Goal: Navigation & Orientation: Find specific page/section

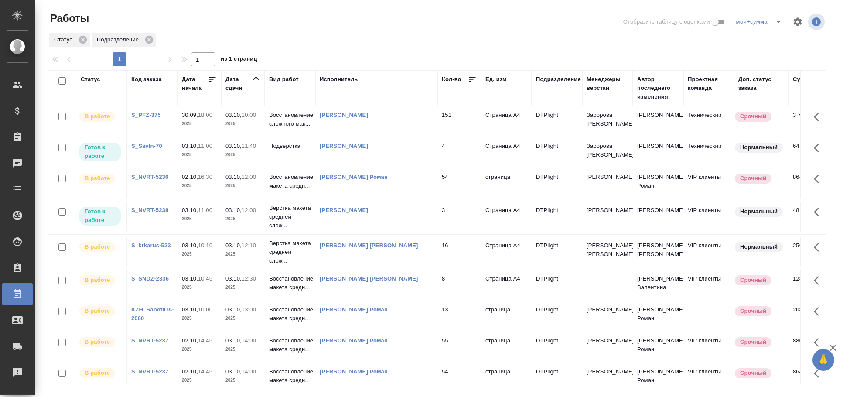
click at [325, 159] on td "[PERSON_NAME]" at bounding box center [376, 152] width 122 height 31
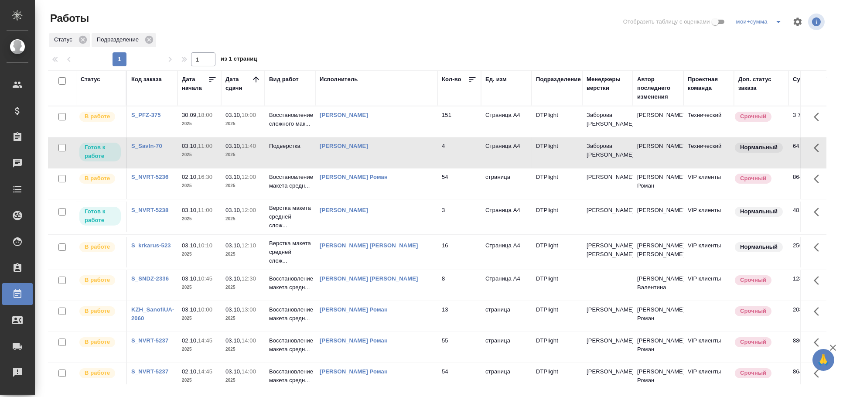
click at [334, 154] on td "[PERSON_NAME]" at bounding box center [376, 152] width 122 height 31
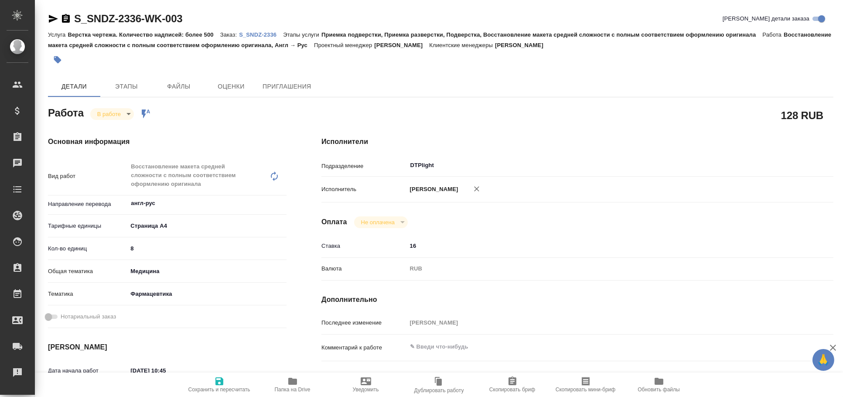
type textarea "x"
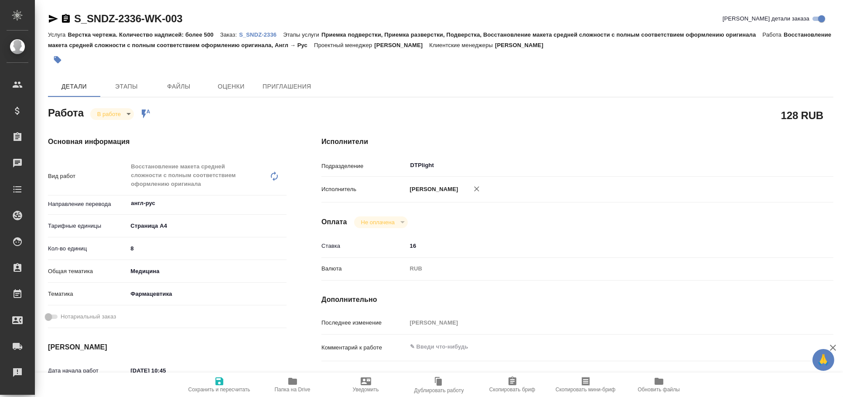
type textarea "x"
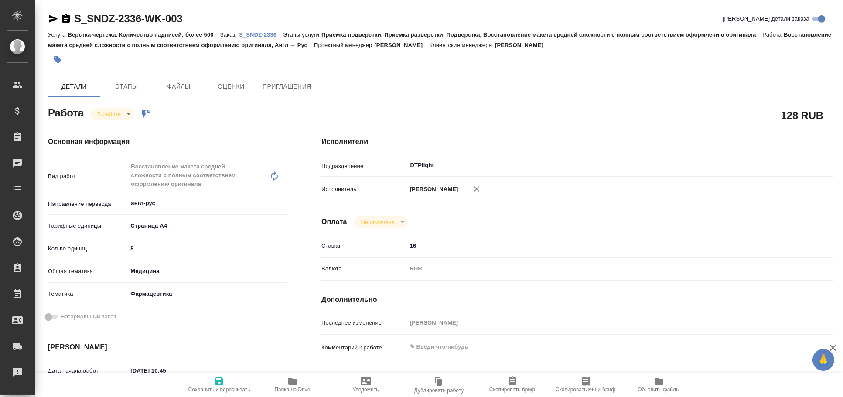
type textarea "x"
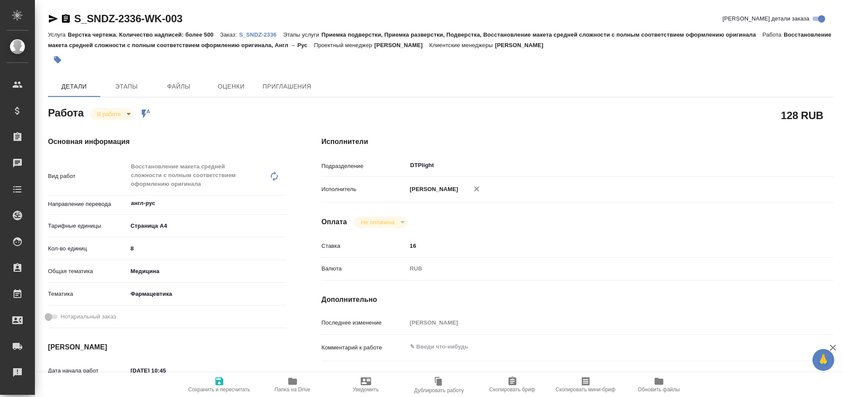
type textarea "x"
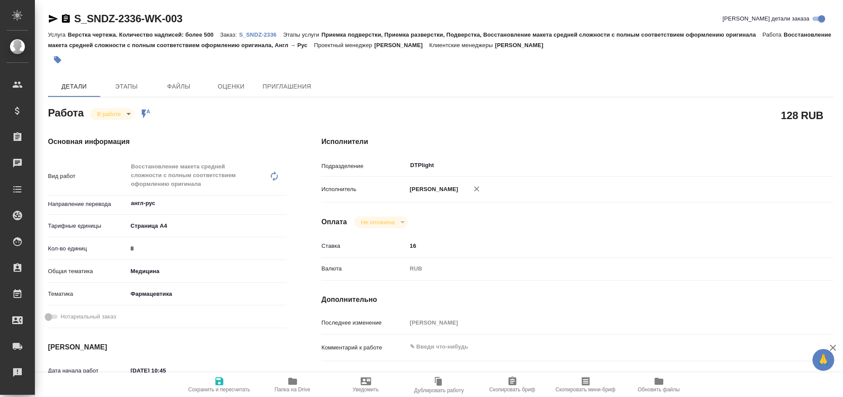
click at [306, 386] on span "Папка на Drive" at bounding box center [293, 389] width 36 height 6
type textarea "x"
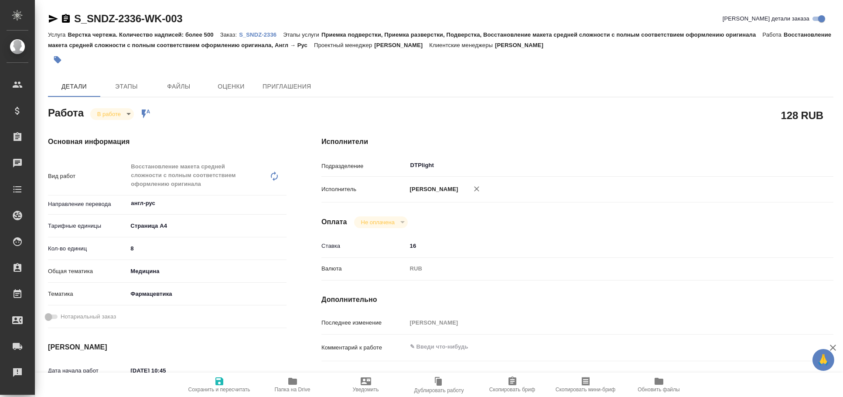
type textarea "x"
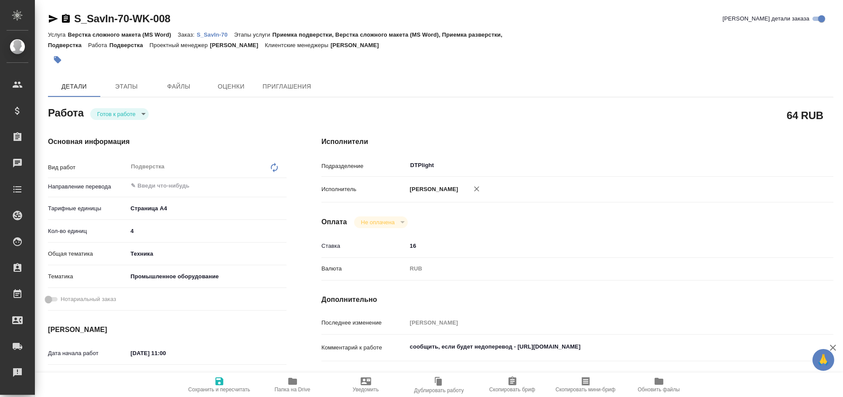
type textarea "x"
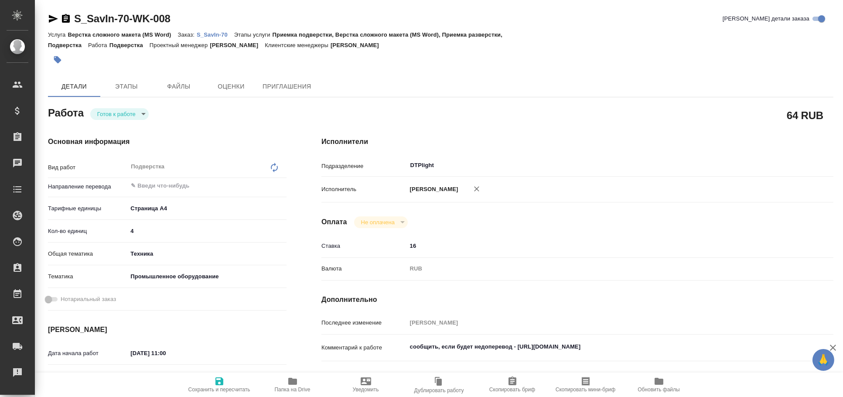
type textarea "x"
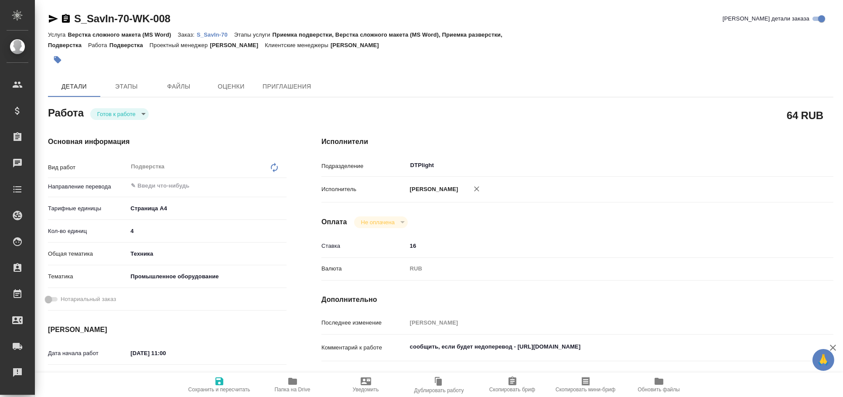
type textarea "x"
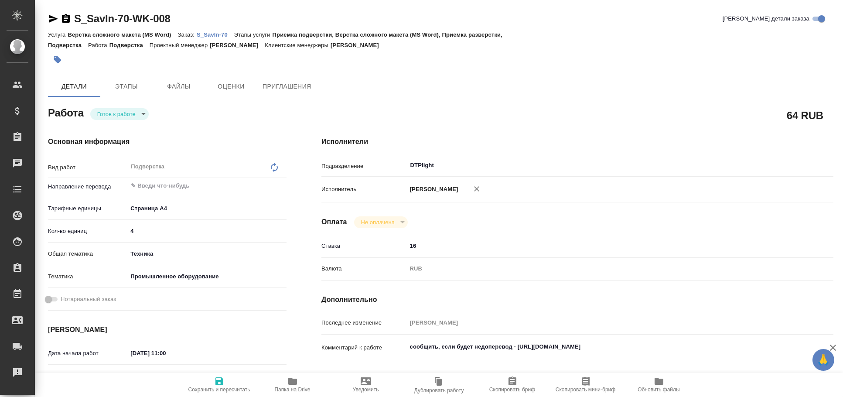
type textarea "x"
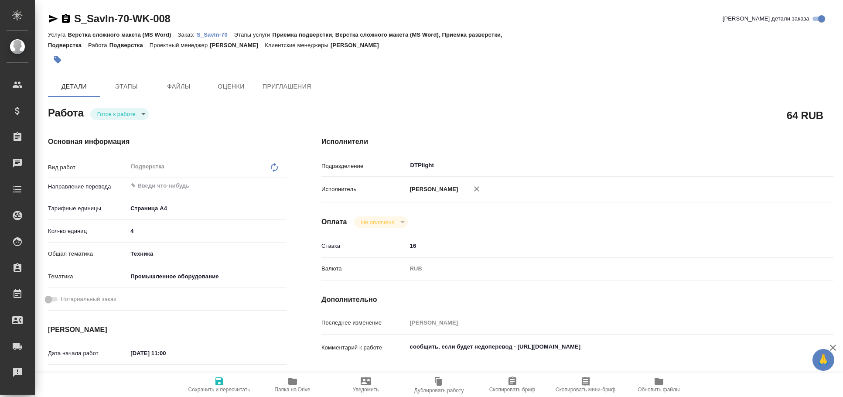
click at [54, 16] on icon "button" at bounding box center [53, 19] width 10 height 10
click at [474, 198] on div at bounding box center [476, 188] width 19 height 19
click at [472, 184] on icon "button" at bounding box center [476, 188] width 9 height 9
type textarea "x"
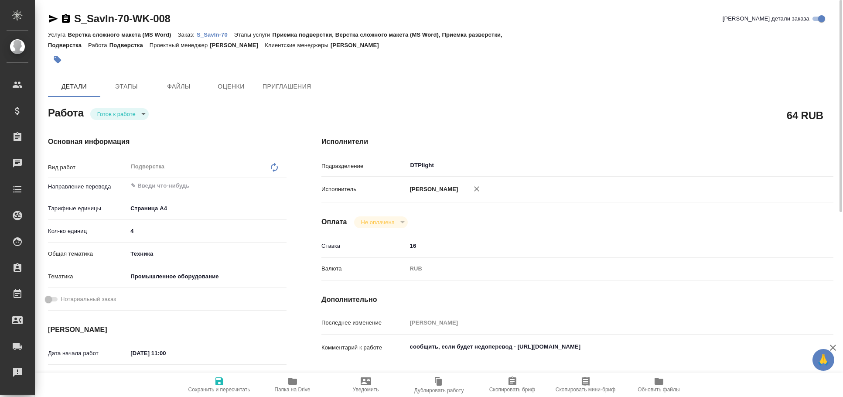
type textarea "x"
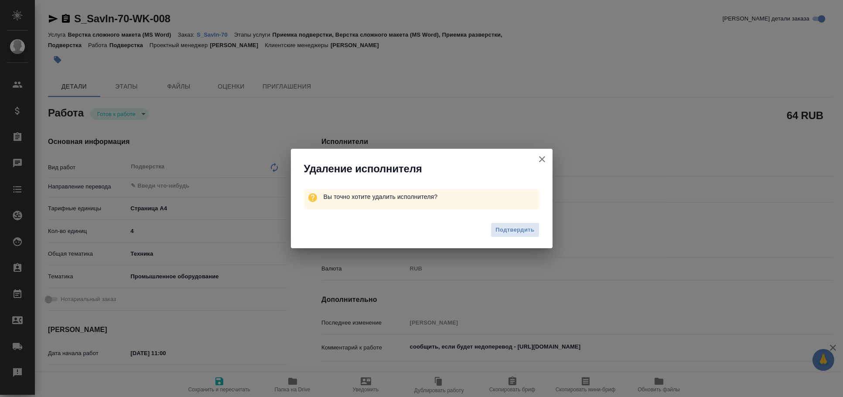
click at [512, 231] on span "Подтвердить" at bounding box center [514, 230] width 39 height 10
type textarea "x"
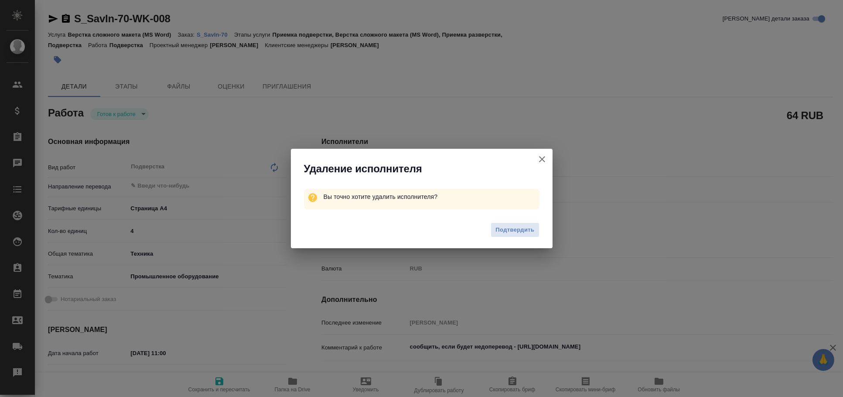
type textarea "x"
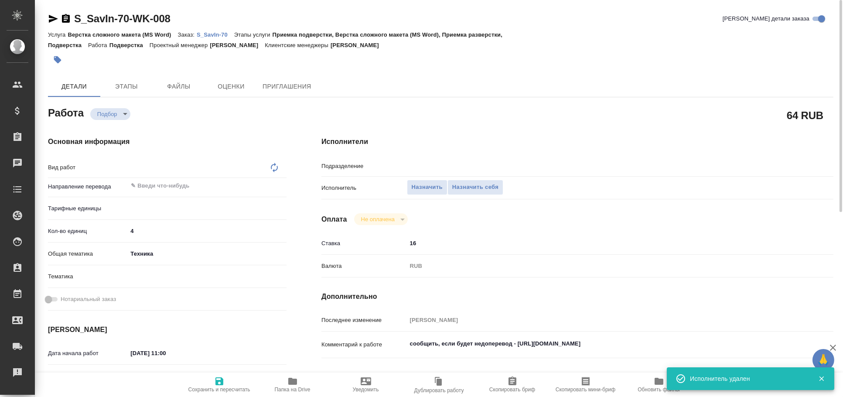
type textarea "x"
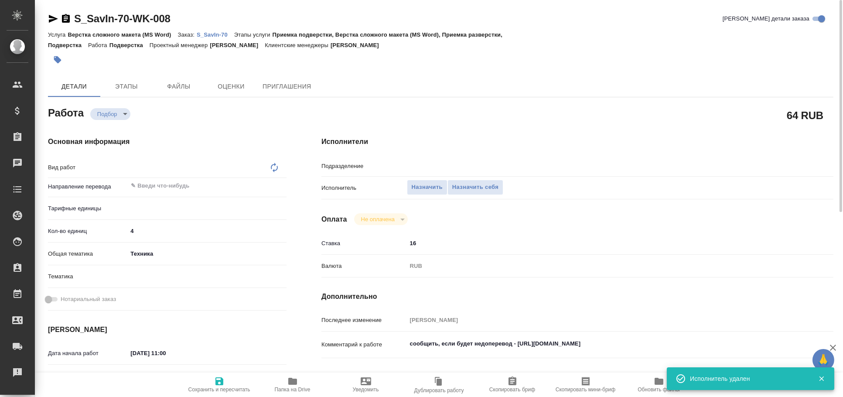
type textarea "x"
type input "DTPlight"
type textarea "Подверстка"
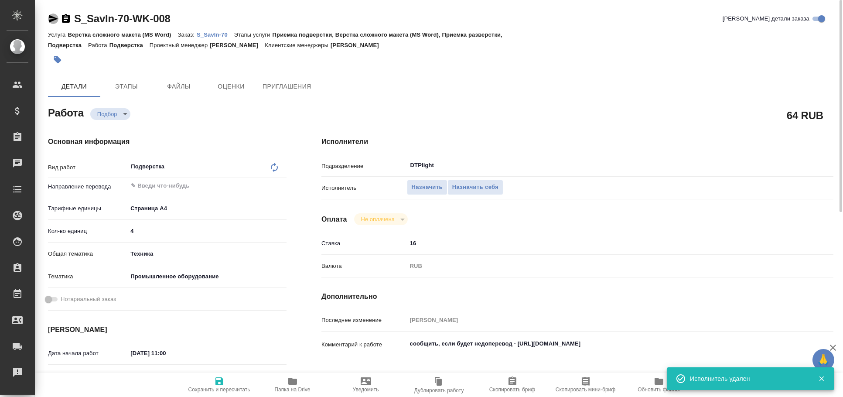
click at [53, 16] on icon "button" at bounding box center [53, 19] width 10 height 10
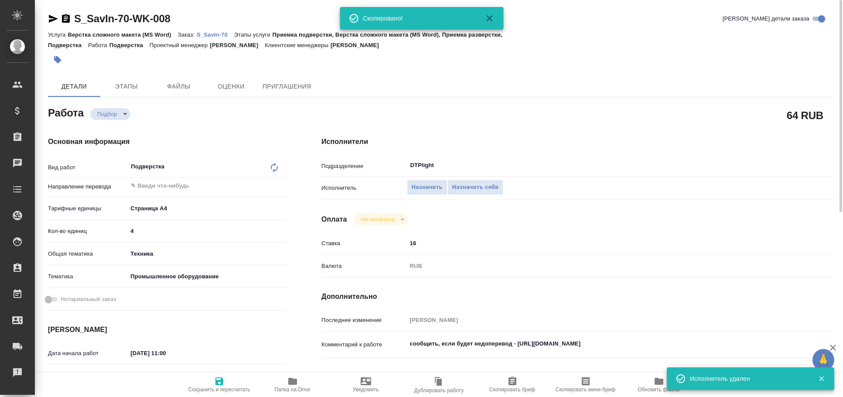
type textarea "x"
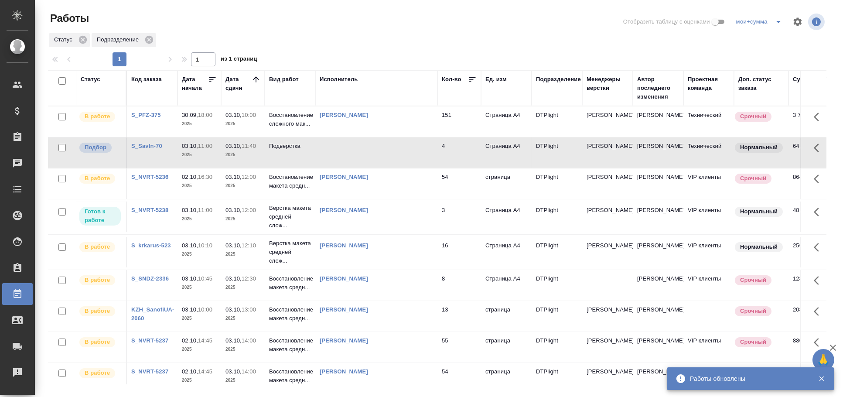
click at [387, 221] on td "[PERSON_NAME]" at bounding box center [376, 217] width 122 height 31
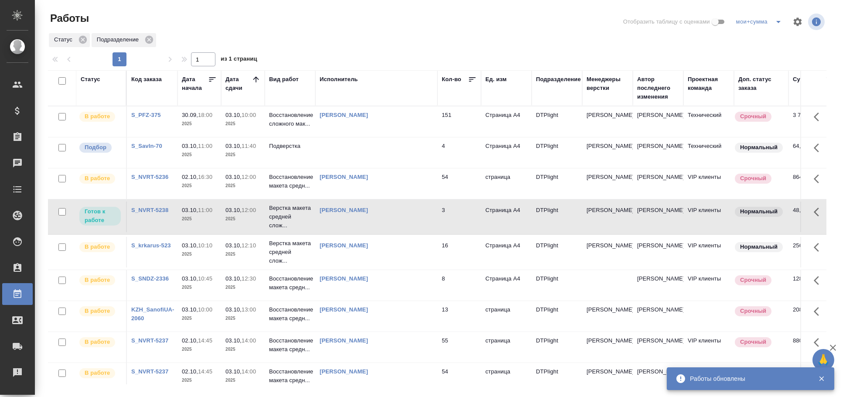
click at [387, 221] on td "[PERSON_NAME]" at bounding box center [376, 217] width 122 height 31
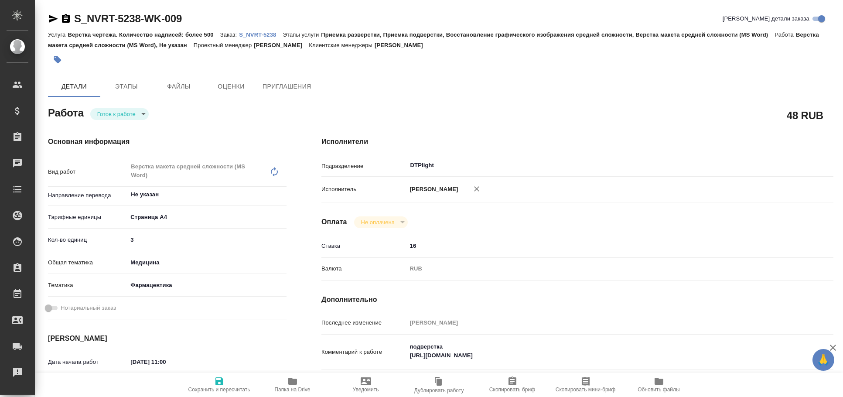
type textarea "x"
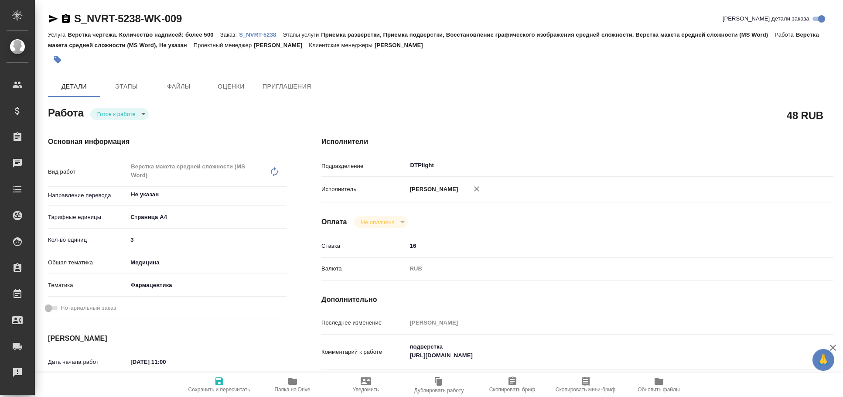
type textarea "x"
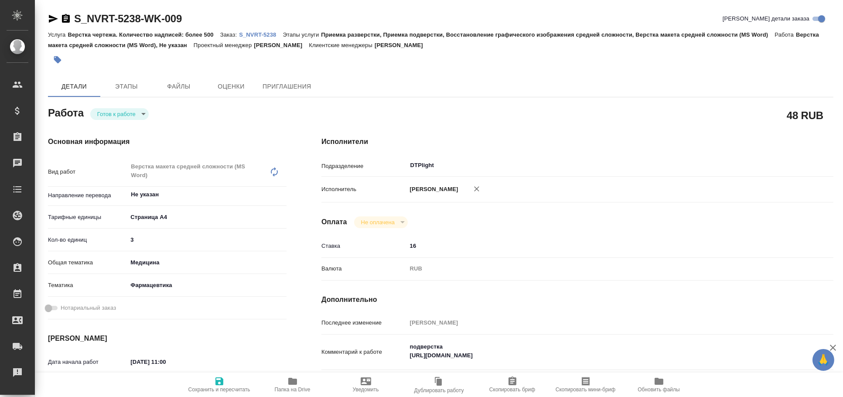
type textarea "x"
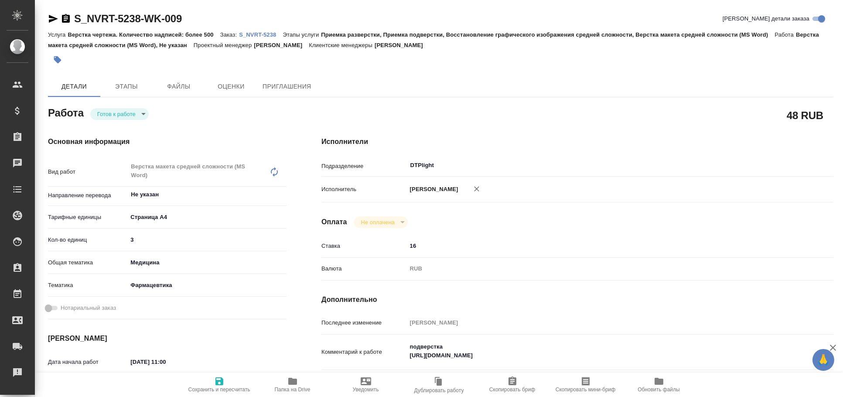
scroll to position [96, 0]
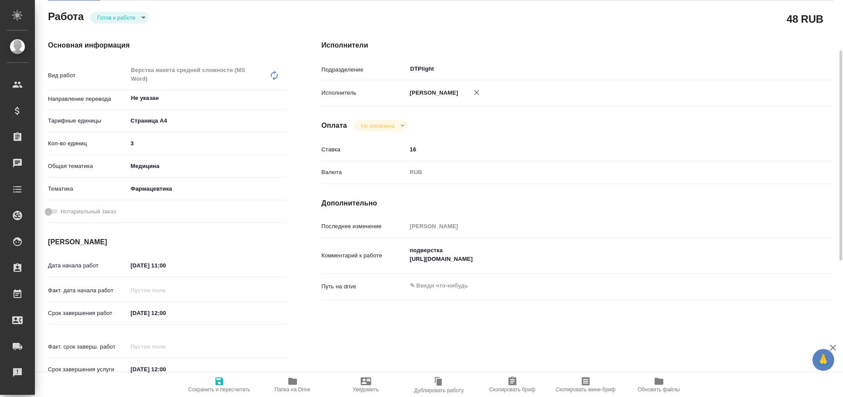
type textarea "x"
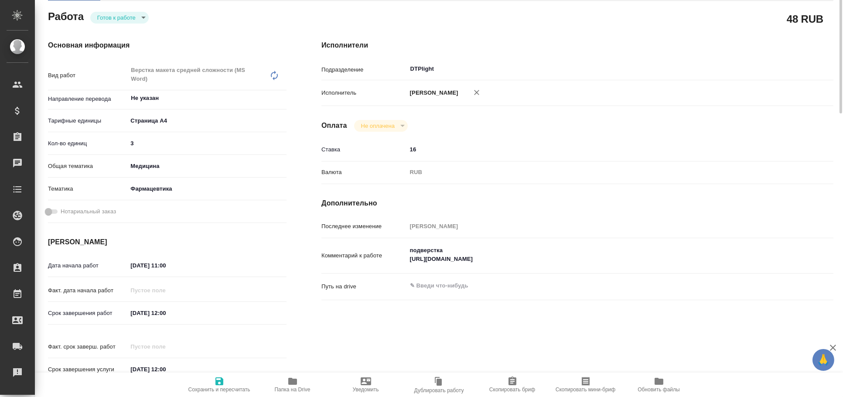
scroll to position [0, 0]
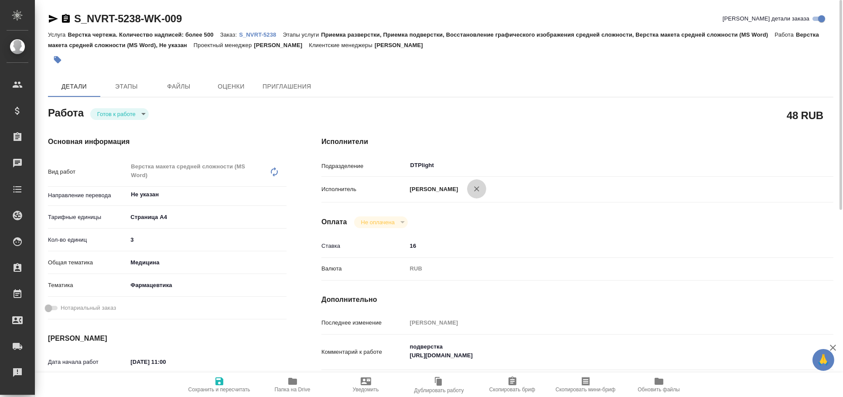
click at [473, 186] on icon "button" at bounding box center [476, 188] width 9 height 9
type textarea "x"
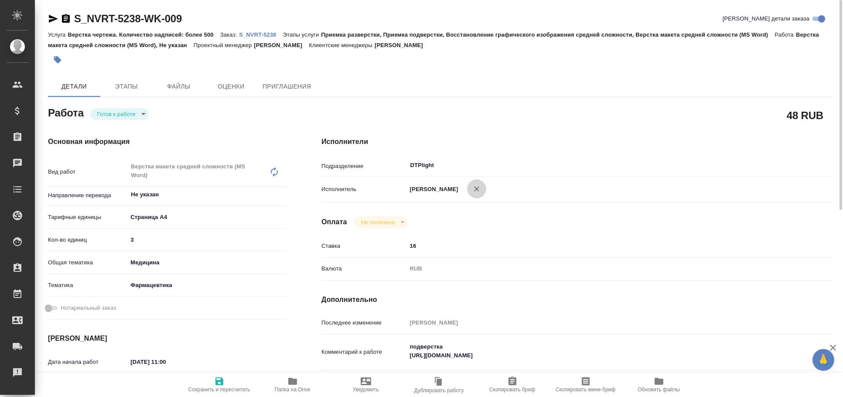
type textarea "x"
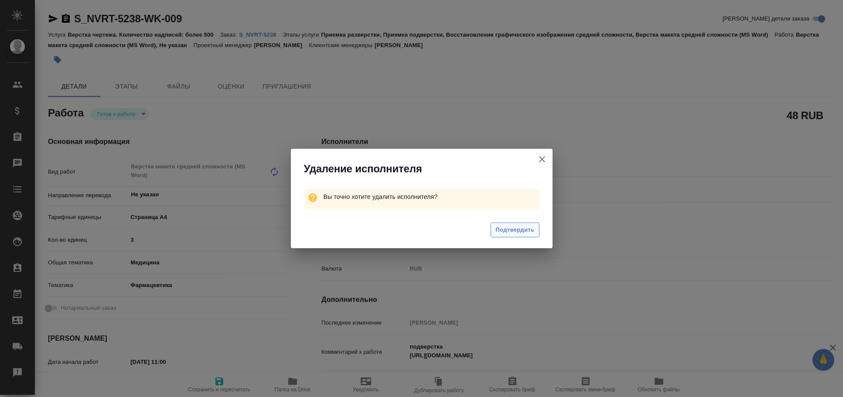
click at [519, 226] on span "Подтвердить" at bounding box center [514, 230] width 39 height 10
type textarea "x"
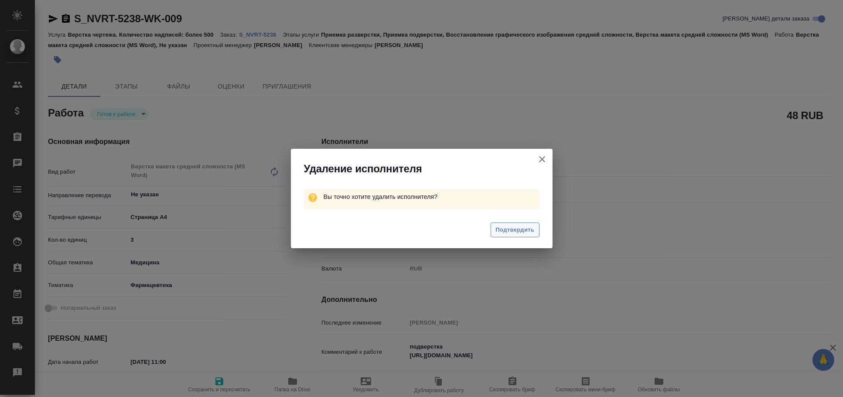
type textarea "x"
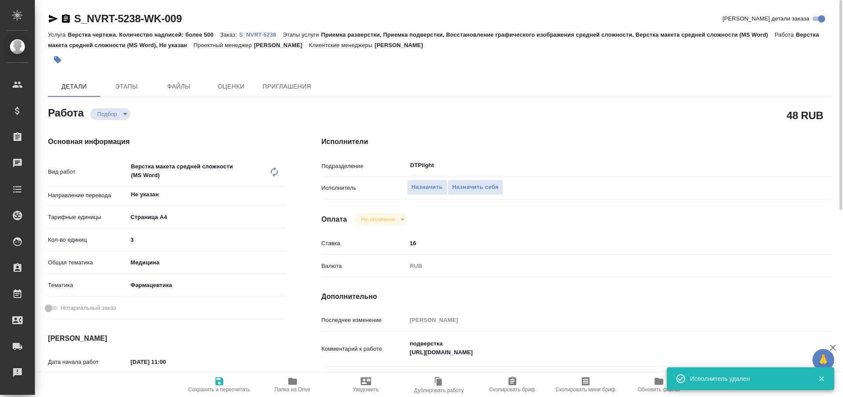
type textarea "x"
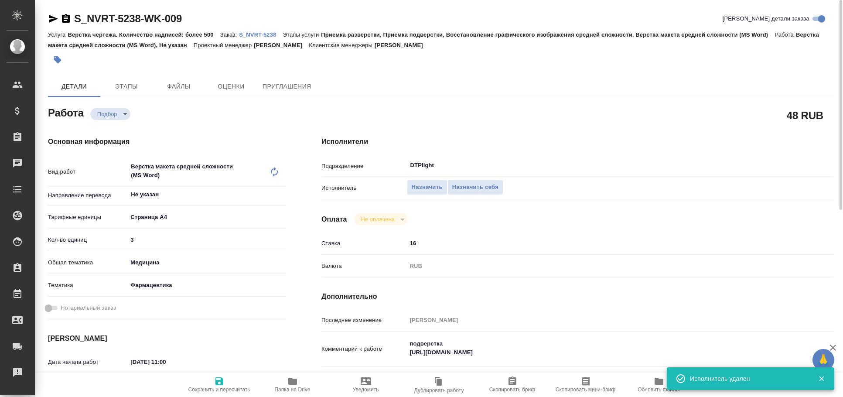
type textarea "x"
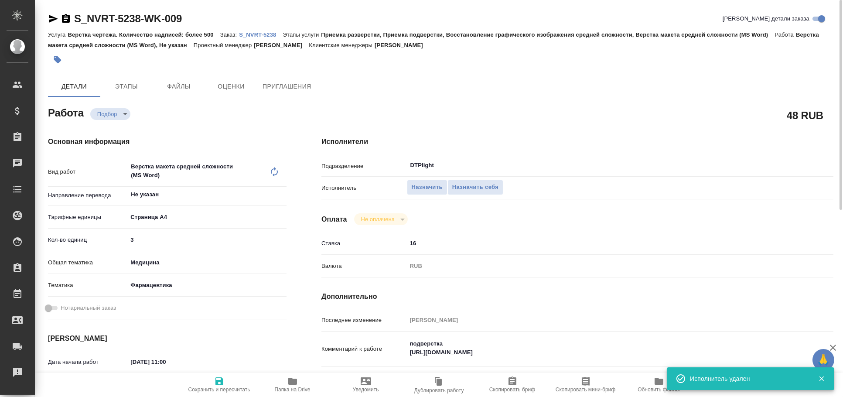
type textarea "x"
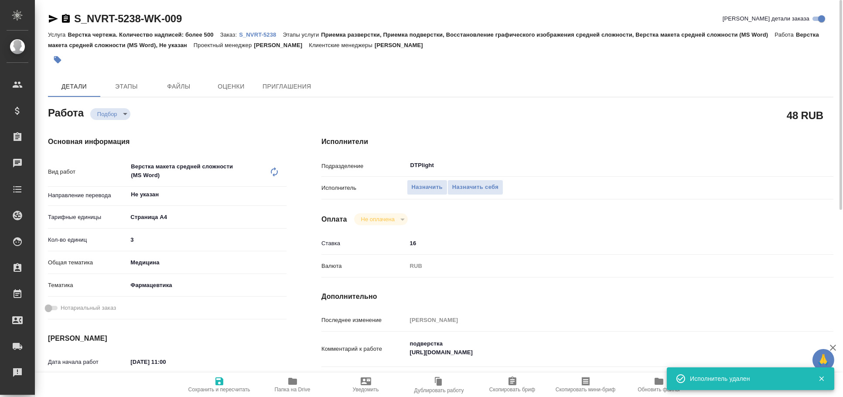
click at [50, 16] on icon "button" at bounding box center [53, 19] width 9 height 8
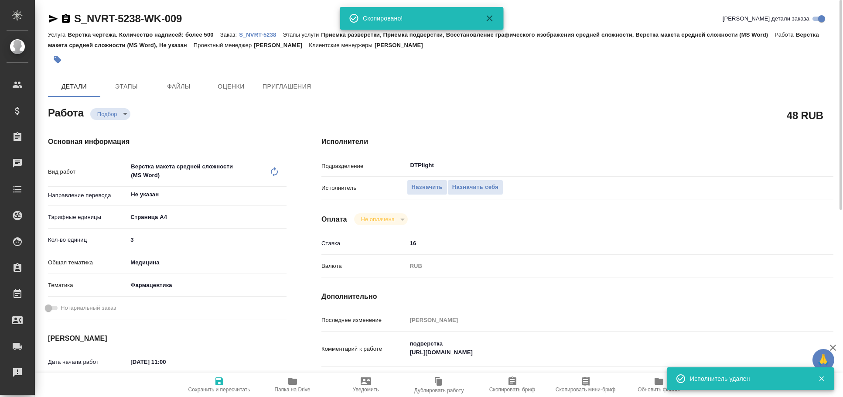
type textarea "x"
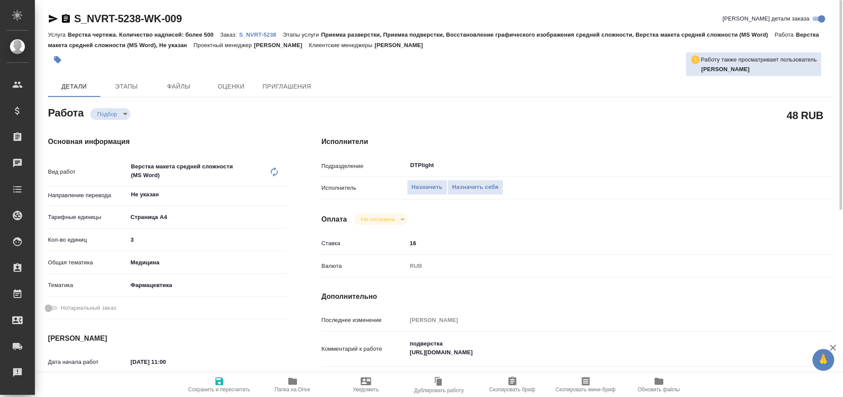
type textarea "x"
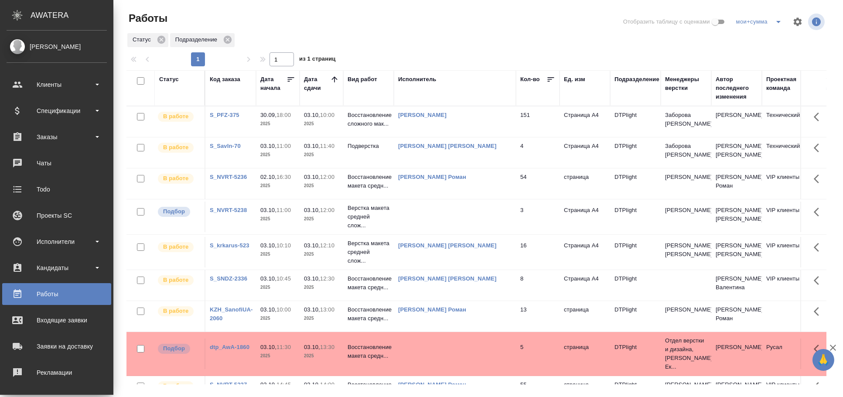
click at [416, 218] on td at bounding box center [455, 217] width 122 height 31
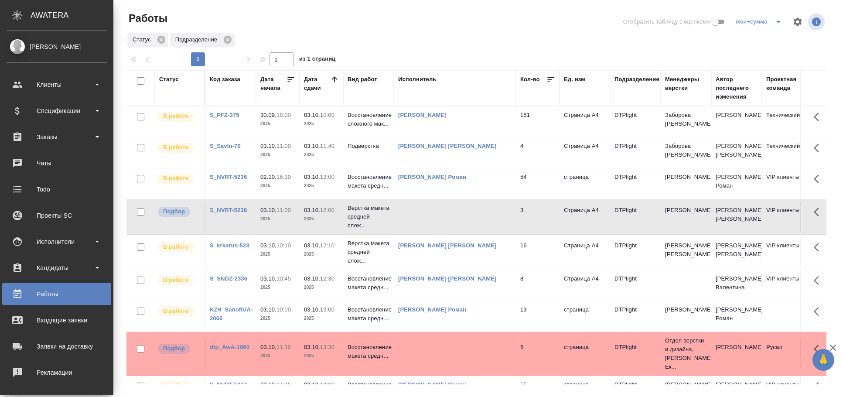
click at [416, 218] on td at bounding box center [455, 217] width 122 height 31
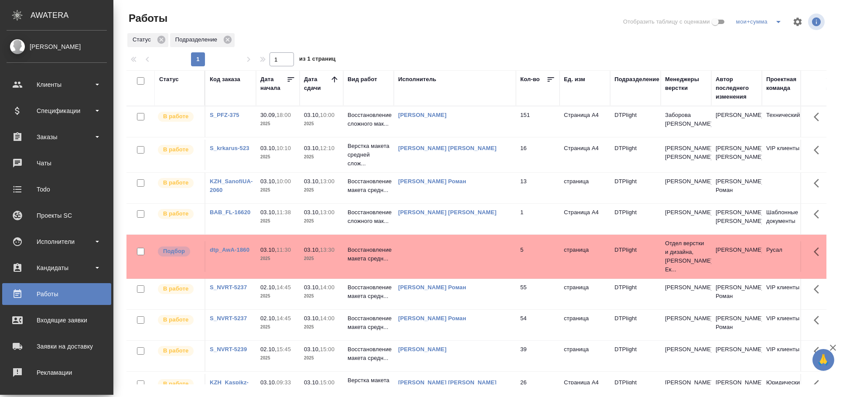
click at [470, 241] on td at bounding box center [455, 256] width 122 height 31
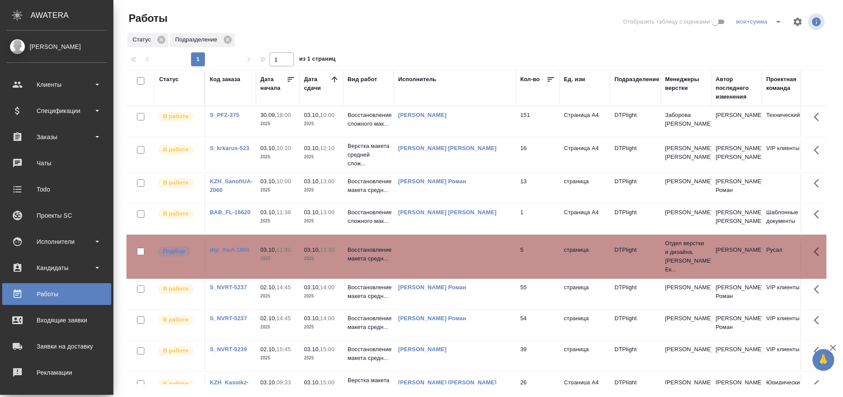
click at [470, 241] on td at bounding box center [455, 256] width 122 height 31
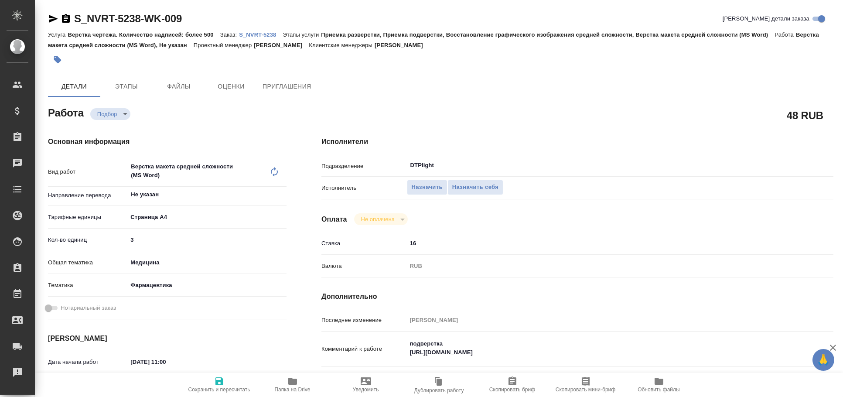
type textarea "x"
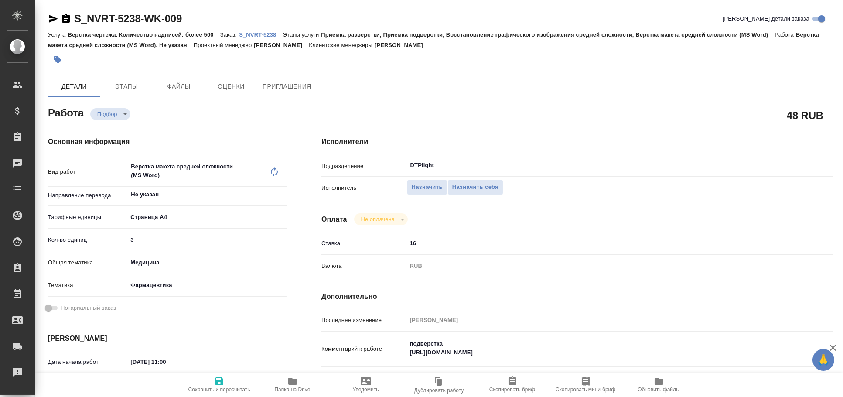
type textarea "x"
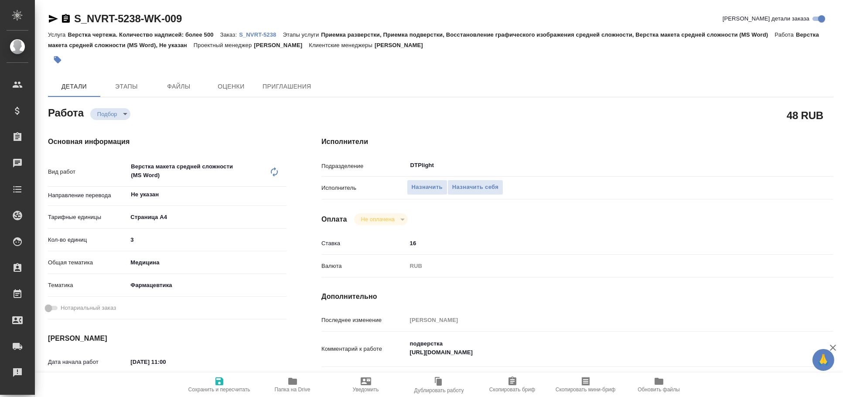
type textarea "x"
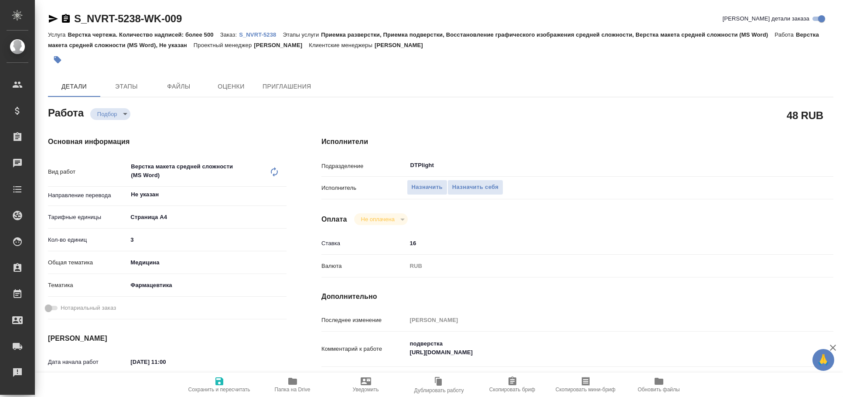
type textarea "x"
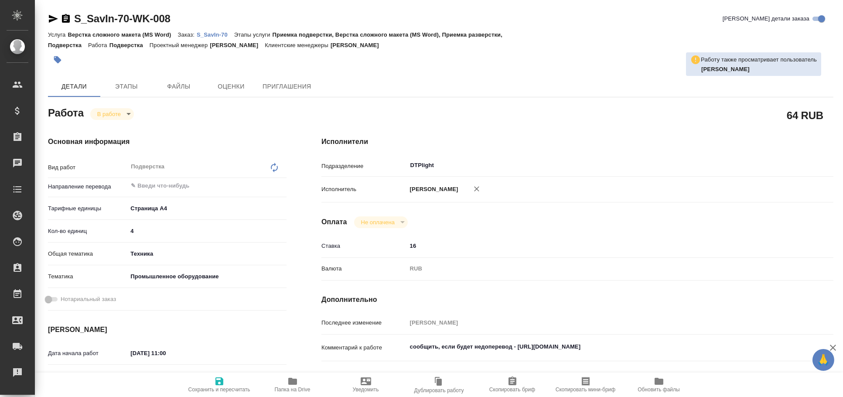
type textarea "x"
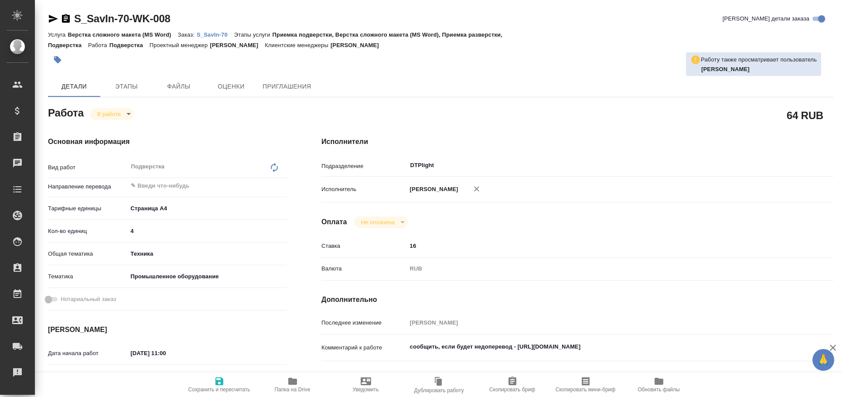
type textarea "x"
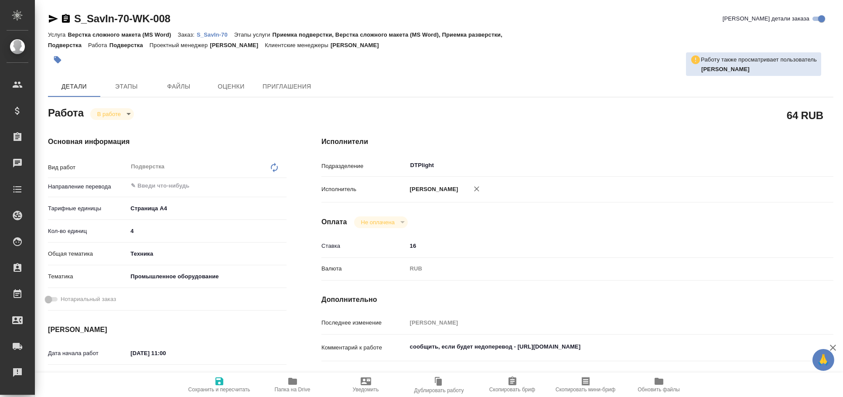
type textarea "x"
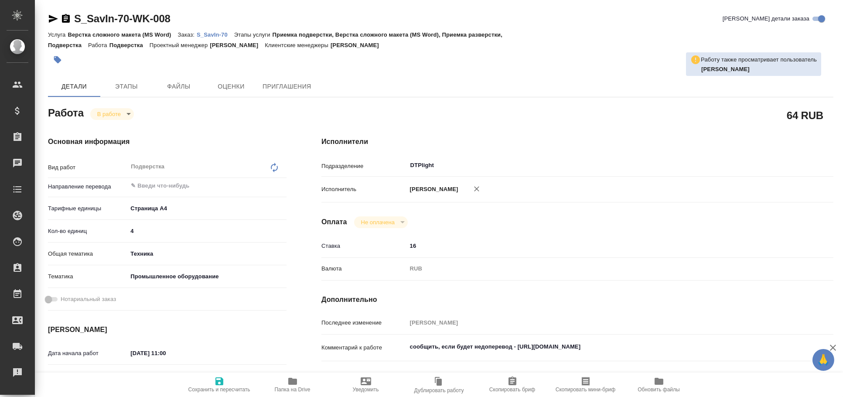
type textarea "x"
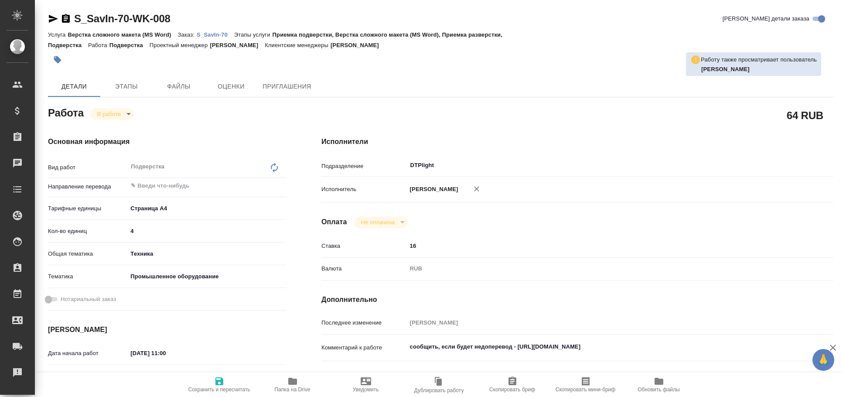
type textarea "x"
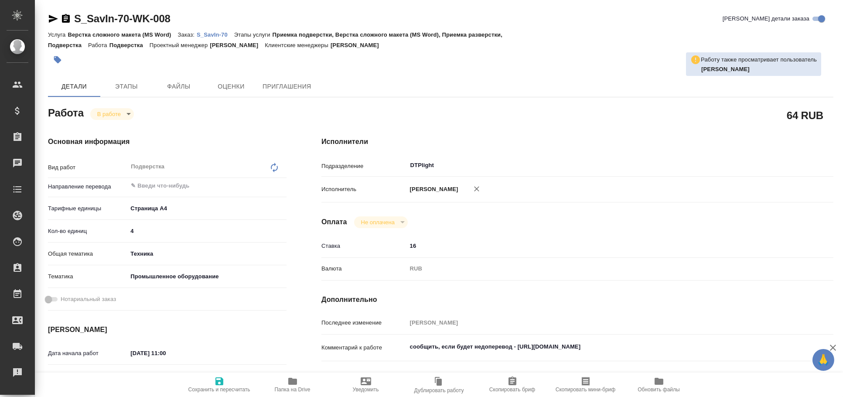
type textarea "x"
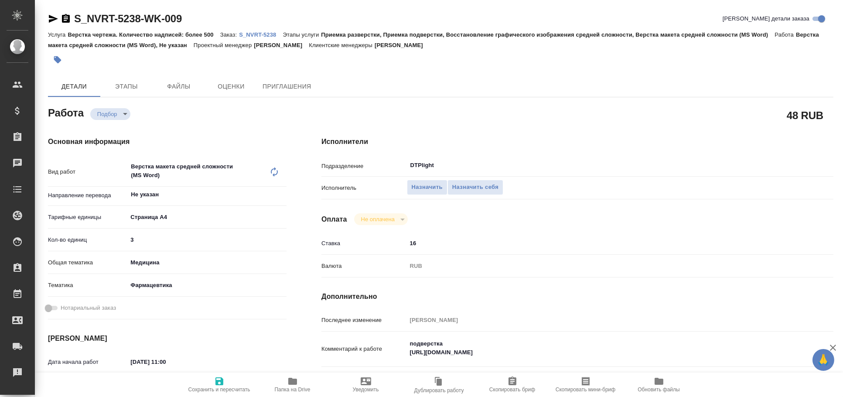
type textarea "x"
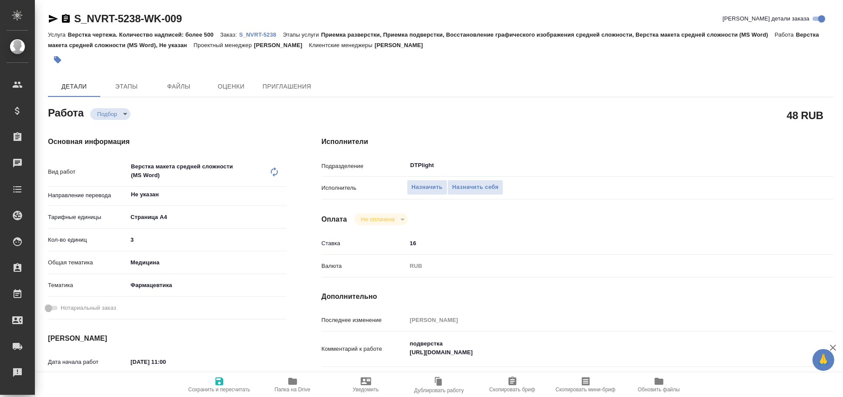
type textarea "x"
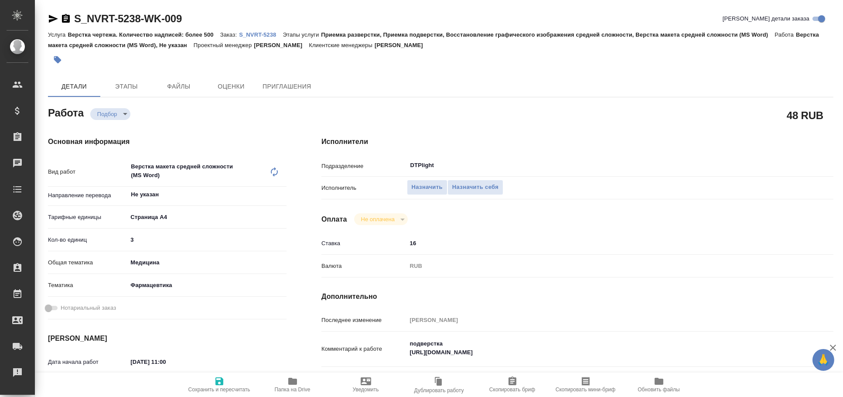
click at [53, 20] on icon "button" at bounding box center [53, 19] width 9 height 8
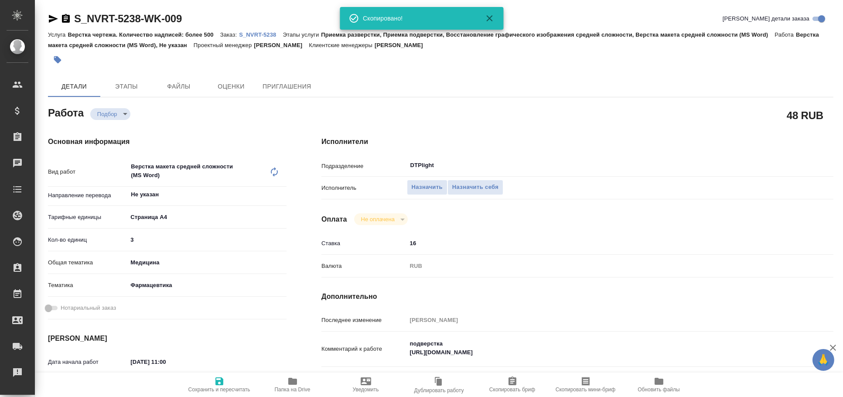
type textarea "x"
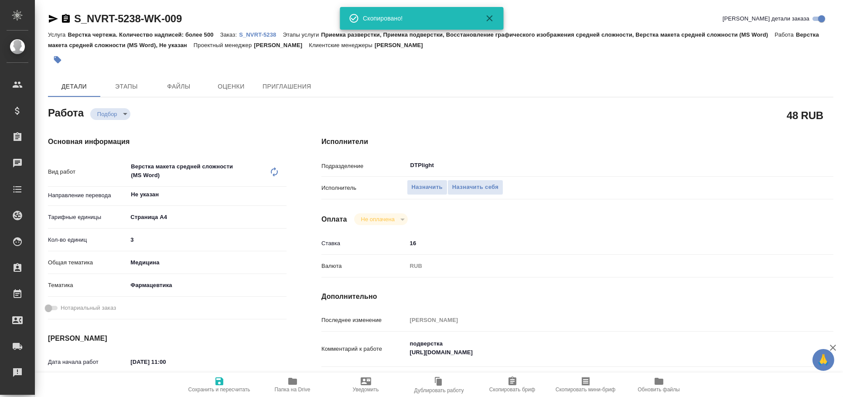
type textarea "x"
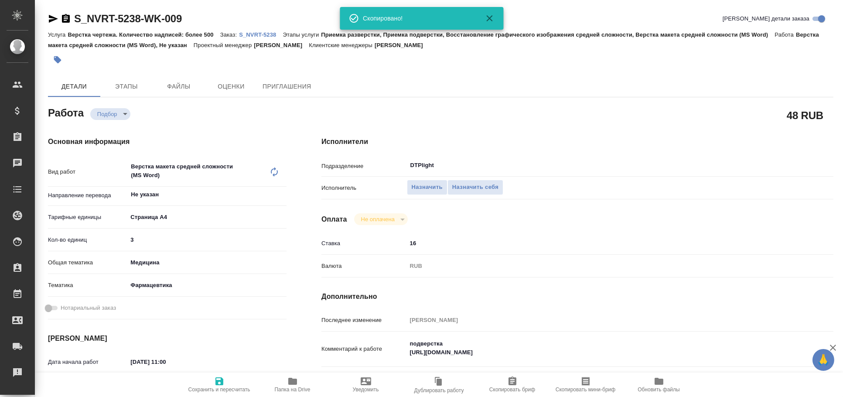
type textarea "x"
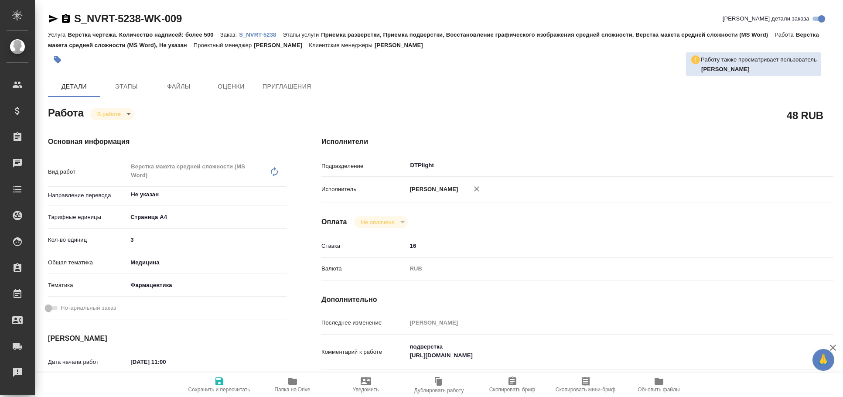
type textarea "x"
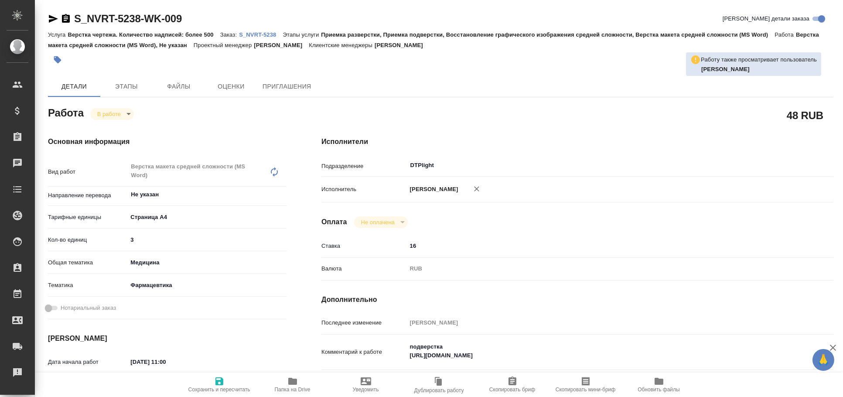
type textarea "x"
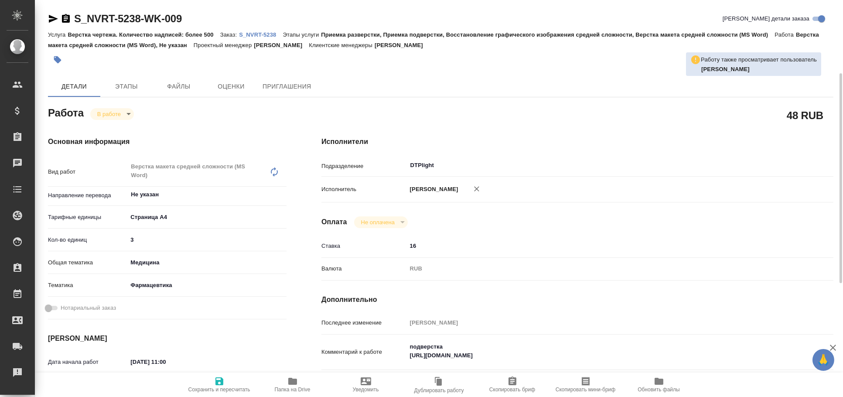
scroll to position [96, 0]
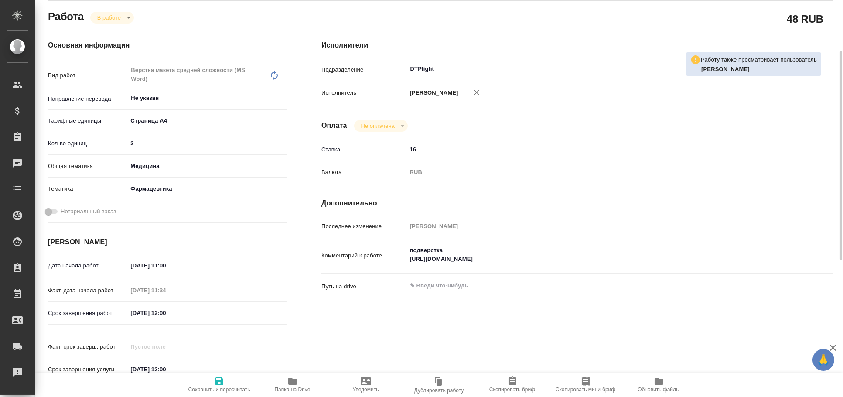
type textarea "x"
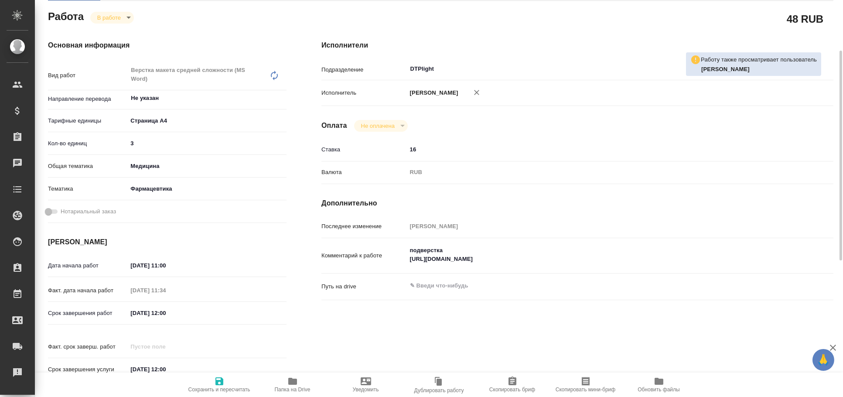
type textarea "x"
click at [577, 264] on textarea "подверстка [URL][DOMAIN_NAME]" at bounding box center [598, 255] width 383 height 24
type textarea "x"
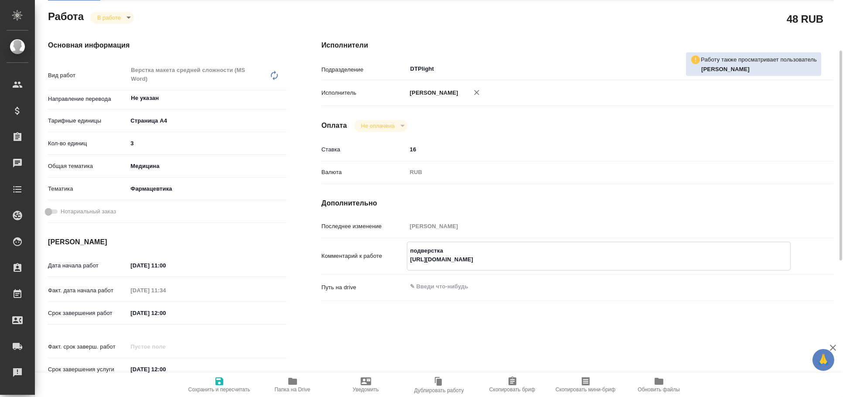
type textarea "x"
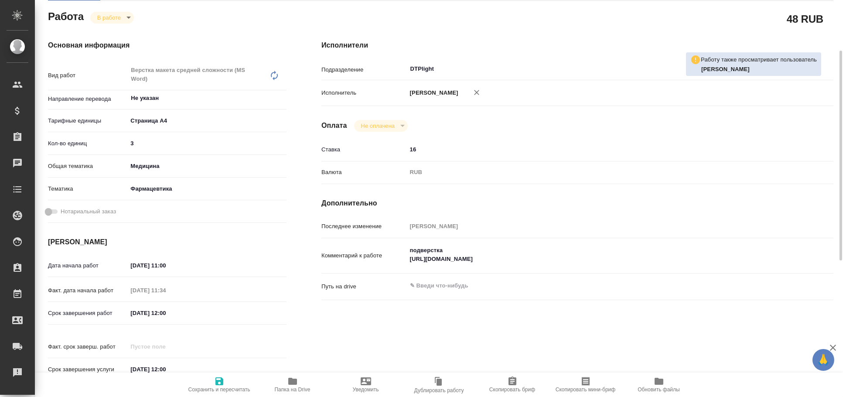
type textarea "x"
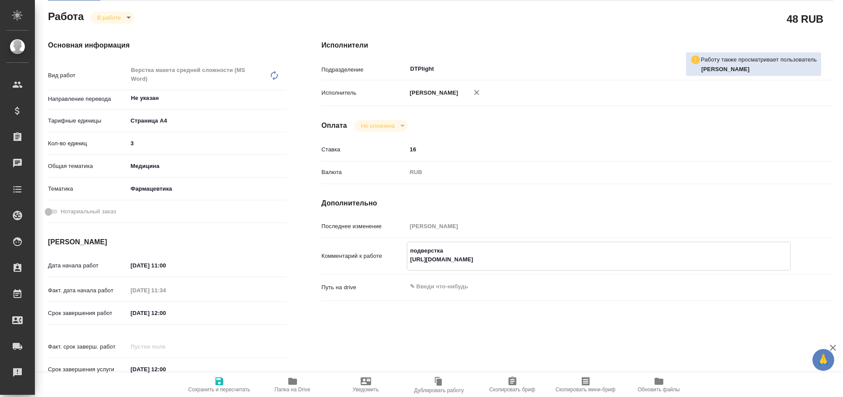
scroll to position [355, 0]
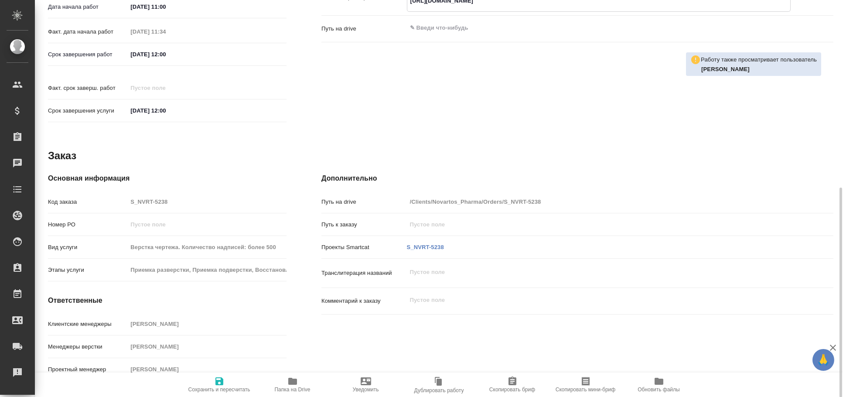
type textarea "x"
click at [300, 379] on span "Папка на Drive" at bounding box center [292, 384] width 63 height 17
click at [307, 386] on span "Папка на Drive" at bounding box center [293, 389] width 36 height 6
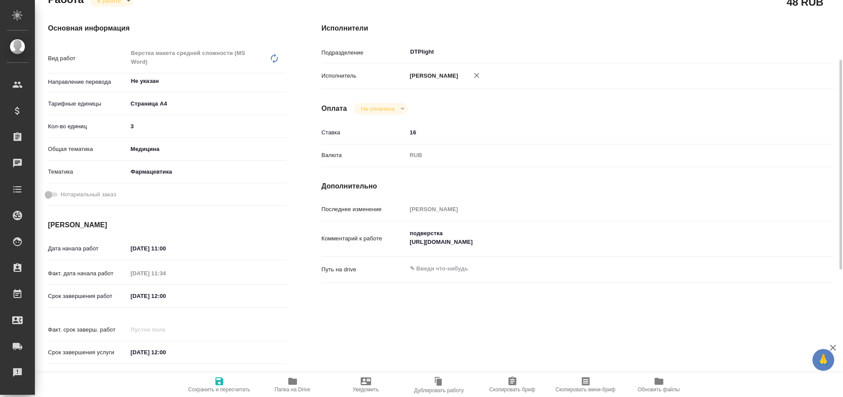
scroll to position [0, 0]
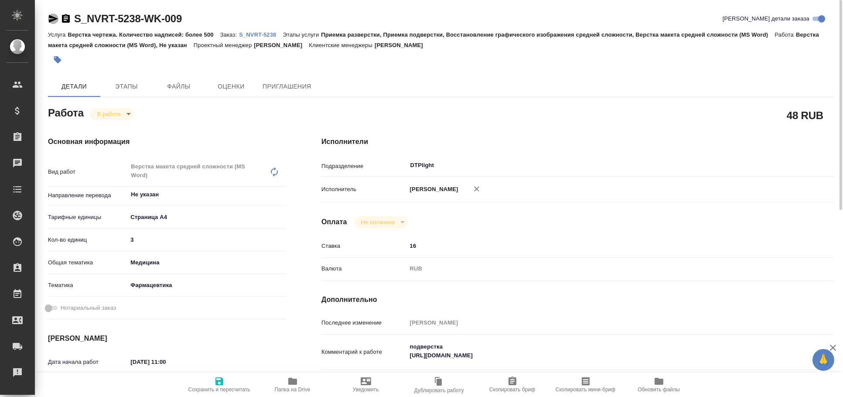
click at [51, 21] on icon "button" at bounding box center [53, 19] width 9 height 8
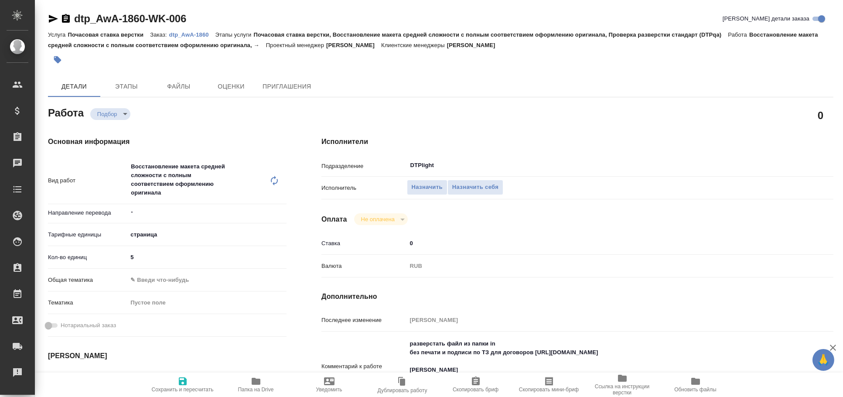
type textarea "x"
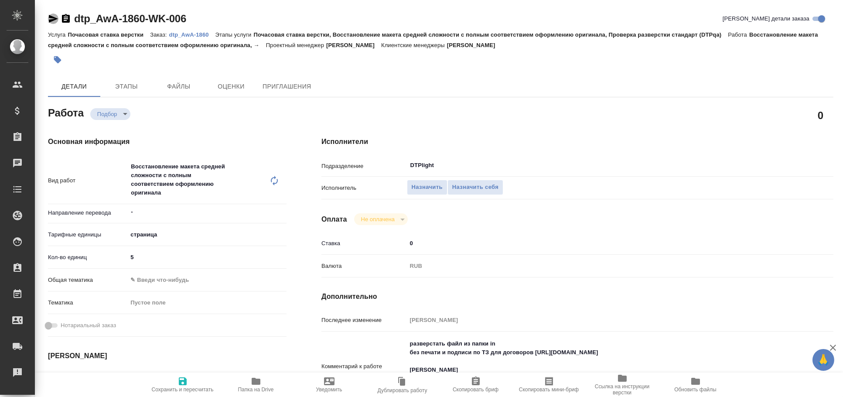
click at [49, 20] on icon "button" at bounding box center [53, 19] width 9 height 8
type textarea "x"
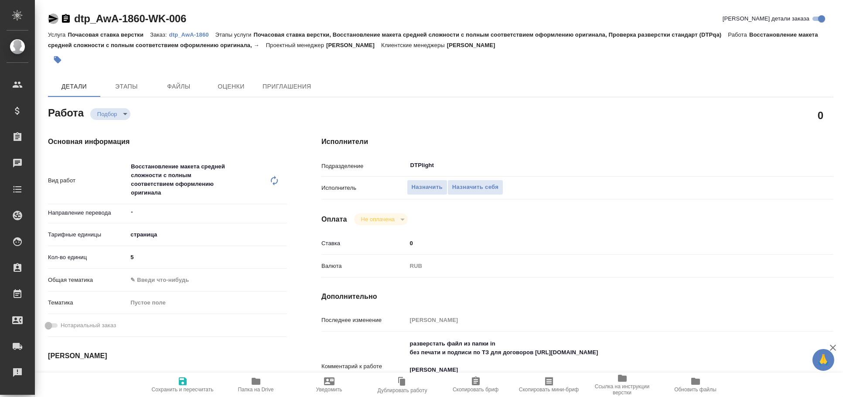
type textarea "x"
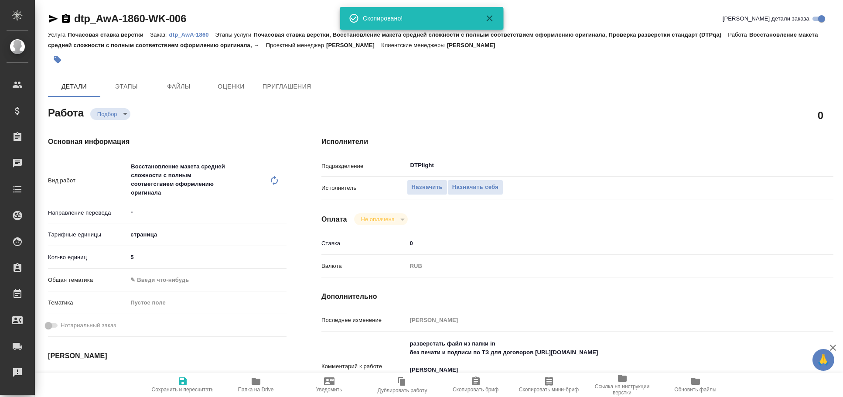
type textarea "x"
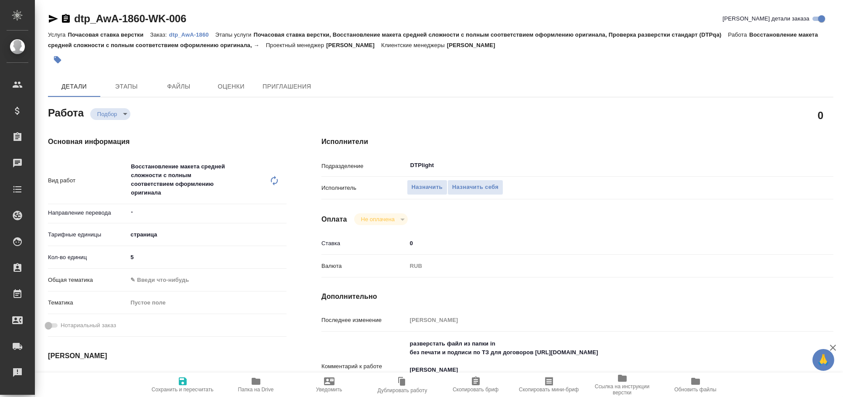
type textarea "x"
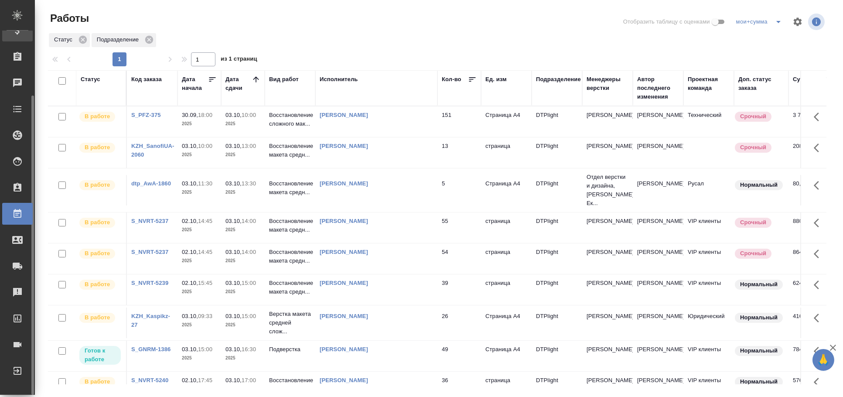
scroll to position [80, 0]
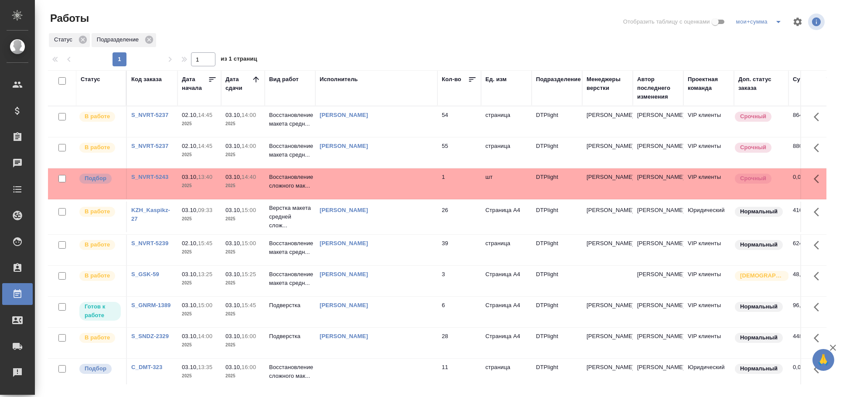
click at [420, 180] on td at bounding box center [376, 183] width 122 height 31
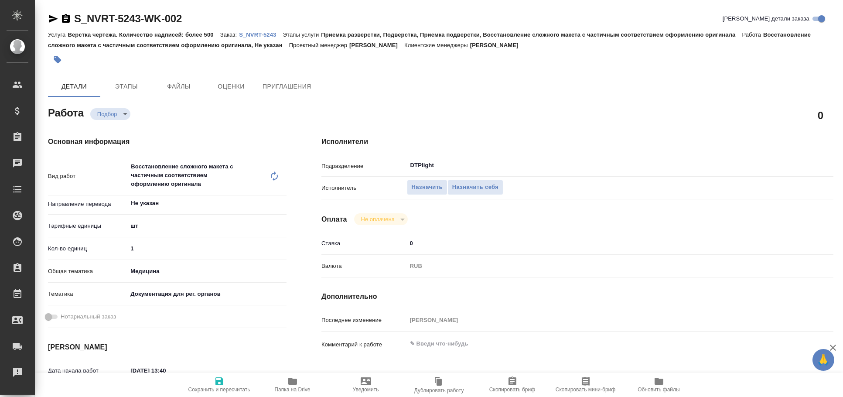
type textarea "x"
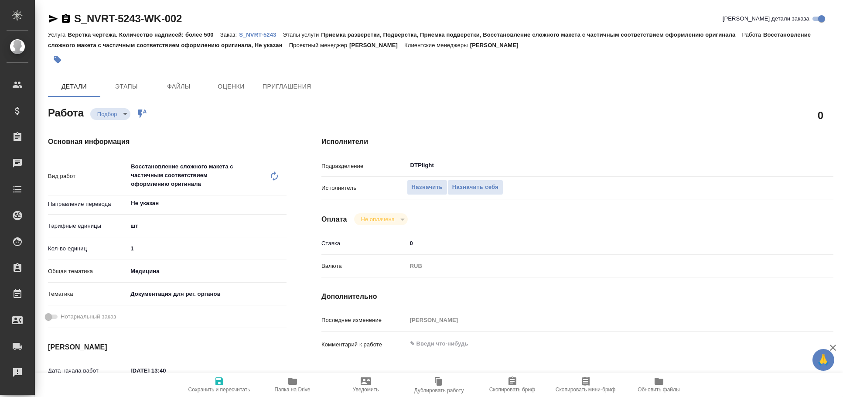
type textarea "x"
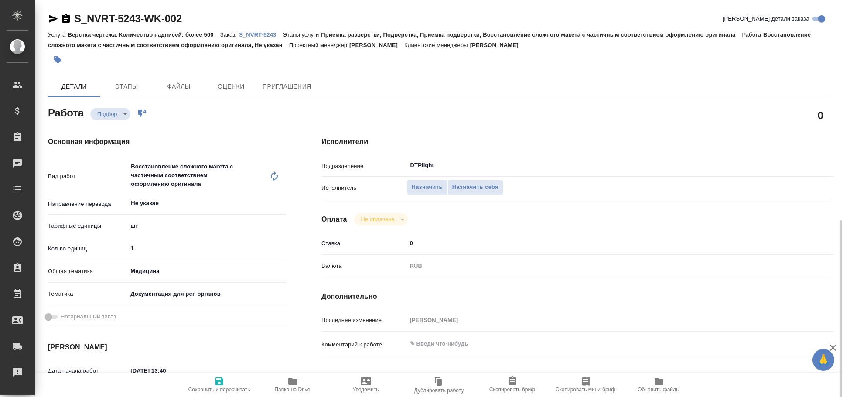
type textarea "x"
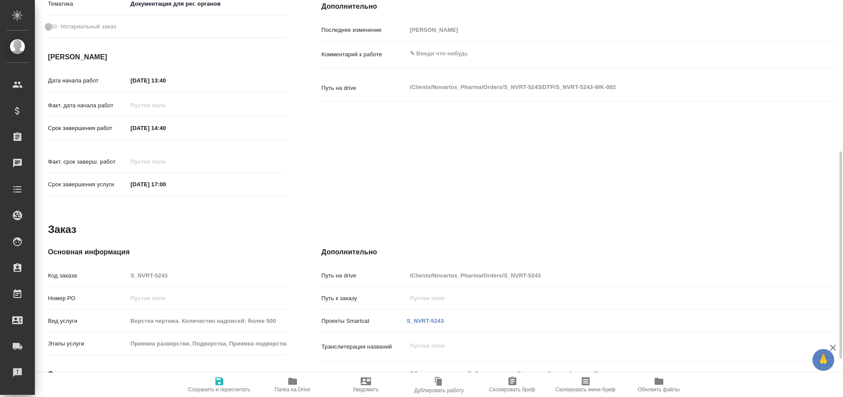
scroll to position [364, 0]
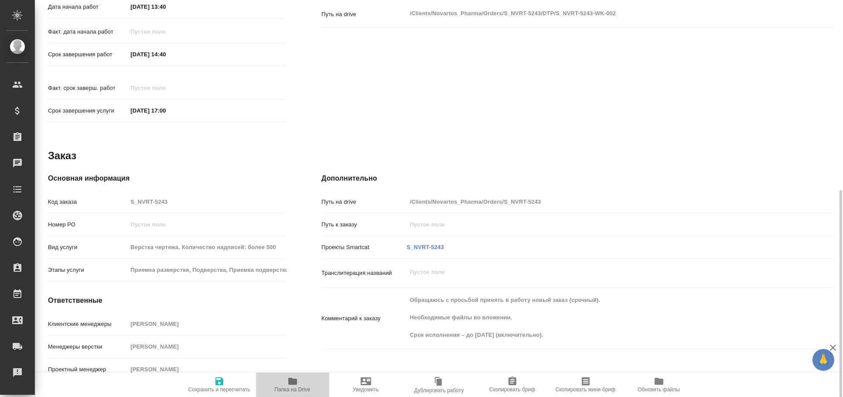
click at [301, 372] on button "Папка на Drive" at bounding box center [292, 384] width 73 height 24
type textarea "x"
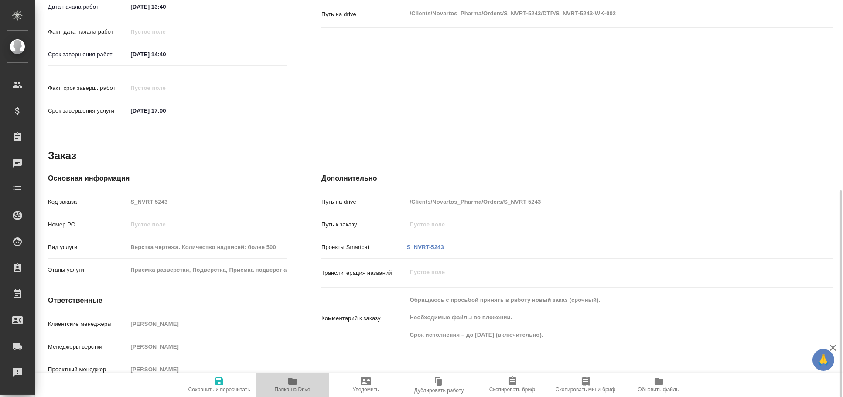
type textarea "x"
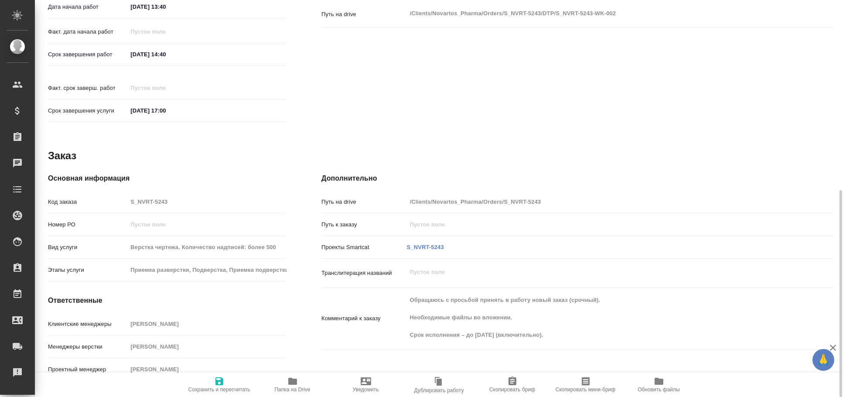
type textarea "x"
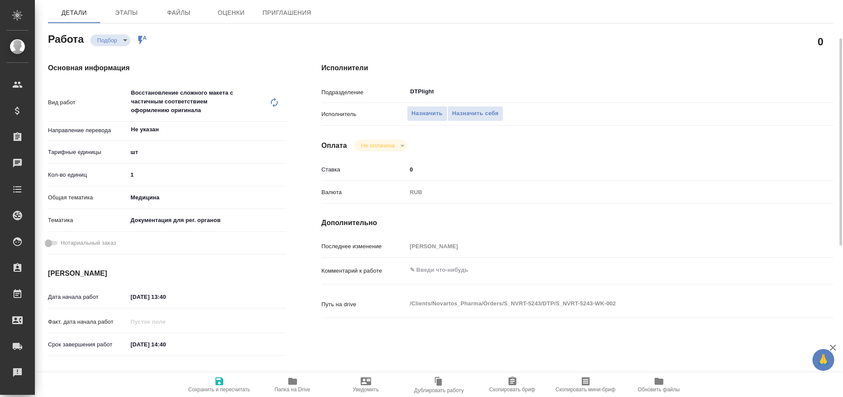
click at [178, 145] on body "🙏 .cls-1 fill:#fff; AWATERA Arkhipova Ekaterina Клиенты Спецификации Заказы 0 Ч…" at bounding box center [421, 198] width 843 height 397
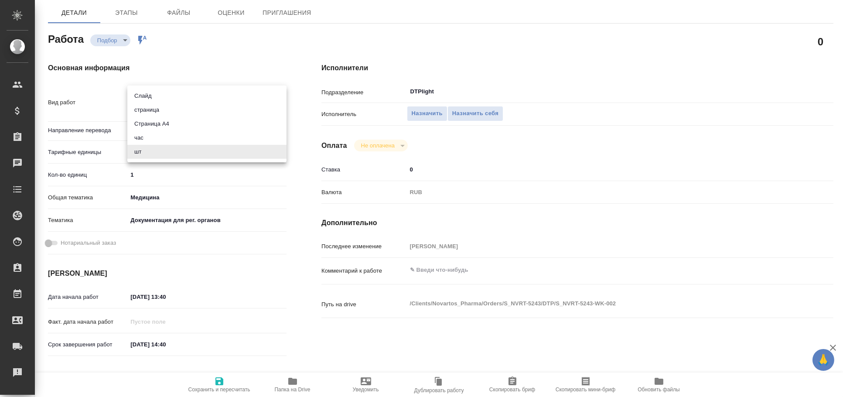
click at [171, 114] on li "страница" at bounding box center [206, 110] width 159 height 14
type textarea "x"
type input "5a8b1489cc6b4906c91bfdb2"
type textarea "x"
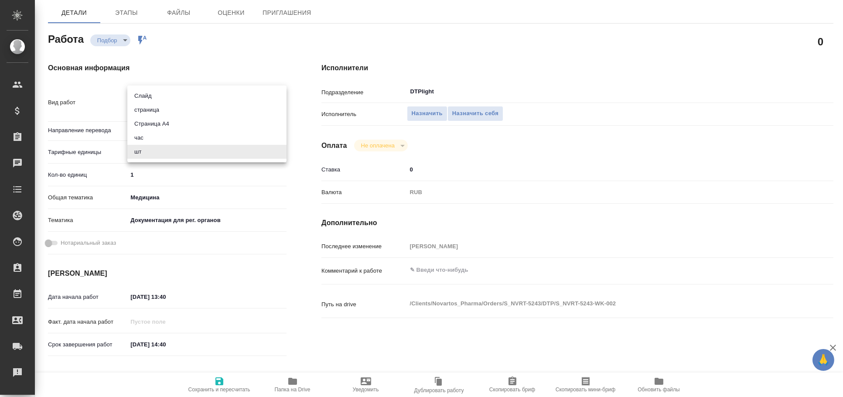
type textarea "x"
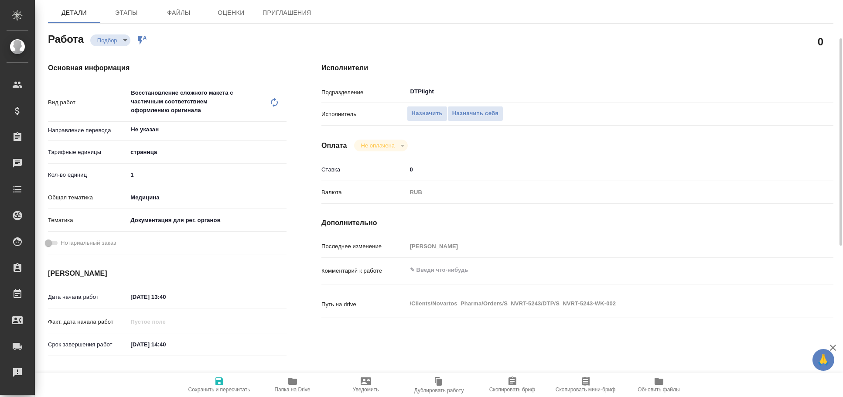
click at [220, 381] on icon "button" at bounding box center [219, 381] width 8 height 8
type textarea "x"
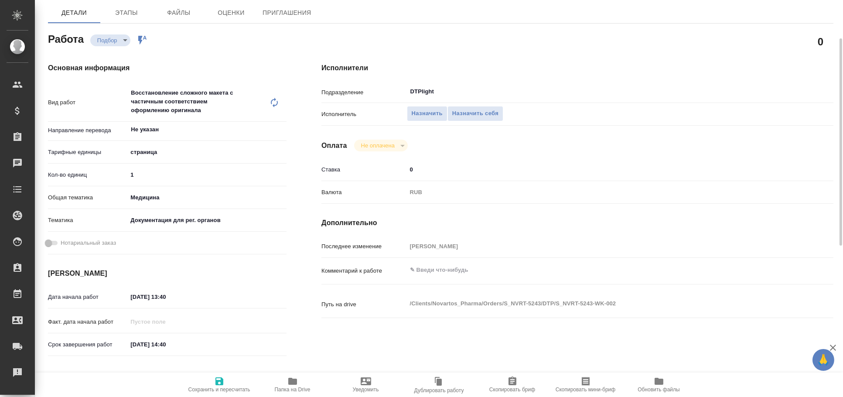
type textarea "x"
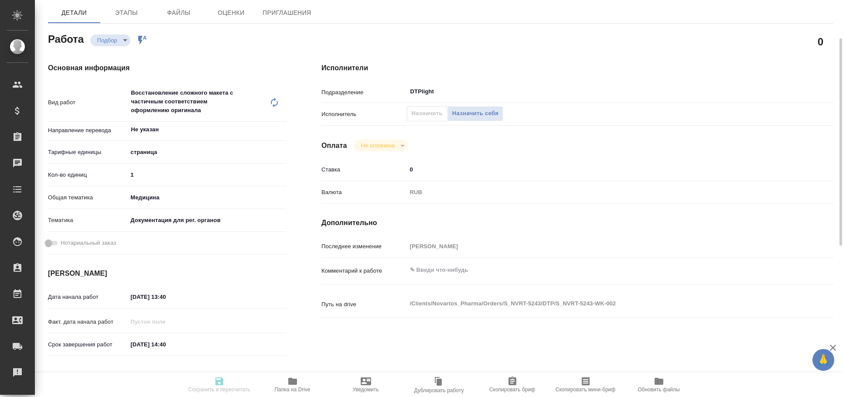
type textarea "x"
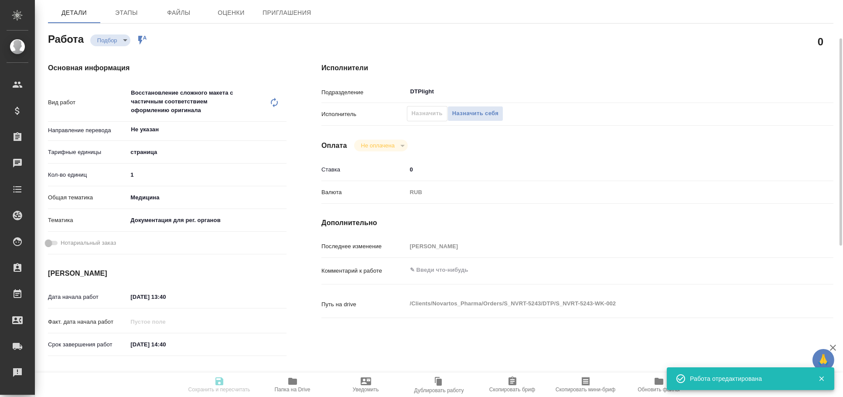
type input "recruiting"
type textarea "Восстановление сложного макета с частичным соответствием оформлению оригинала"
type textarea "x"
type input "Не указан"
type input "5a8b1489cc6b4906c91bfdb2"
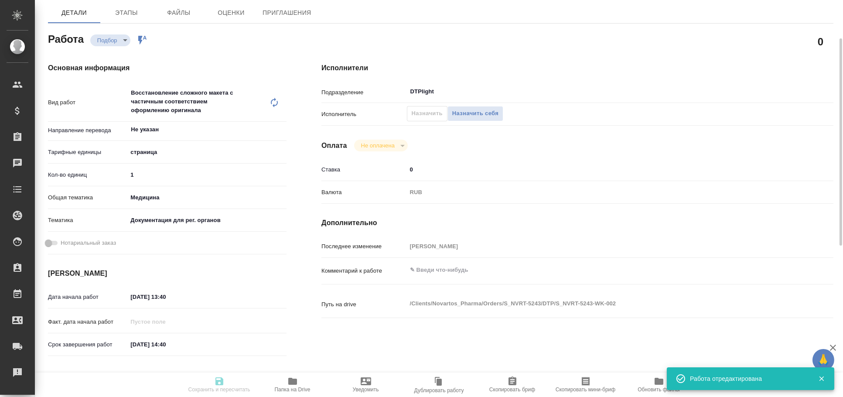
type input "1"
type input "med"
type input "5f647205b73bc97568ca66c6"
type input "03.10.2025 13:40"
type input "03.10.2025 14:40"
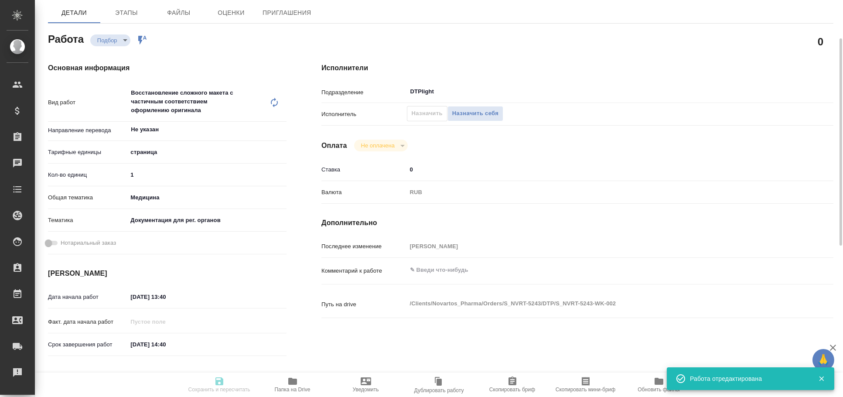
type input "05.10.2025 17:00"
type input "DTPlight"
type input "notPayed"
type input "0"
type input "RUB"
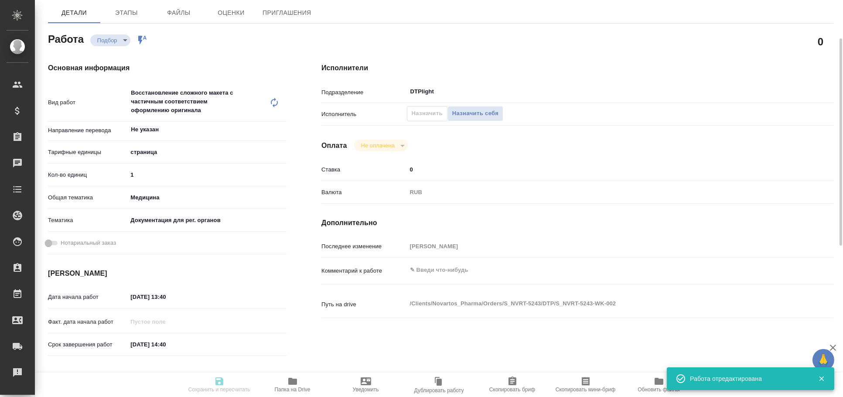
type input "Грабко Мария"
type textarea "x"
type textarea "/Clients/Novartos_Pharma/Orders/S_NVRT-5243/DTP/S_NVRT-5243-WK-002"
type textarea "x"
type input "S_NVRT-5243"
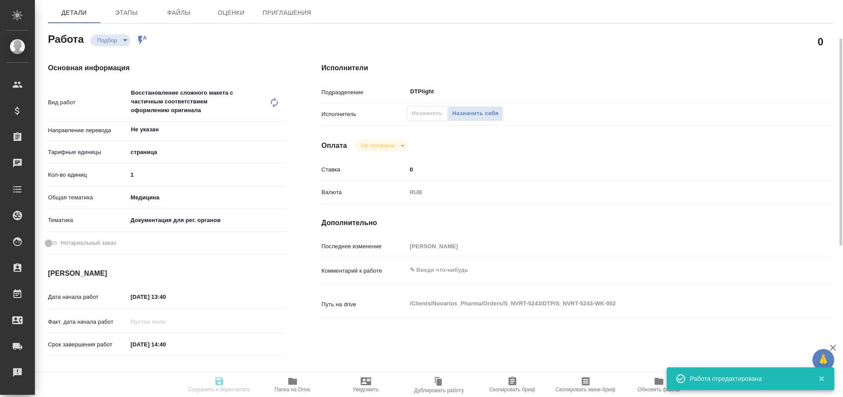
type input "Верстка чертежа. Количество надписей: более 500"
type input "Приемка разверстки, Подверстка, Приемка подверстки, Восстановление сложного мак…"
type input "Кабаргина Анна"
type input "Малофеева Екатерина"
type input "/Clients/Novartos_Pharma/Orders/S_NVRT-5243"
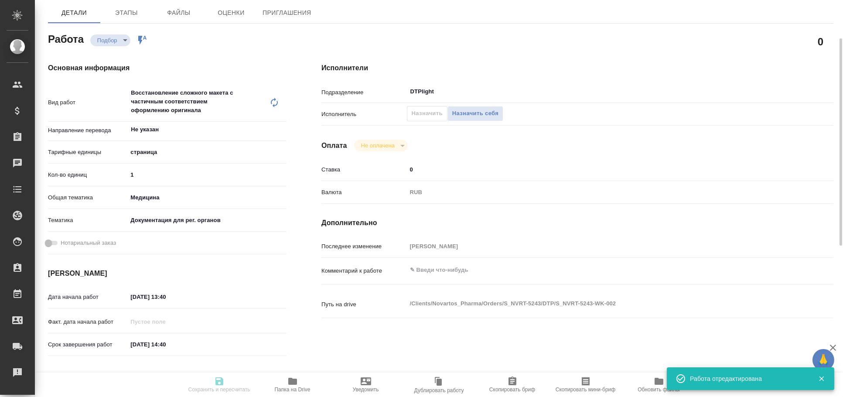
type textarea "x"
type textarea "Обращаюсь с просьбой принять в работу новый заказ (срочный). Необходимые файлы …"
type textarea "x"
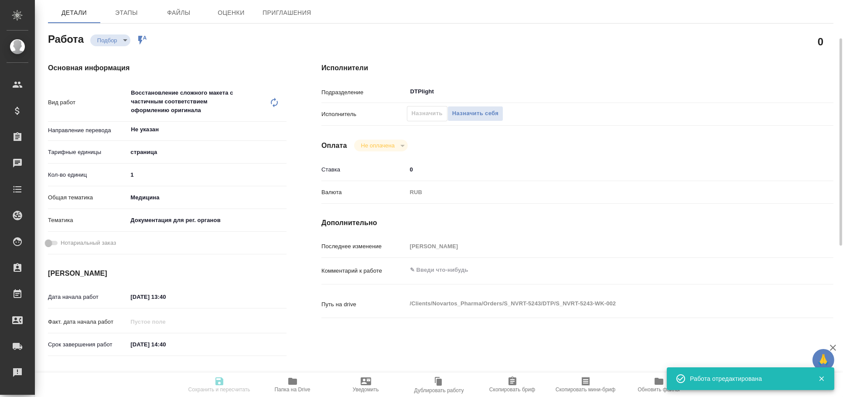
type textarea "x"
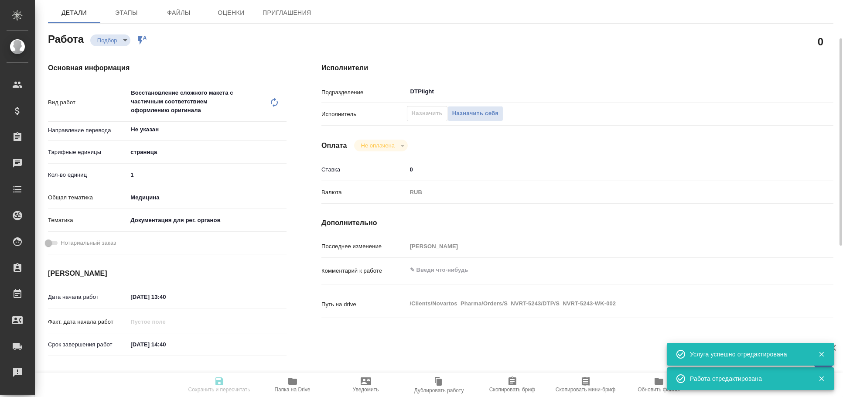
type textarea "x"
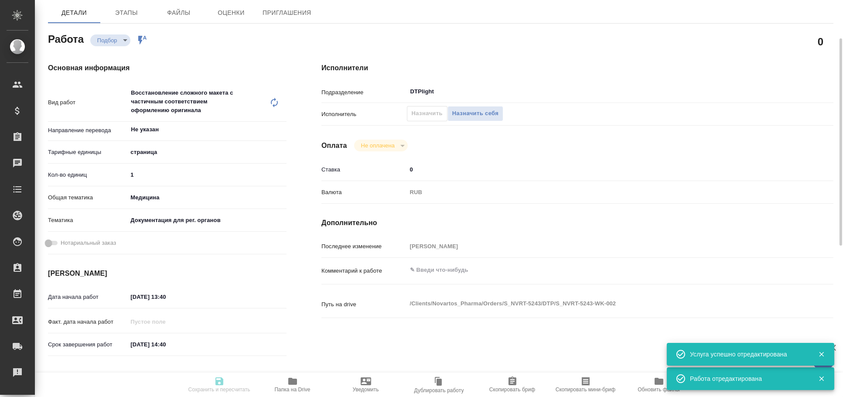
type textarea "x"
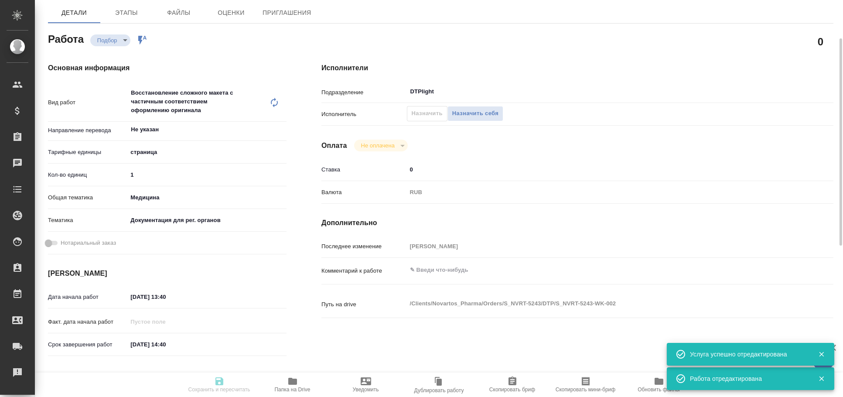
type textarea "x"
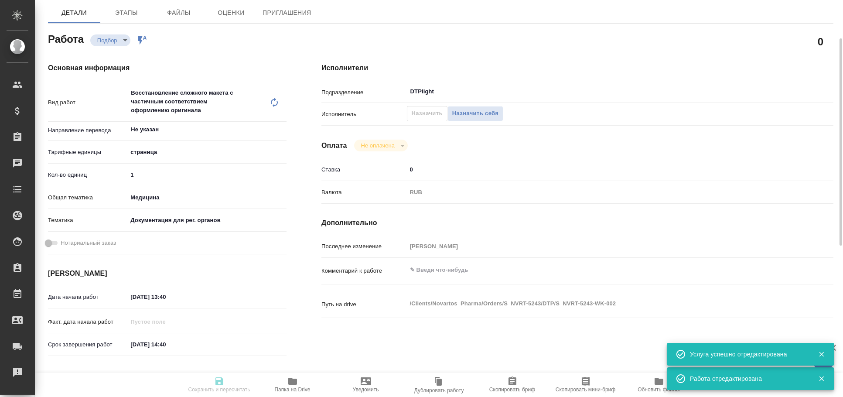
type textarea "x"
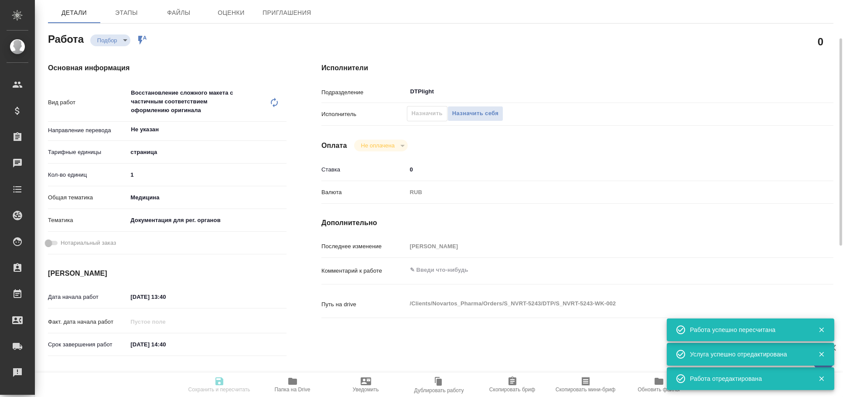
type input "recruiting"
type textarea "Восстановление сложного макета с частичным соответствием оформлению оригинала"
type textarea "x"
type input "Не указан"
type input "5a8b1489cc6b4906c91bfdb2"
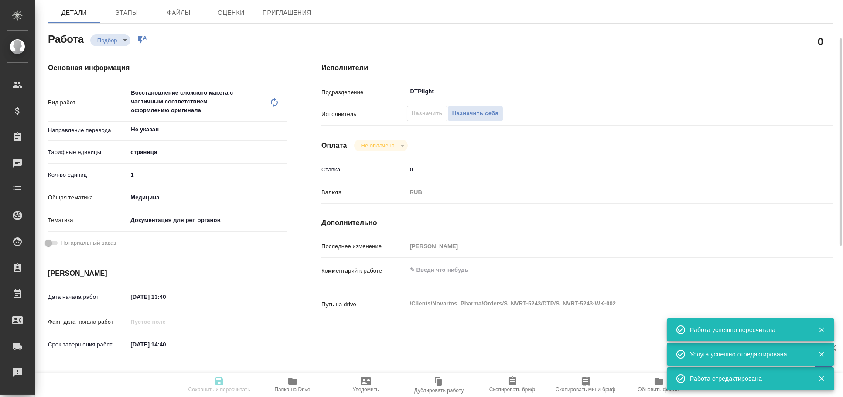
type input "1"
type input "med"
type input "5f647205b73bc97568ca66c6"
type input "03.10.2025 13:40"
type input "03.10.2025 14:40"
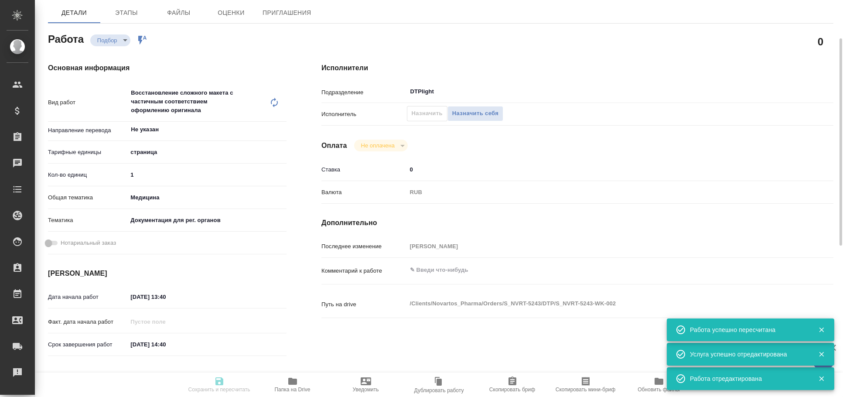
type input "05.10.2025 17:00"
type input "DTPlight"
type input "notPayed"
type input "0"
type input "RUB"
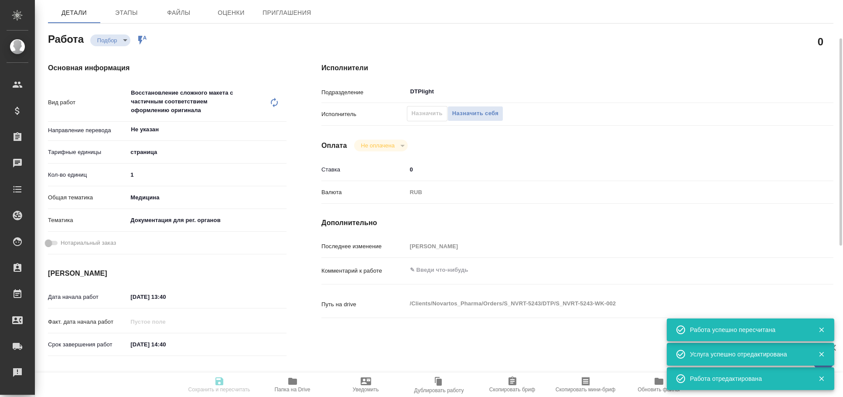
type input "[PERSON_NAME]"
type textarea "x"
type textarea "/Clients/Novartos_Pharma/Orders/S_NVRT-5243/DTP/S_NVRT-5243-WK-002"
type textarea "x"
type input "S_NVRT-5243"
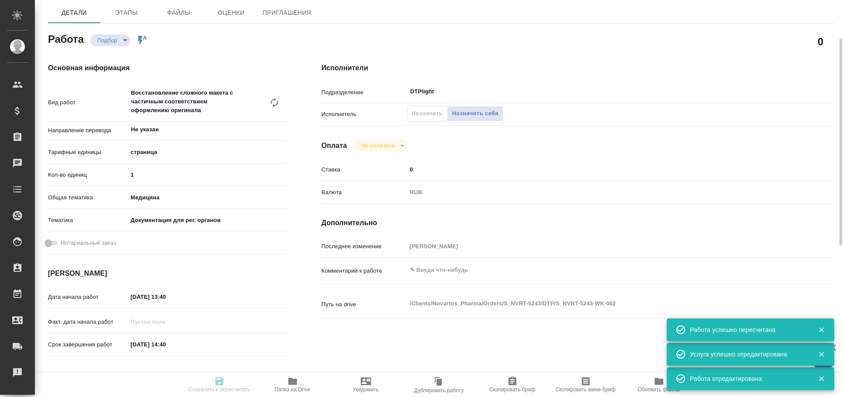
type input "Верстка чертежа. Количество надписей: более 500"
type input "Приемка разверстки, Подверстка, Приемка подверстки, Восстановление сложного мак…"
type input "[PERSON_NAME]"
type input "/Clients/Novartos_Pharma/Orders/S_NVRT-5243"
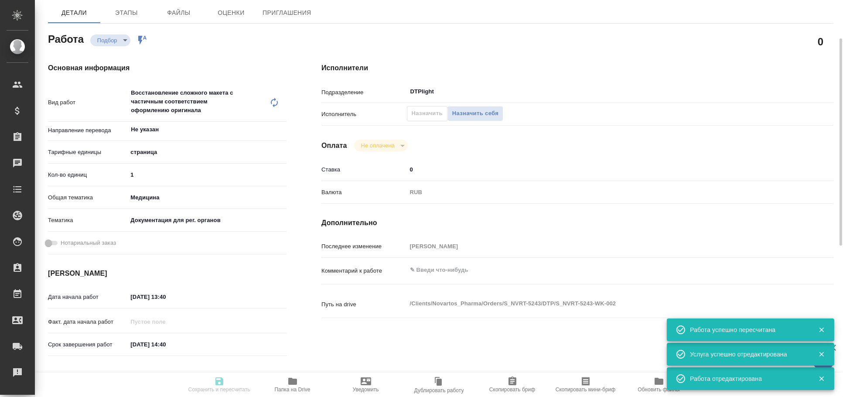
type textarea "x"
type textarea "Обращаюсь с просьбой принять в работу новый заказ (срочный). Необходимые файлы …"
type textarea "x"
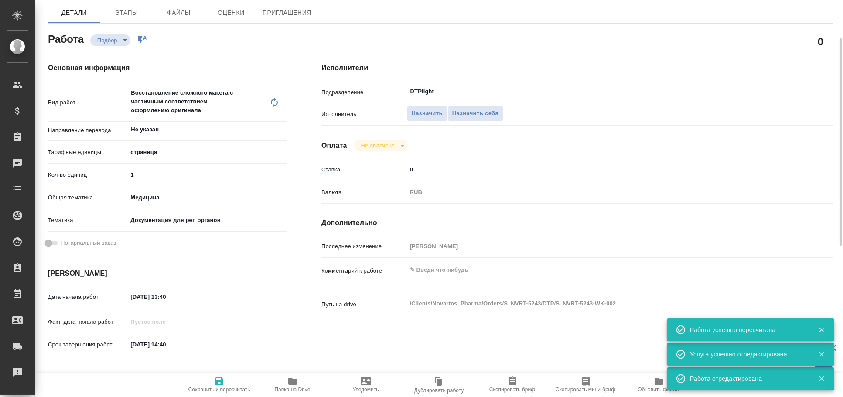
type textarea "x"
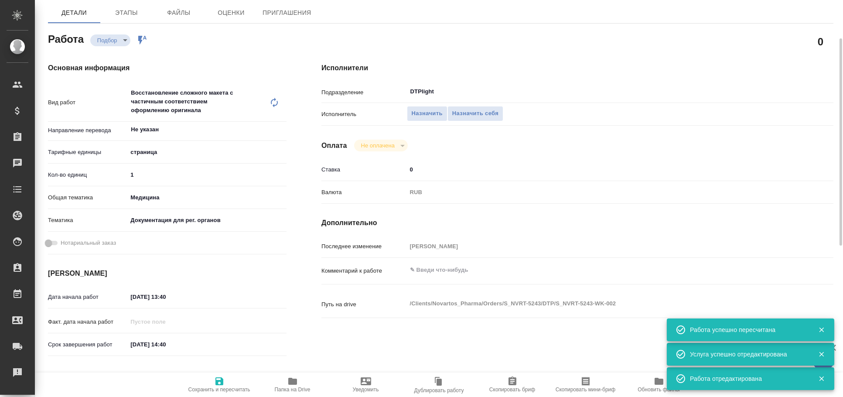
type textarea "x"
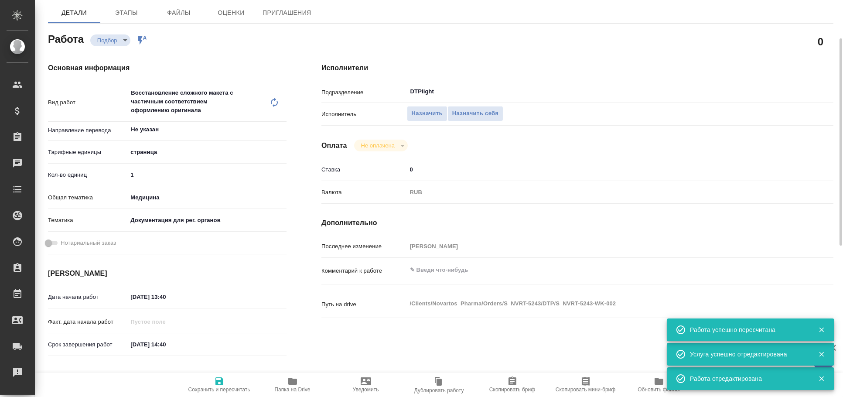
type textarea "x"
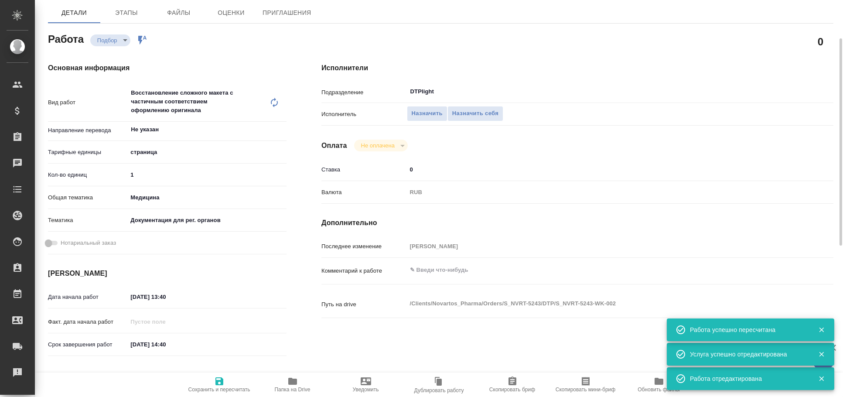
type textarea "x"
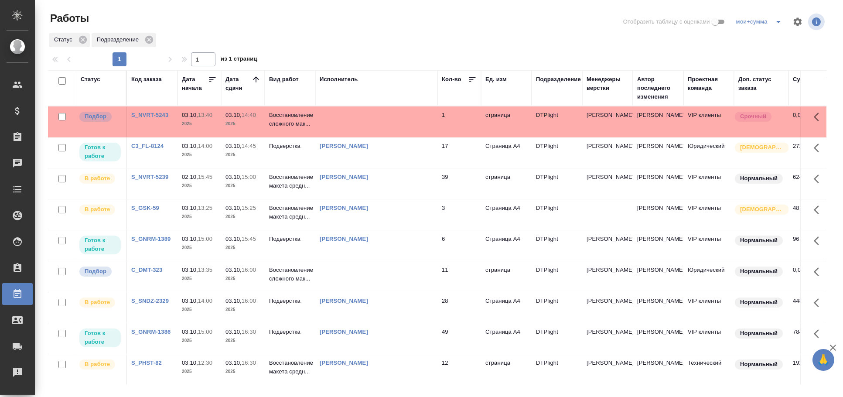
click at [389, 157] on td "[PERSON_NAME]" at bounding box center [376, 152] width 122 height 31
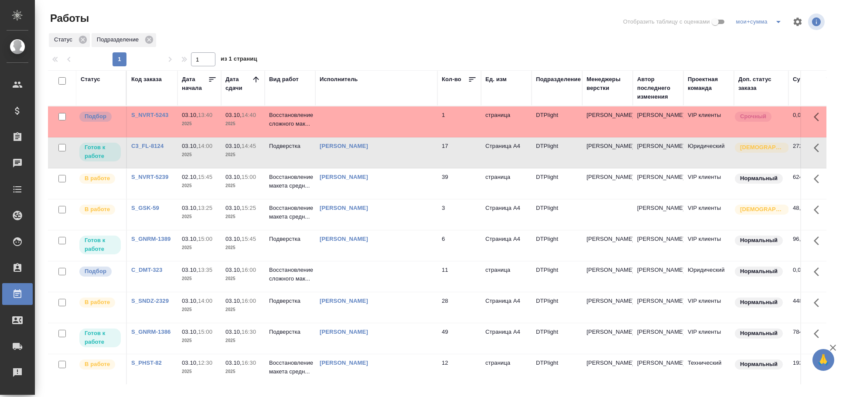
click at [389, 157] on td "Ямковенко Вера" at bounding box center [376, 152] width 122 height 31
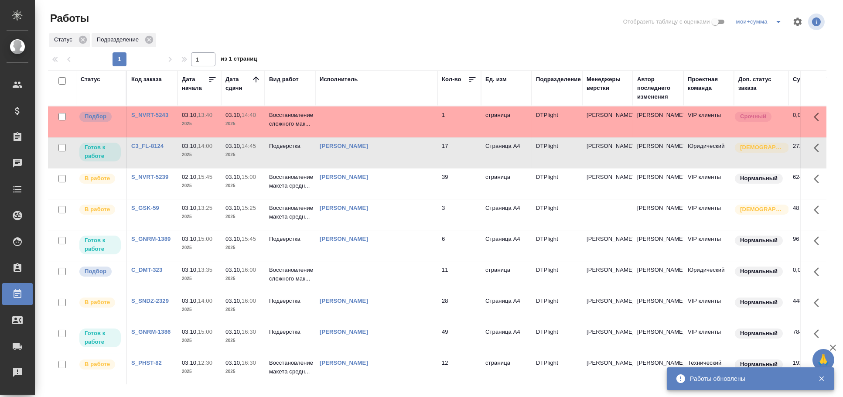
click at [360, 122] on td at bounding box center [376, 121] width 122 height 31
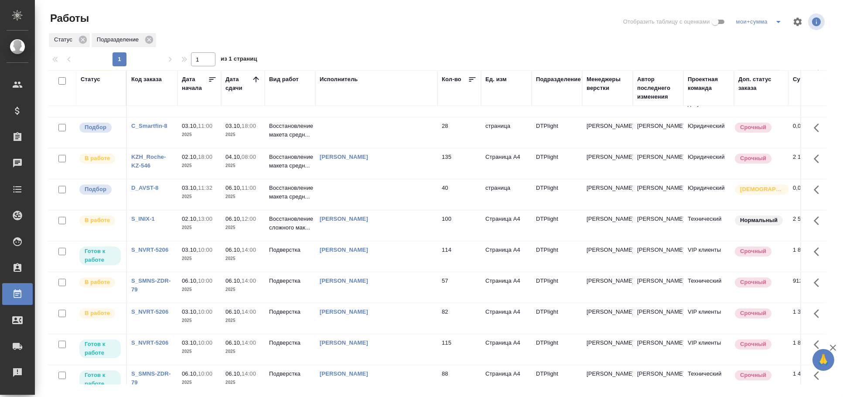
scroll to position [407, 0]
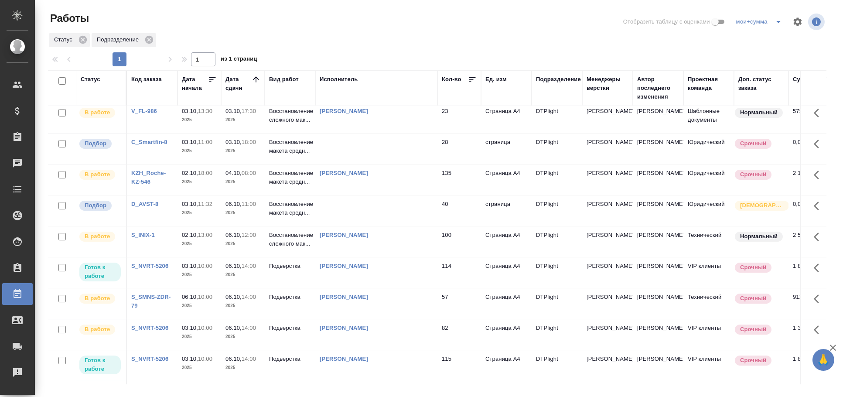
click at [372, 209] on td at bounding box center [376, 210] width 122 height 31
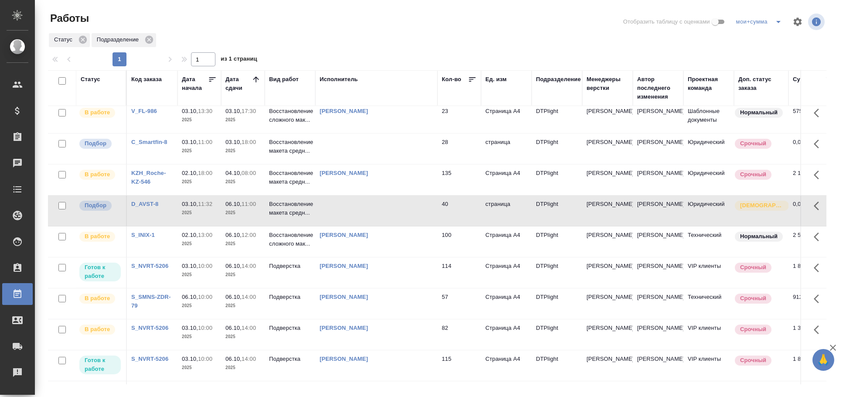
click at [400, 149] on td at bounding box center [376, 148] width 122 height 31
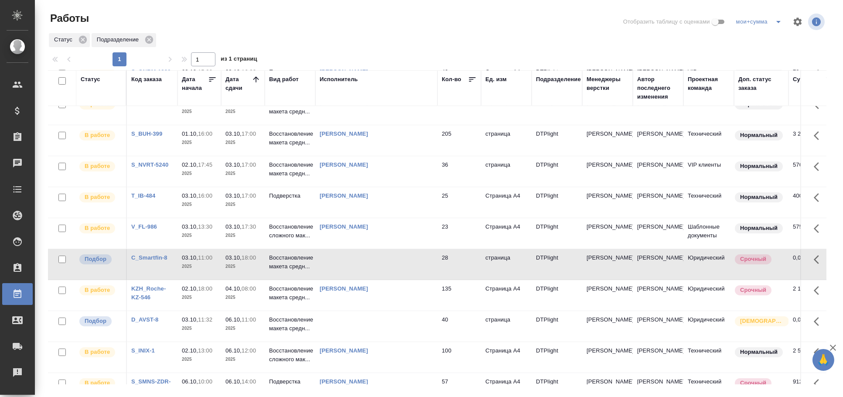
scroll to position [0, 0]
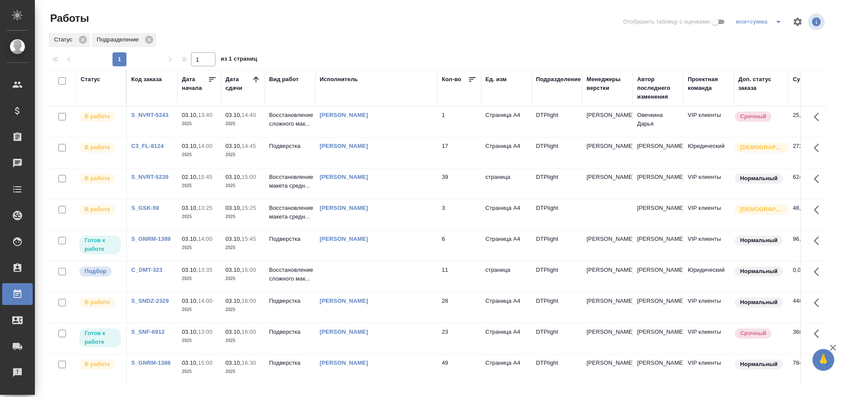
click at [95, 75] on div "Статус" at bounding box center [91, 79] width 20 height 9
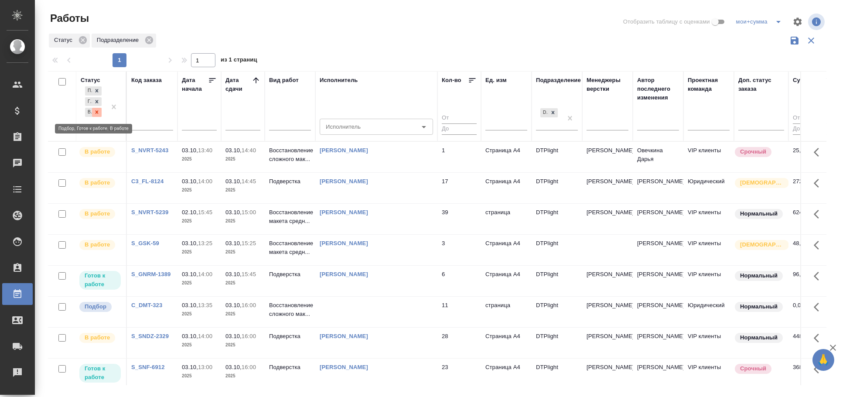
click at [96, 109] on icon at bounding box center [97, 112] width 6 height 6
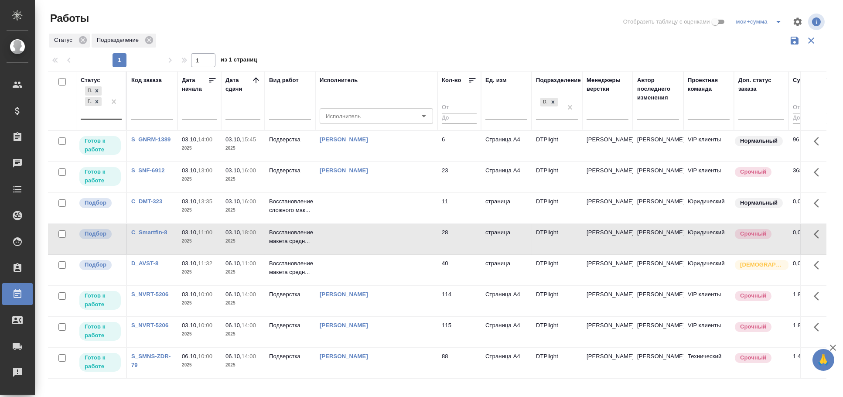
click at [395, 197] on td at bounding box center [376, 208] width 122 height 31
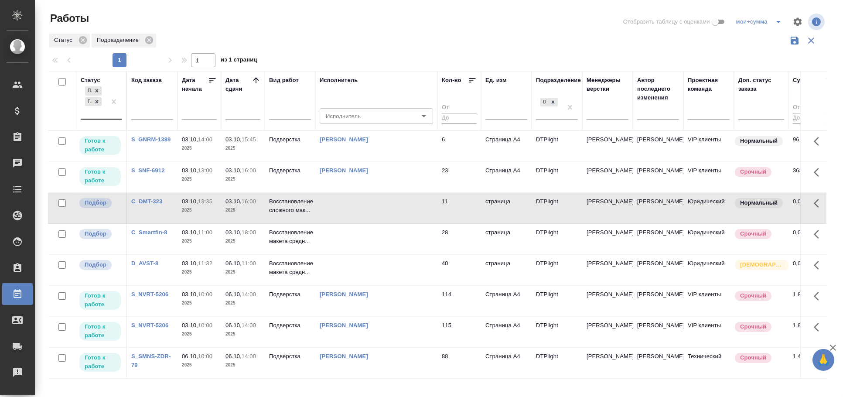
click at [395, 197] on td at bounding box center [376, 208] width 122 height 31
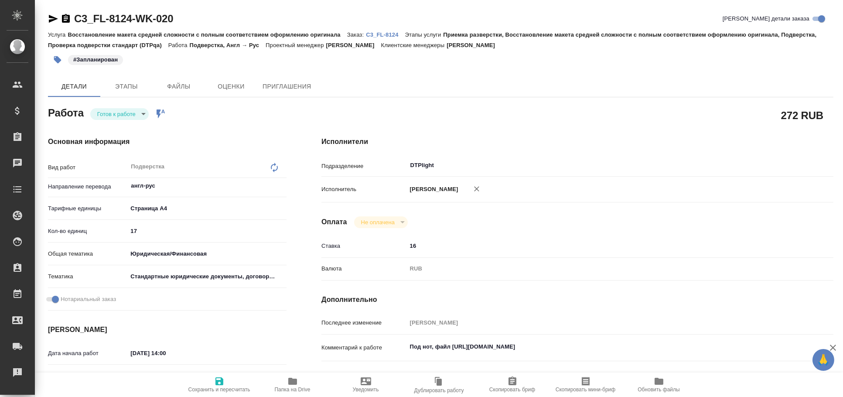
type textarea "x"
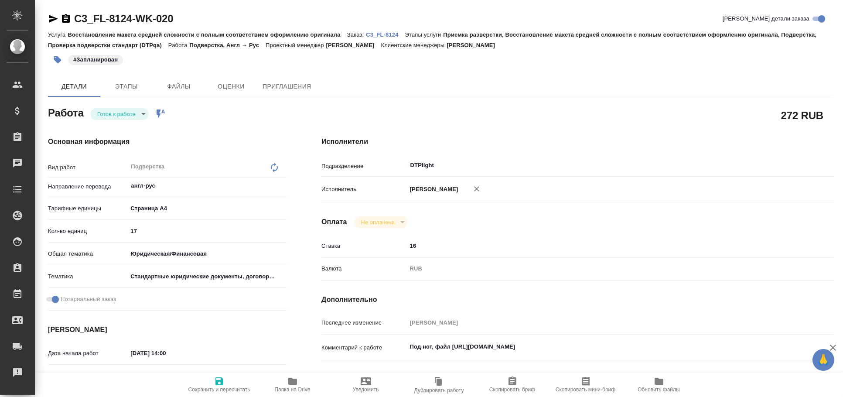
type textarea "x"
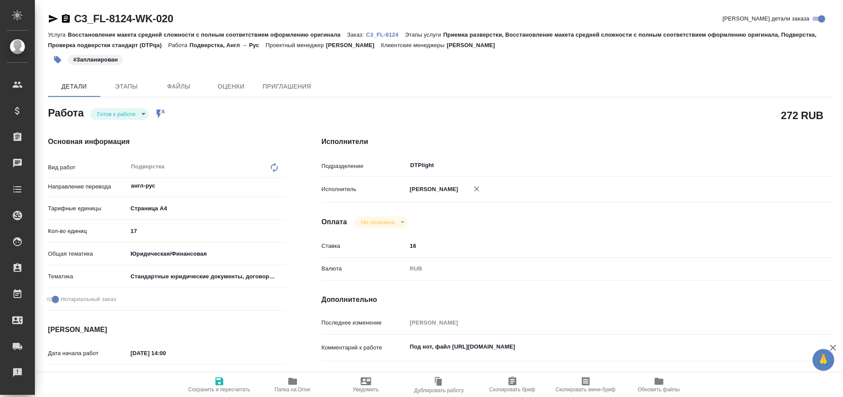
click at [52, 17] on icon "button" at bounding box center [53, 19] width 9 height 8
type textarea "x"
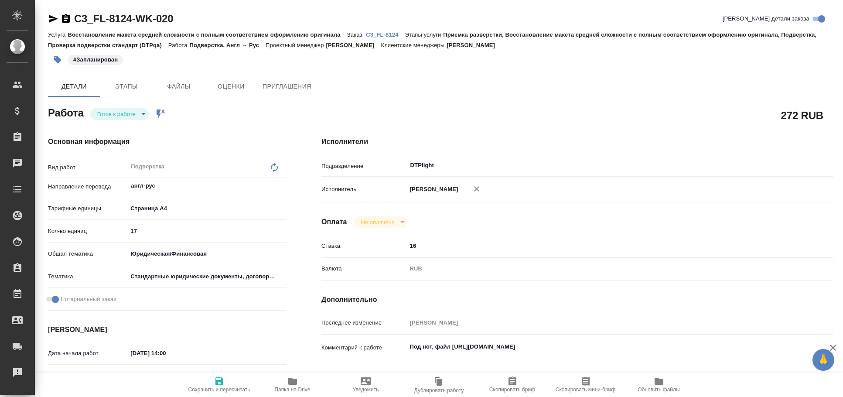
type textarea "x"
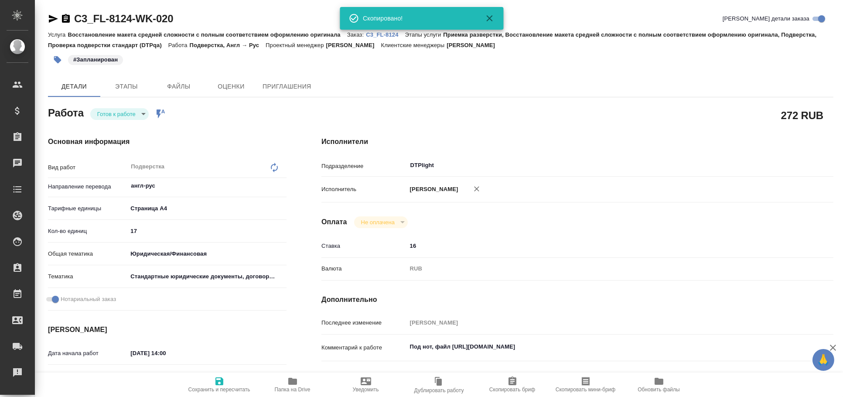
type textarea "x"
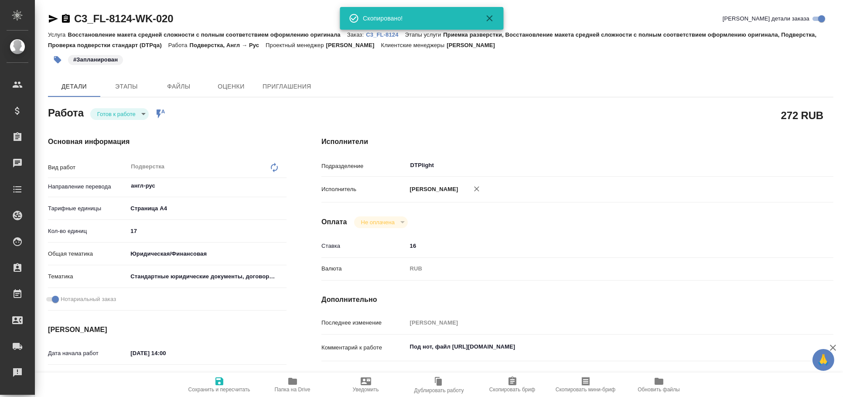
type textarea "x"
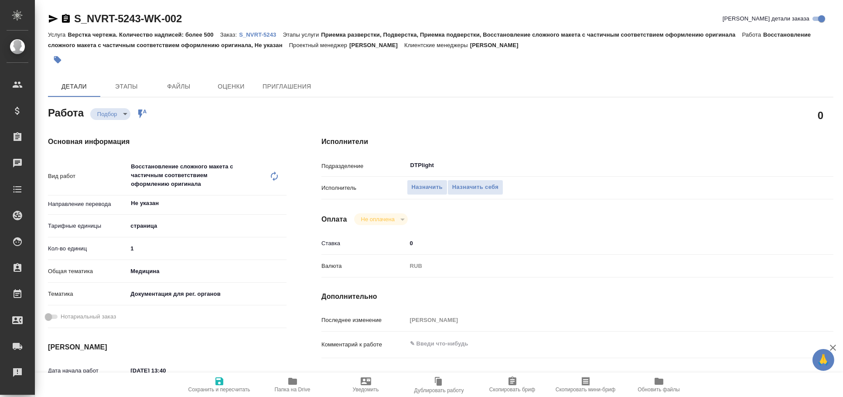
type textarea "x"
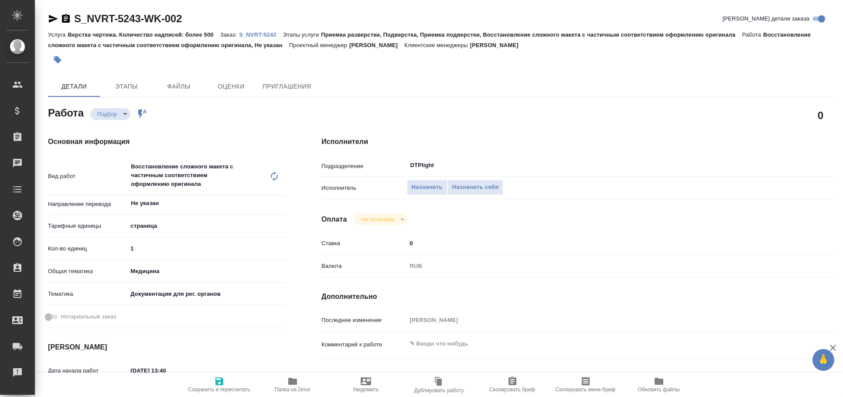
type textarea "x"
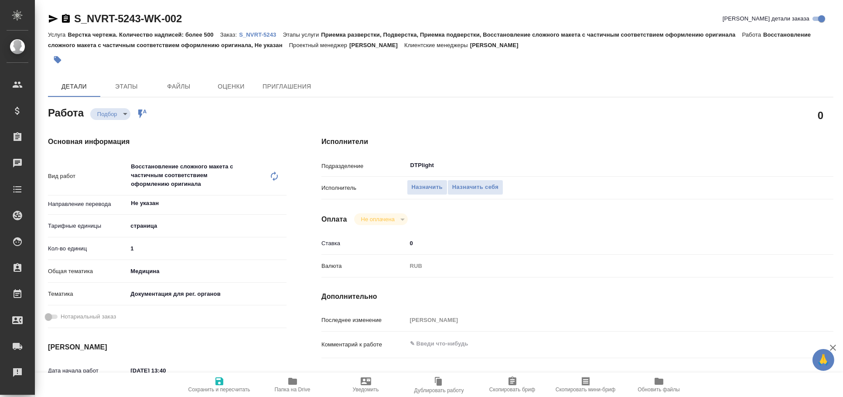
scroll to position [145, 0]
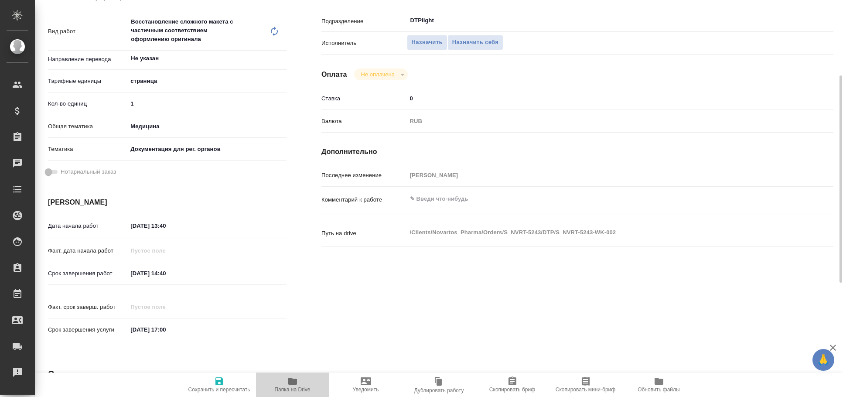
click at [304, 380] on span "Папка на Drive" at bounding box center [292, 384] width 63 height 17
type textarea "x"
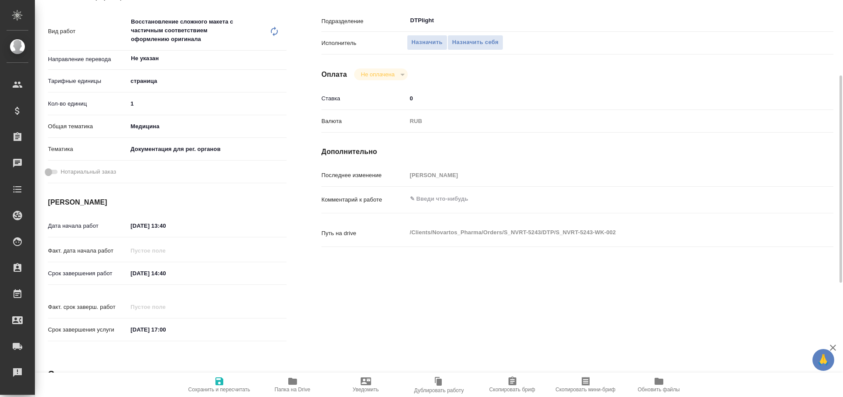
type textarea "x"
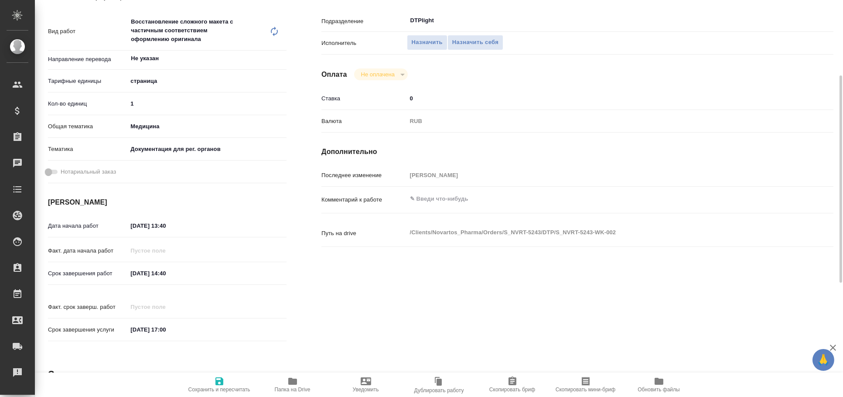
type textarea "x"
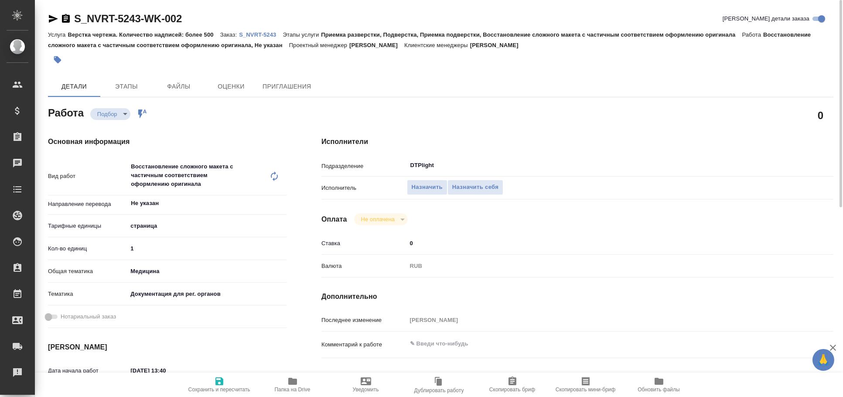
click at [51, 17] on icon "button" at bounding box center [53, 19] width 9 height 8
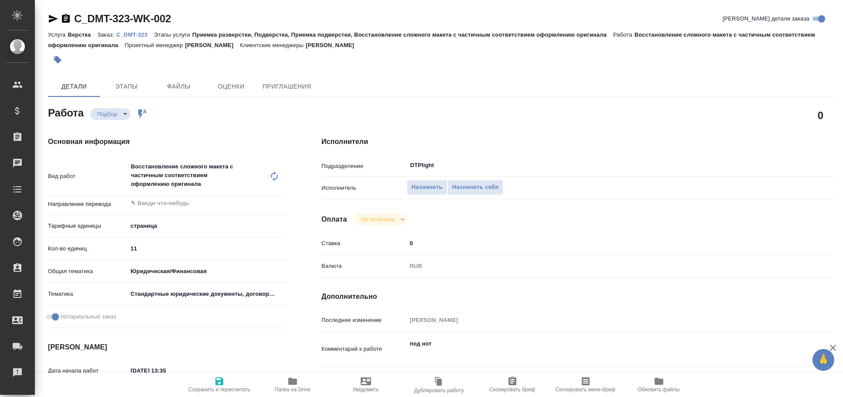
type textarea "x"
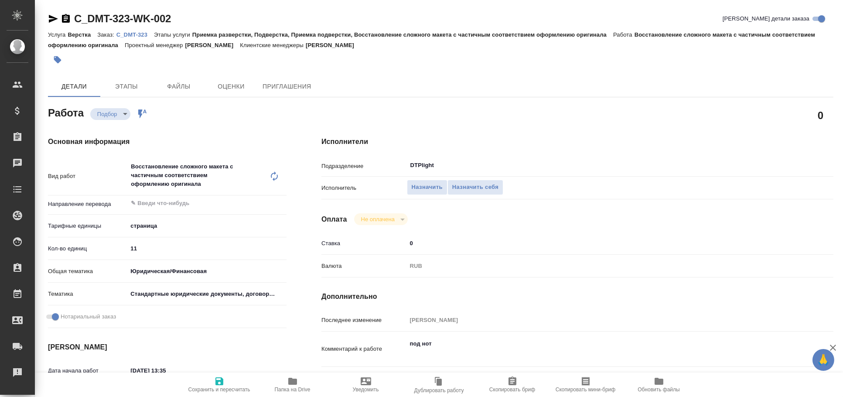
type textarea "x"
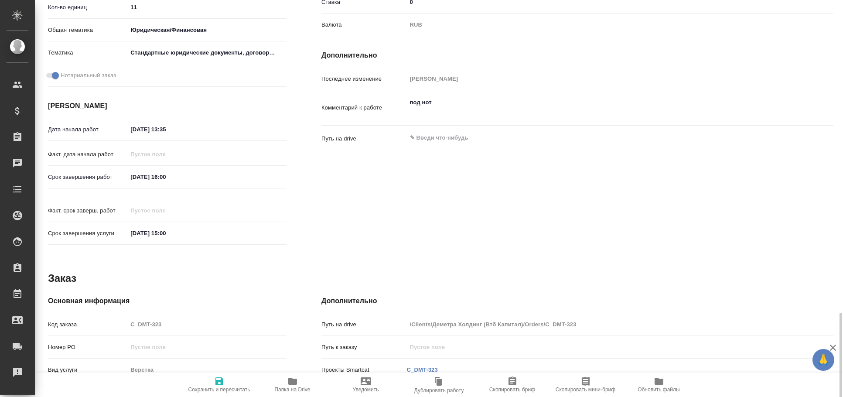
scroll to position [364, 0]
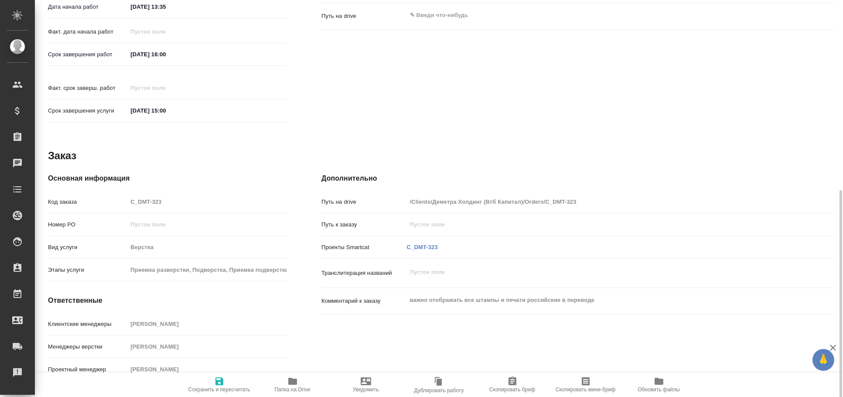
type textarea "x"
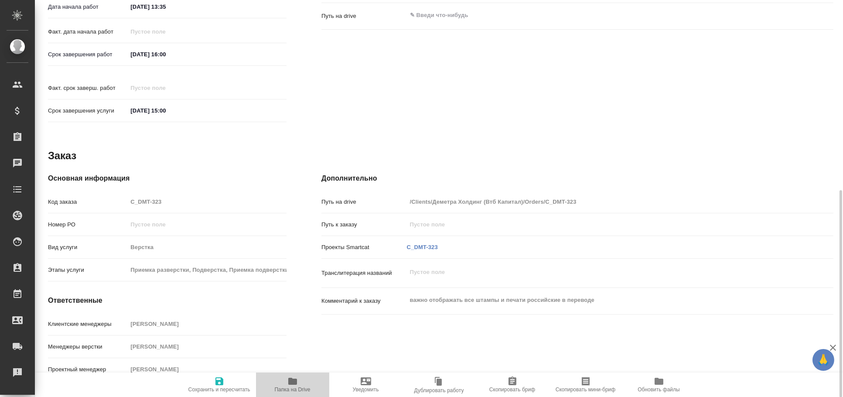
click at [302, 386] on span "Папка на Drive" at bounding box center [293, 389] width 36 height 6
type textarea "x"
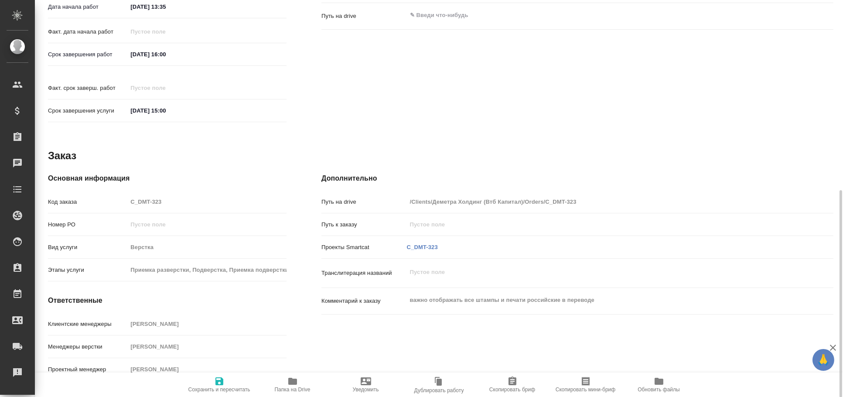
type textarea "x"
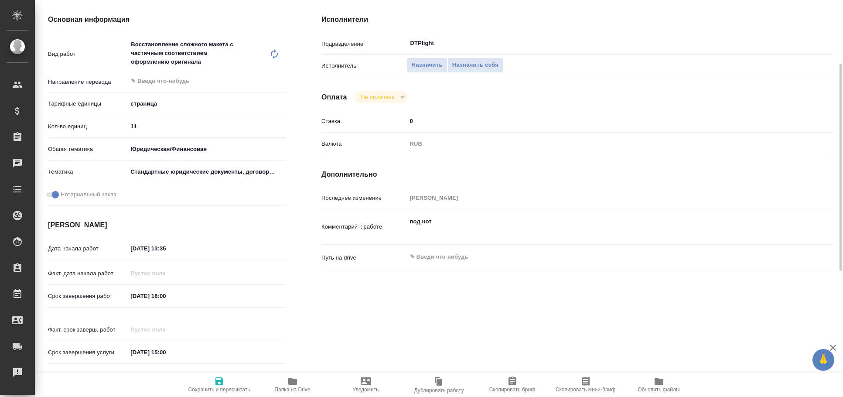
type textarea "x"
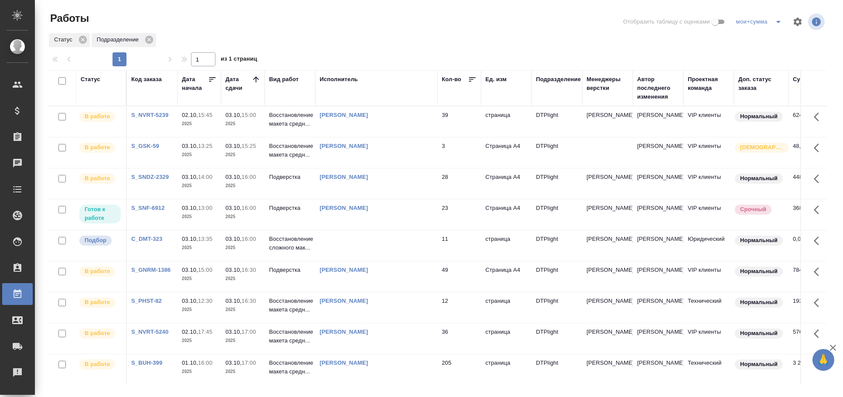
click at [396, 215] on td "[PERSON_NAME]" at bounding box center [376, 214] width 122 height 31
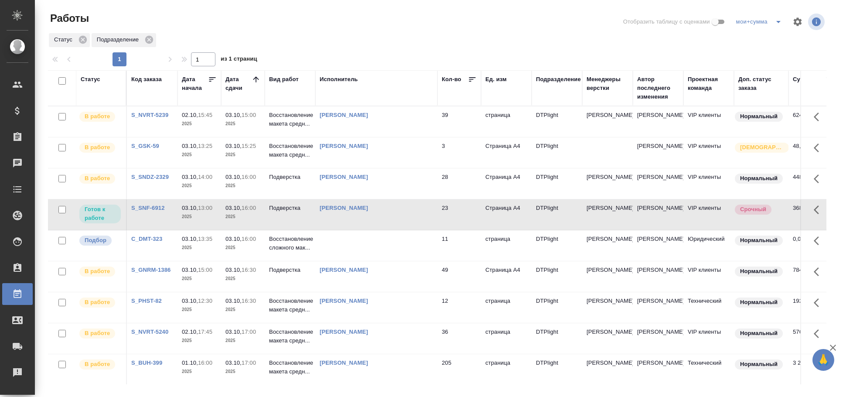
click at [401, 229] on td "[PERSON_NAME]" at bounding box center [376, 214] width 122 height 31
click at [402, 212] on div "[PERSON_NAME]" at bounding box center [376, 208] width 113 height 9
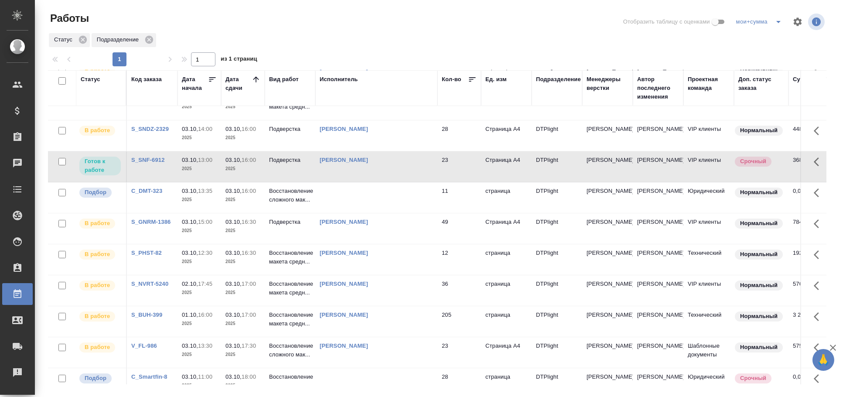
click at [395, 205] on td at bounding box center [376, 197] width 122 height 31
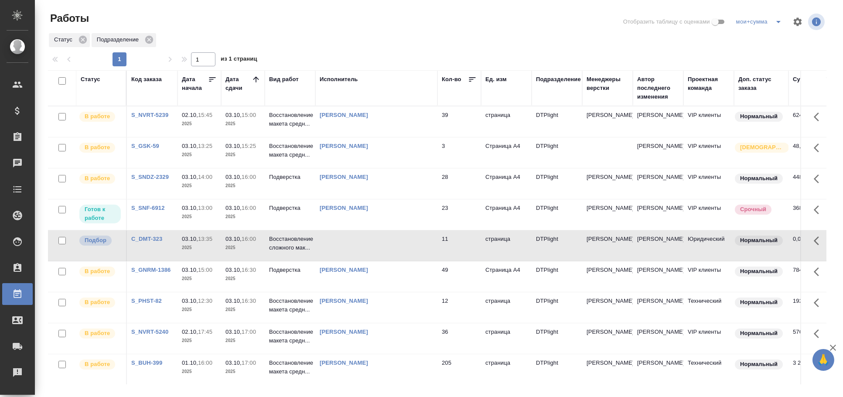
click at [376, 248] on td at bounding box center [376, 245] width 122 height 31
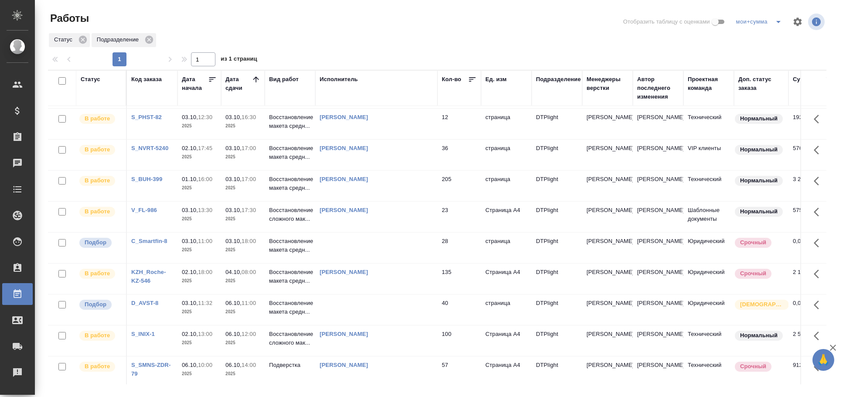
scroll to position [242, 0]
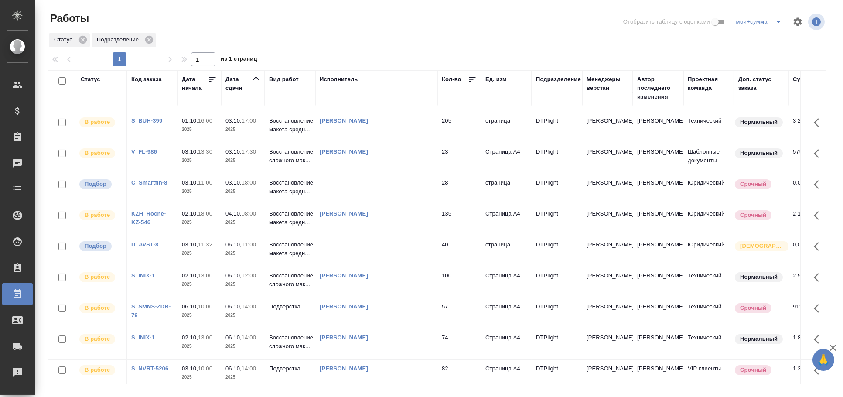
click at [349, 190] on td at bounding box center [376, 189] width 122 height 31
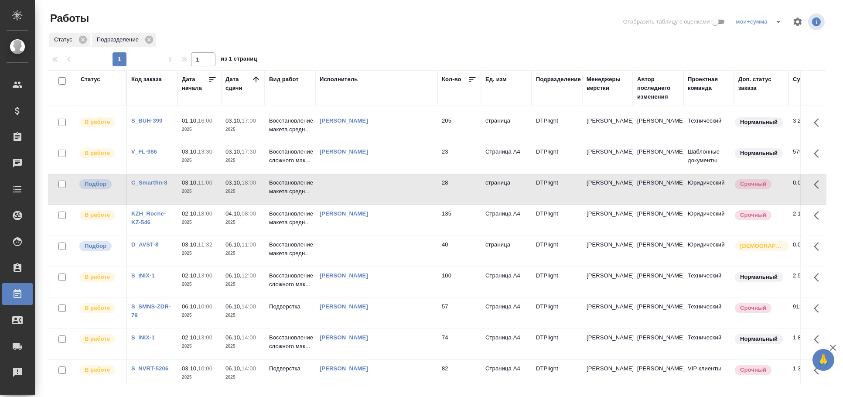
click at [349, 190] on td at bounding box center [376, 189] width 122 height 31
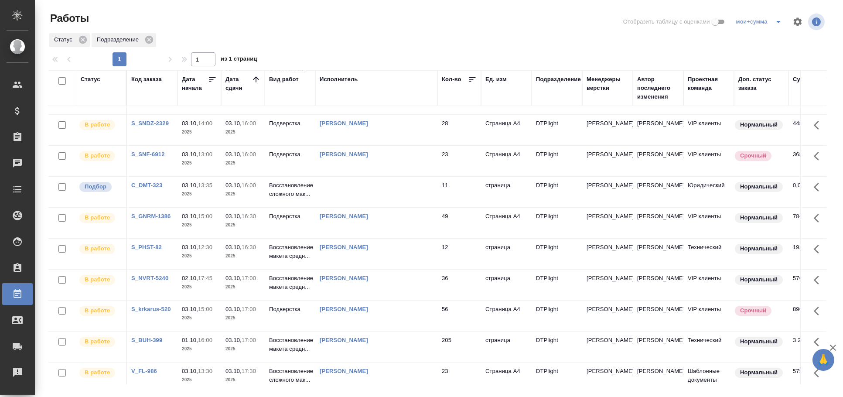
scroll to position [0, 0]
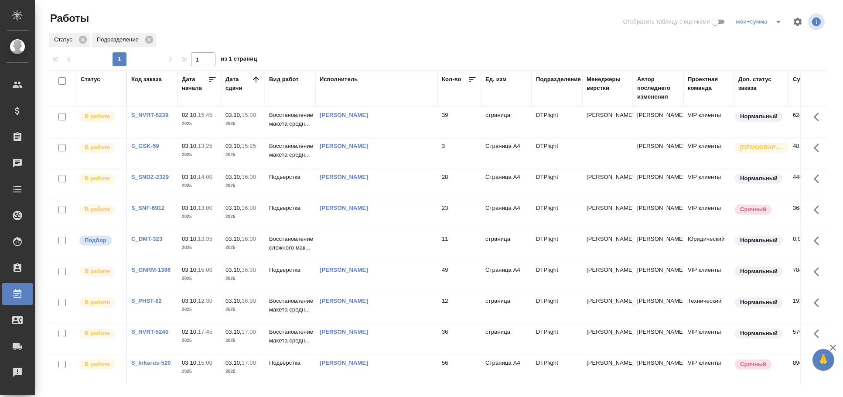
click at [372, 245] on td at bounding box center [376, 245] width 122 height 31
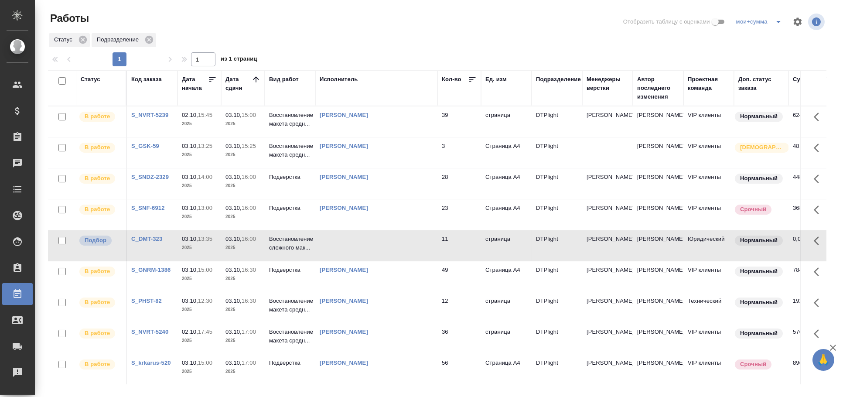
click at [372, 245] on td at bounding box center [376, 245] width 122 height 31
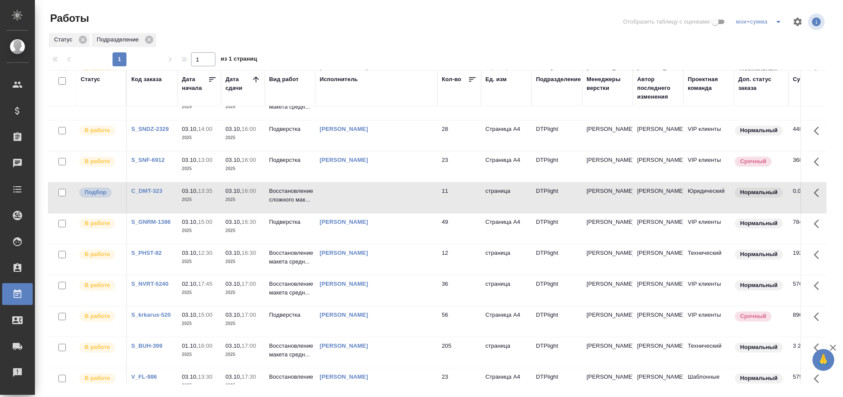
scroll to position [145, 0]
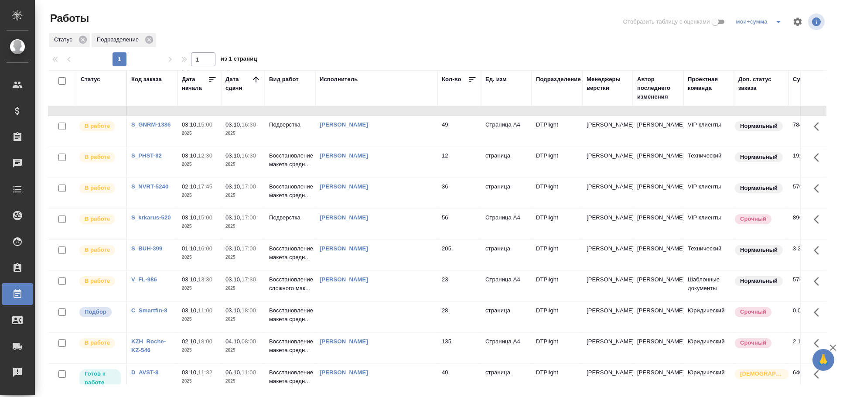
click at [385, 316] on td at bounding box center [376, 317] width 122 height 31
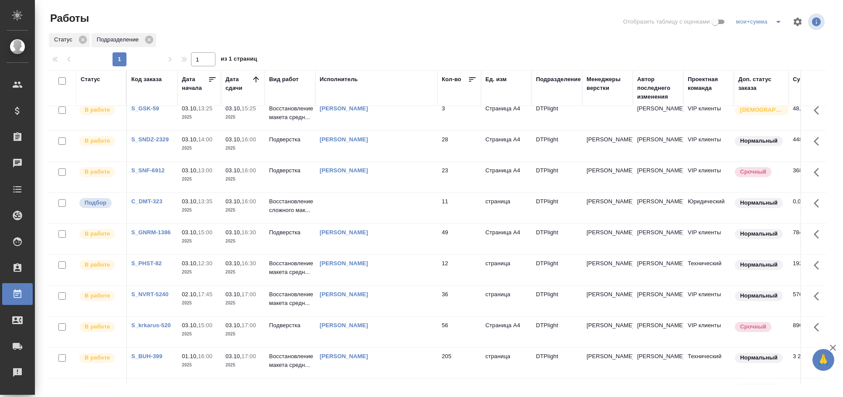
scroll to position [0, 0]
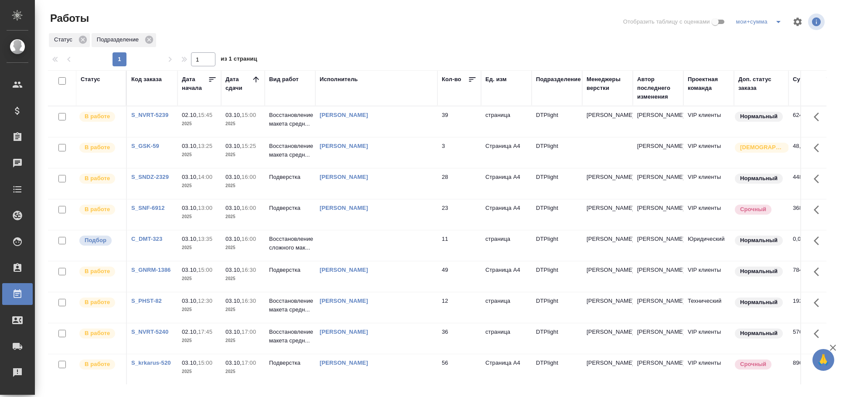
click at [382, 239] on td at bounding box center [376, 245] width 122 height 31
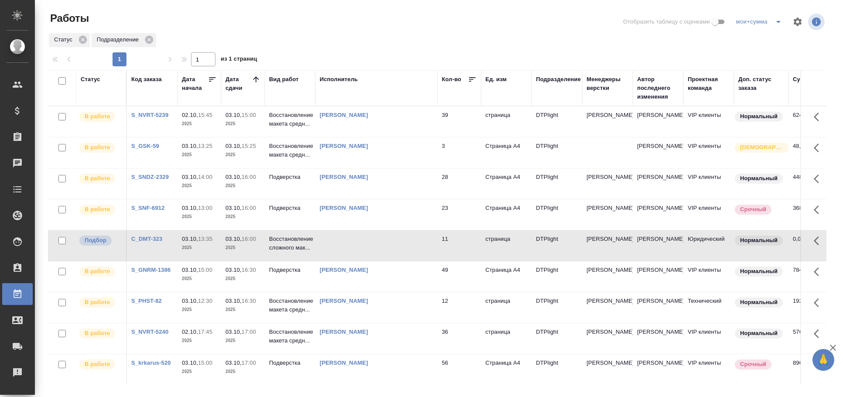
click at [382, 239] on td at bounding box center [376, 245] width 122 height 31
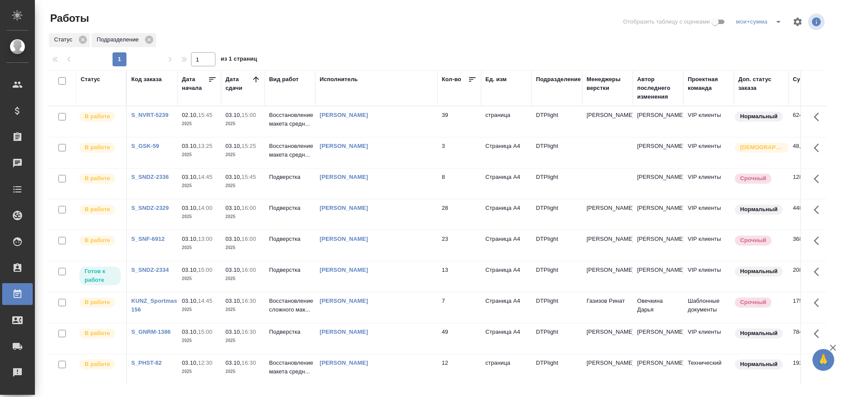
scroll to position [97, 0]
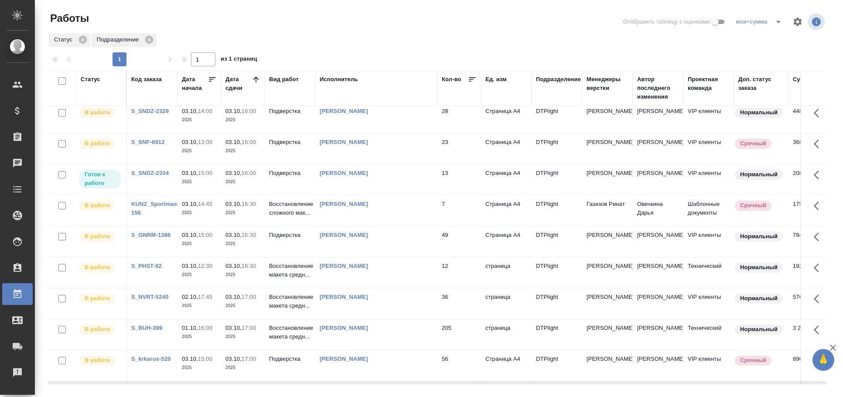
click at [407, 213] on td "Овечкина Дарья Геннадьевна" at bounding box center [376, 210] width 122 height 31
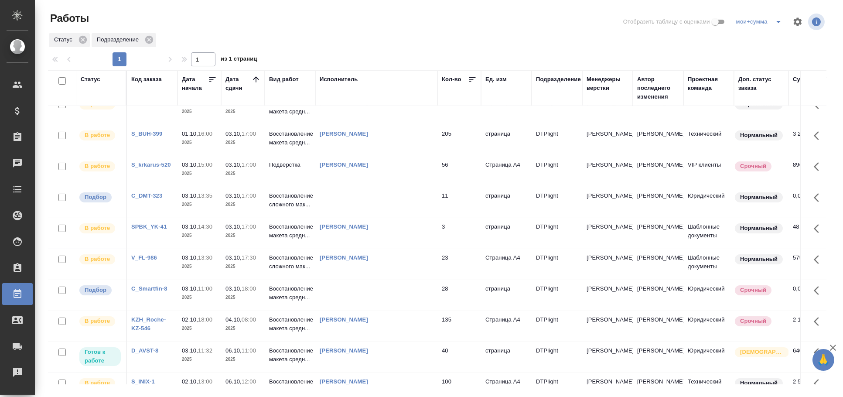
scroll to position [387, 0]
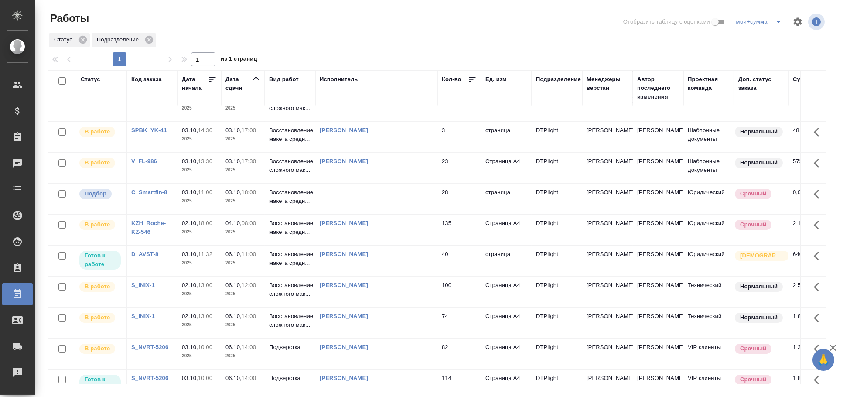
click at [369, 199] on td at bounding box center [376, 199] width 122 height 31
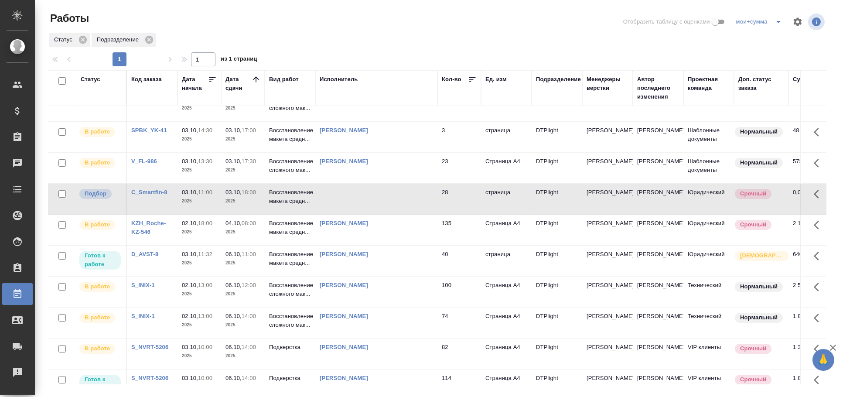
click at [369, 199] on td at bounding box center [376, 199] width 122 height 31
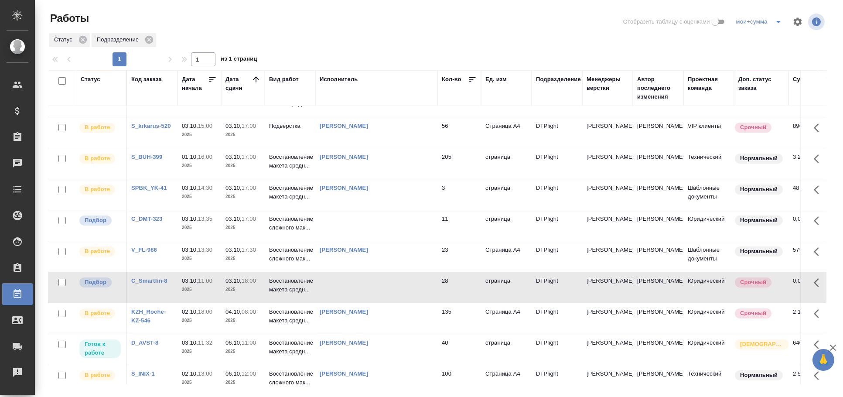
scroll to position [291, 0]
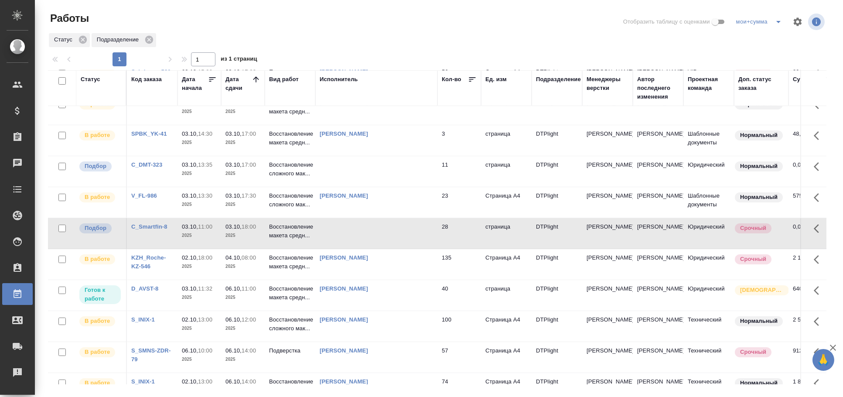
click at [417, 229] on td at bounding box center [376, 233] width 122 height 31
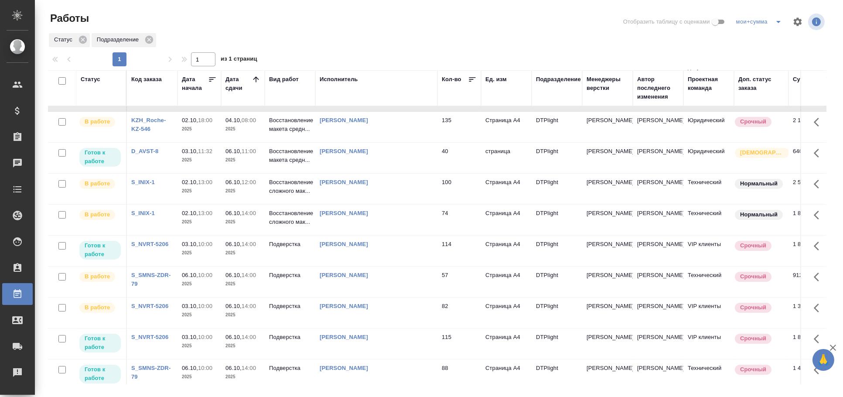
scroll to position [504, 0]
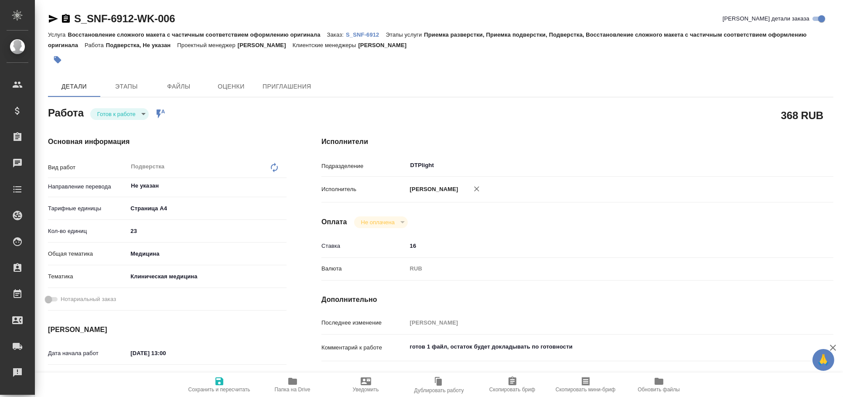
type textarea "x"
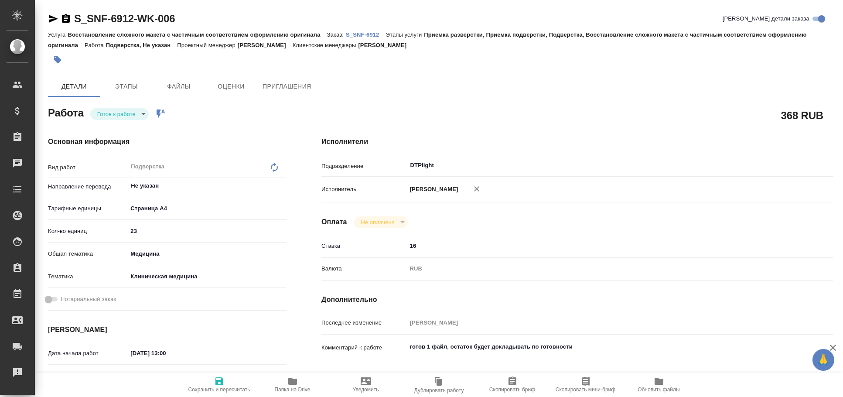
type textarea "x"
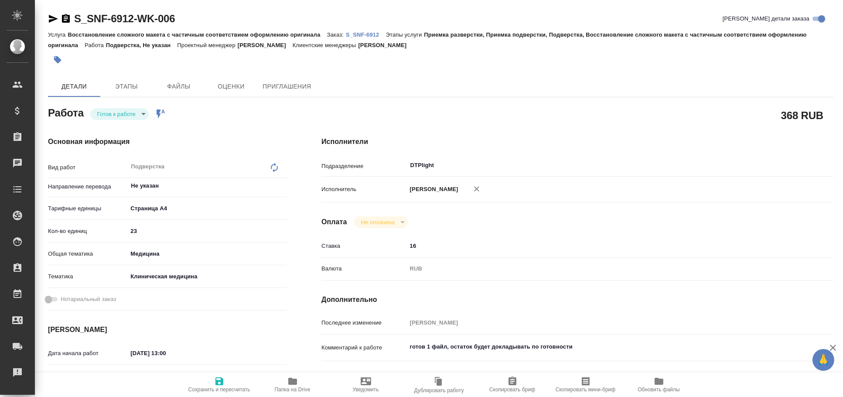
click at [50, 20] on icon "button" at bounding box center [53, 19] width 9 height 8
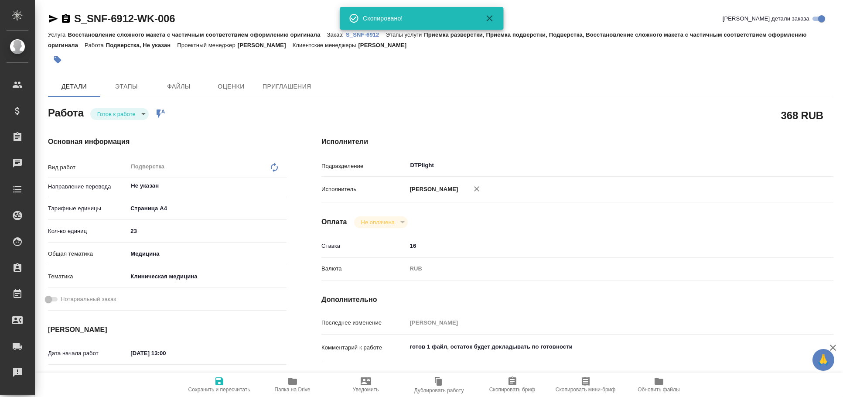
type textarea "x"
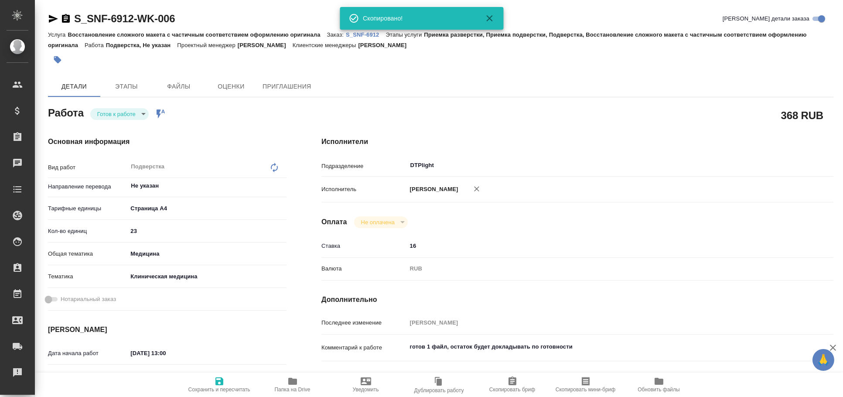
type textarea "x"
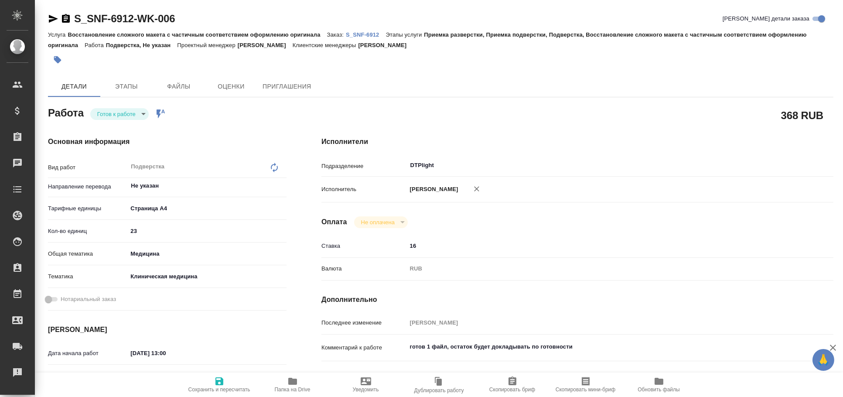
type textarea "x"
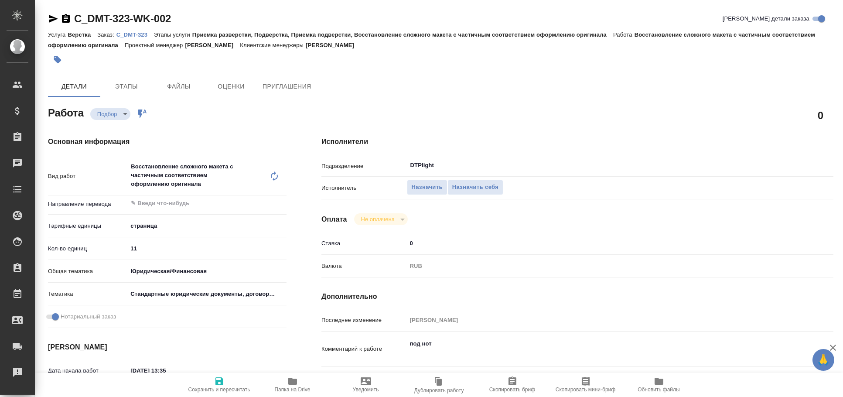
type textarea "x"
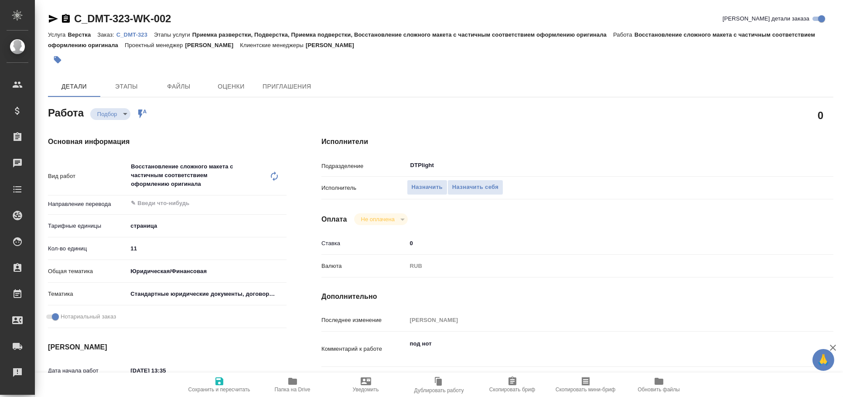
type textarea "x"
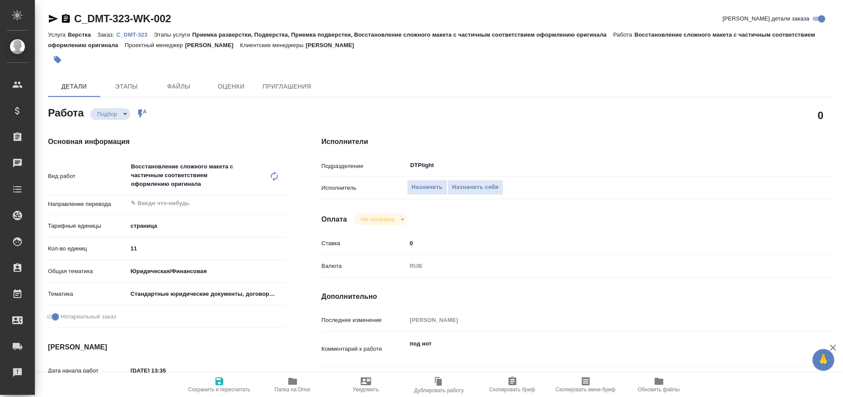
type textarea "x"
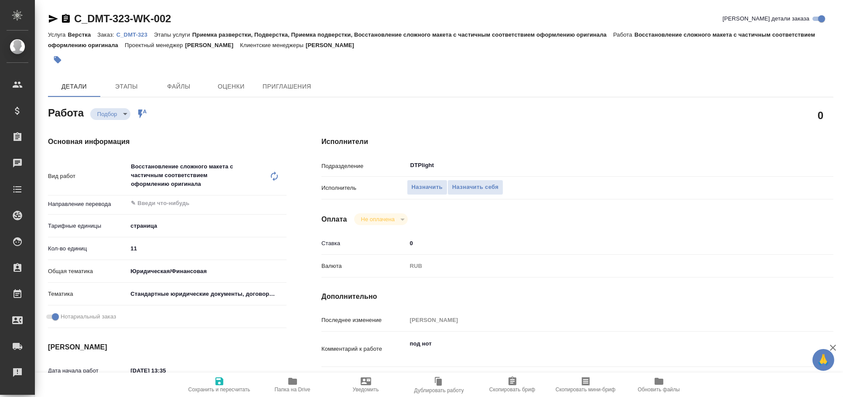
type textarea "x"
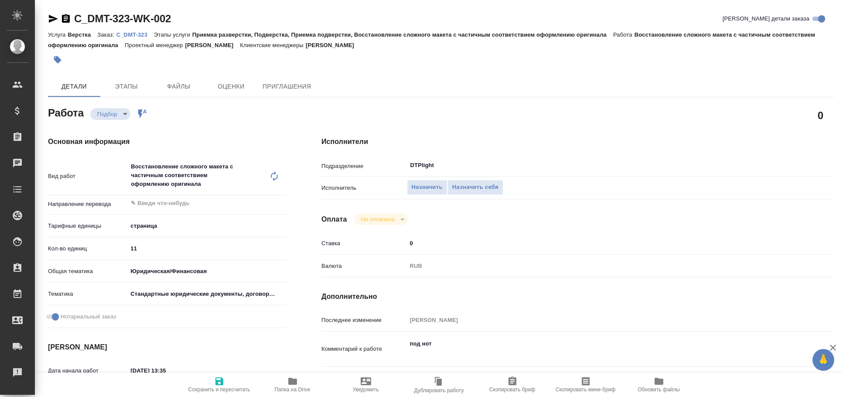
type textarea "x"
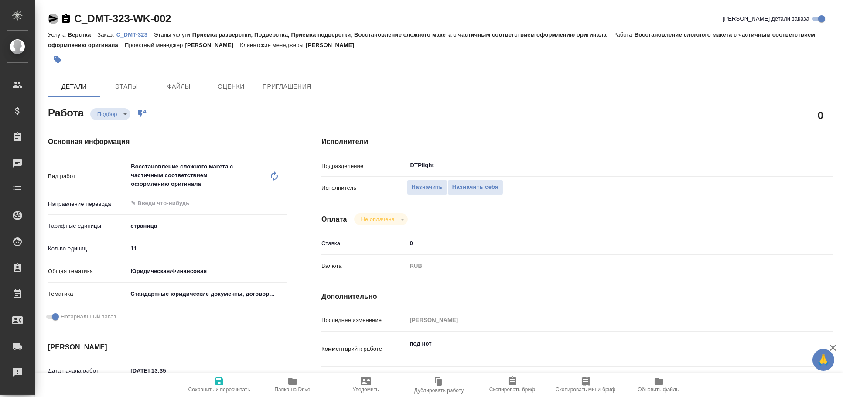
click at [50, 17] on icon "button" at bounding box center [53, 19] width 9 height 8
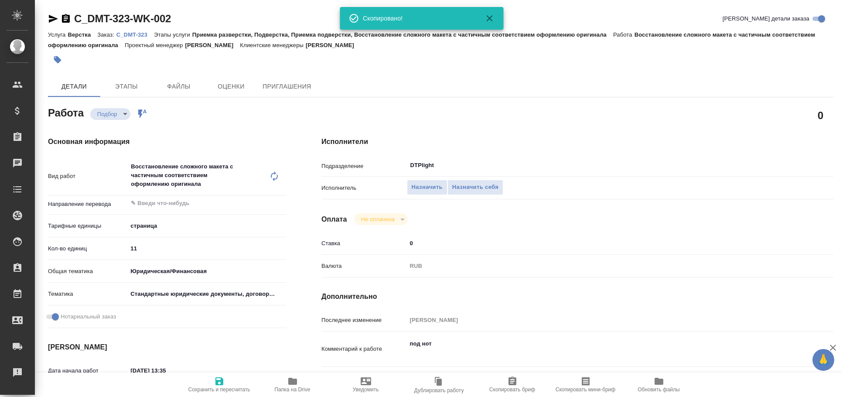
type textarea "x"
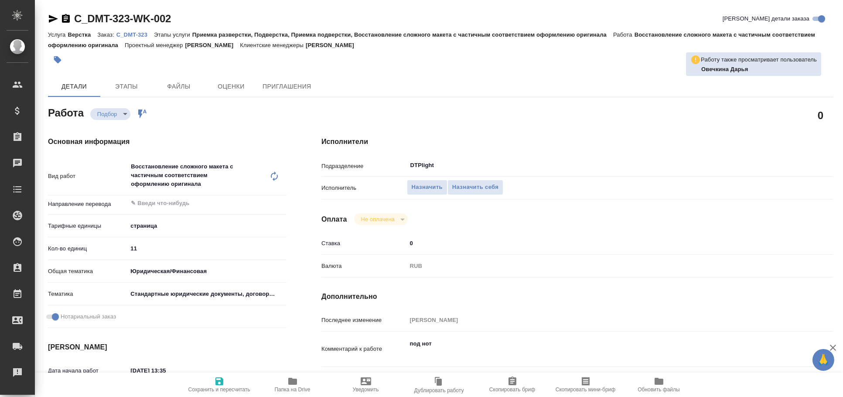
click at [302, 384] on span "Папка на Drive" at bounding box center [292, 384] width 63 height 17
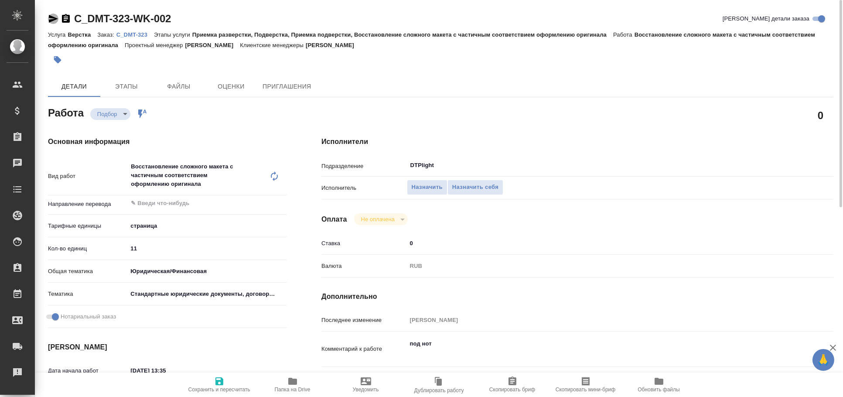
click at [53, 18] on icon "button" at bounding box center [53, 19] width 9 height 8
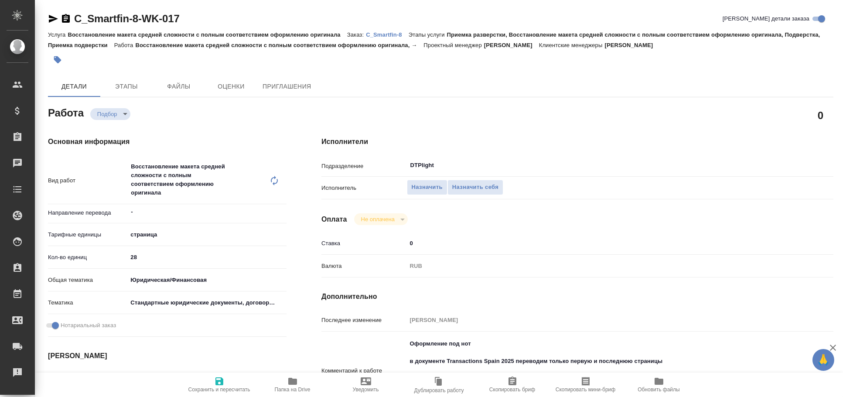
click at [51, 19] on icon "button" at bounding box center [53, 19] width 10 height 10
type textarea "x"
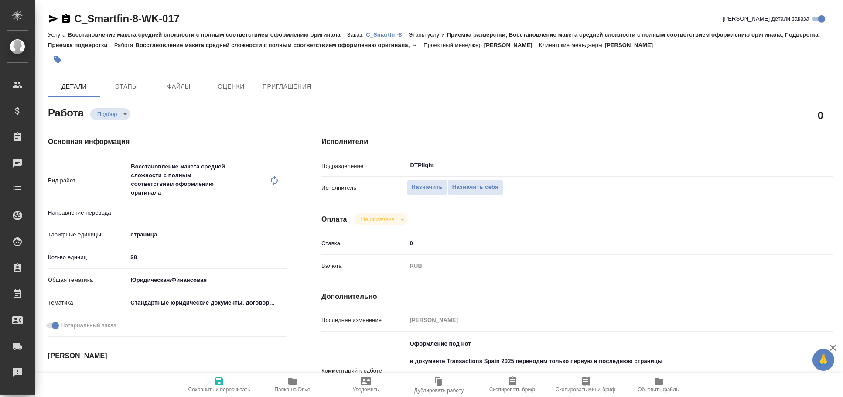
type textarea "x"
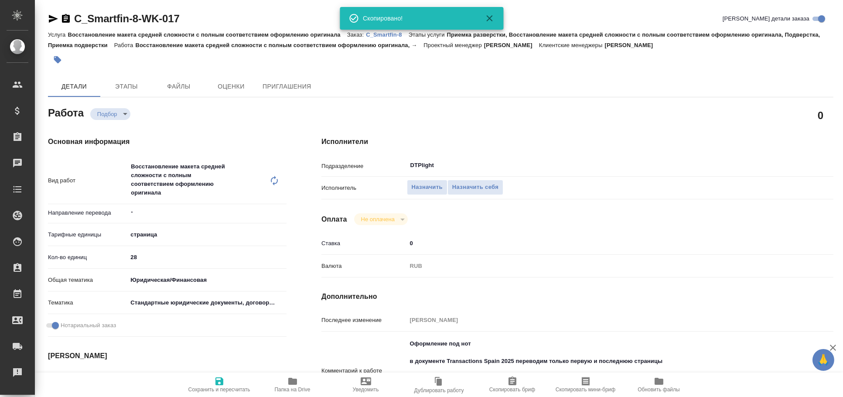
type textarea "x"
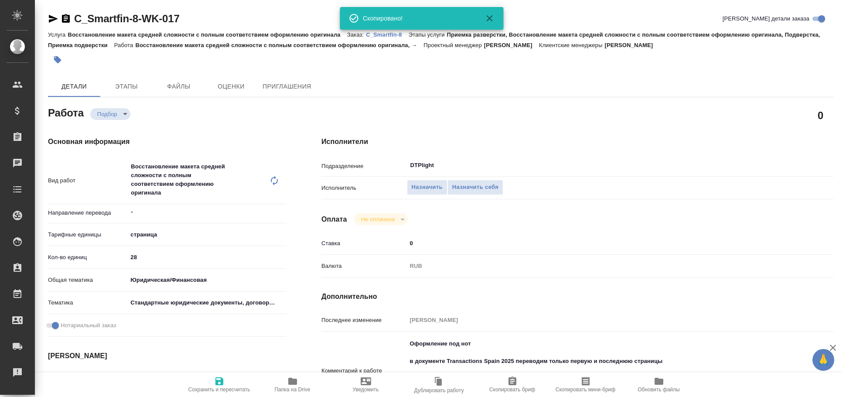
type textarea "x"
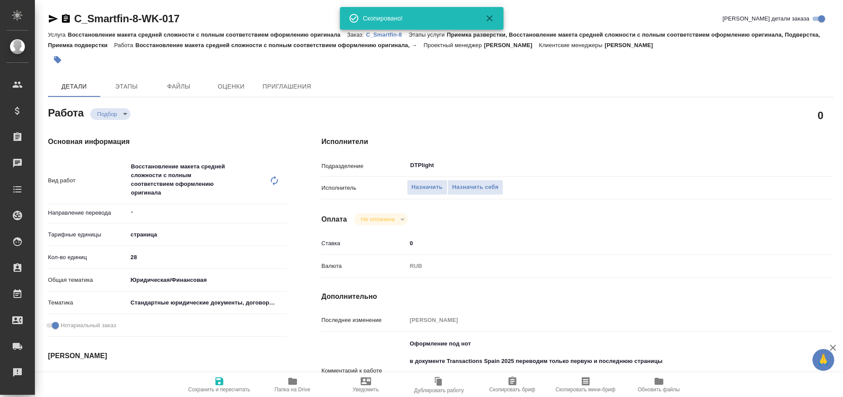
type textarea "x"
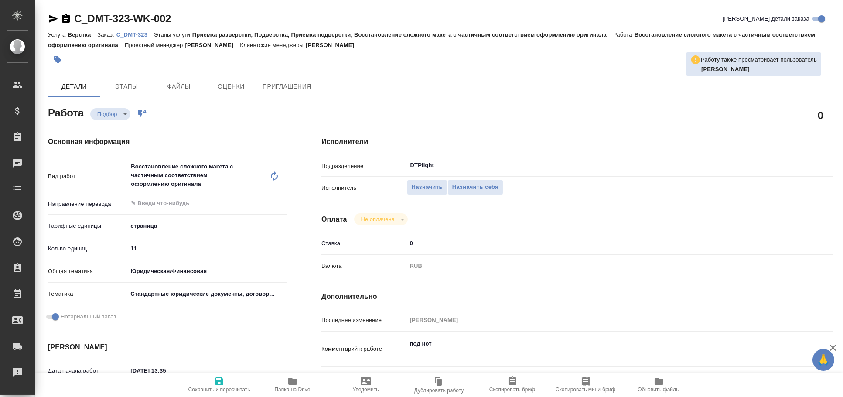
type textarea "x"
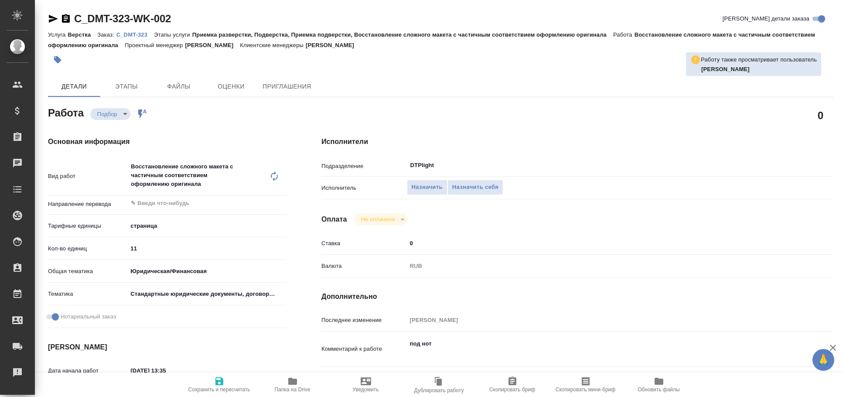
type textarea "x"
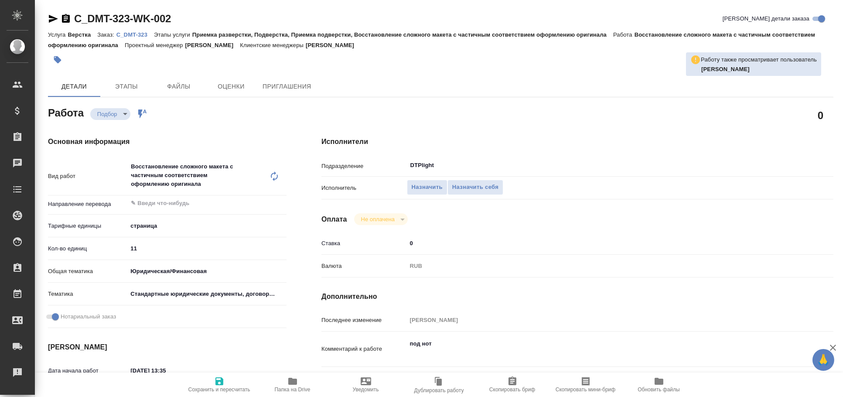
type textarea "x"
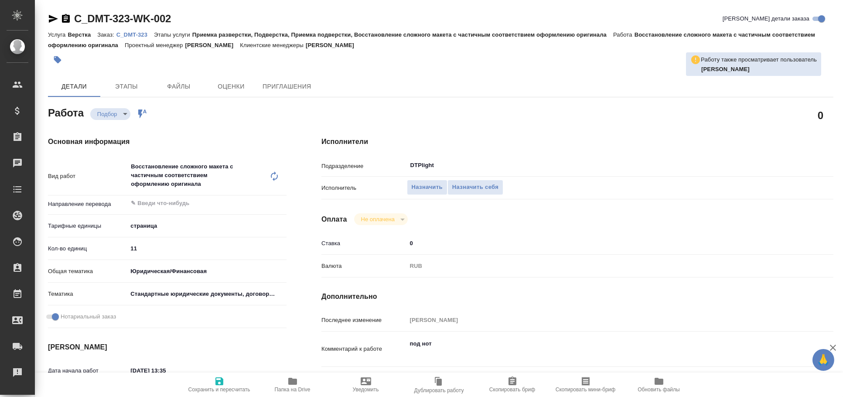
type textarea "x"
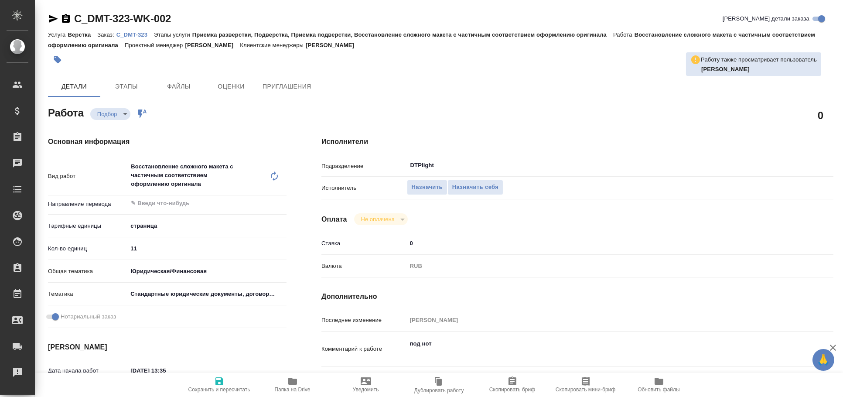
type textarea "x"
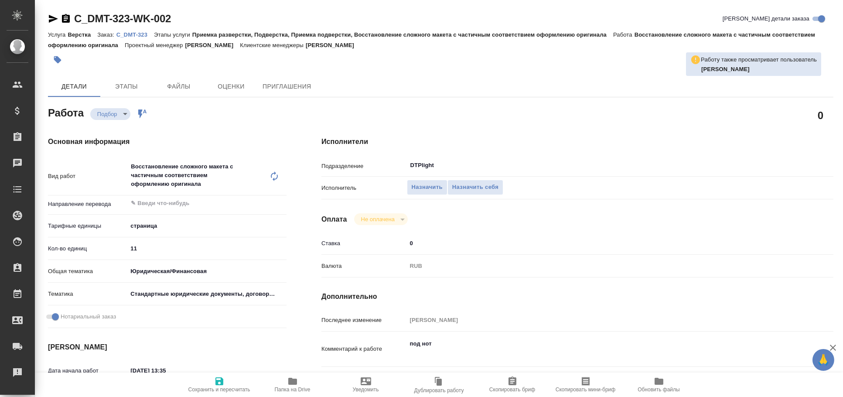
type textarea "x"
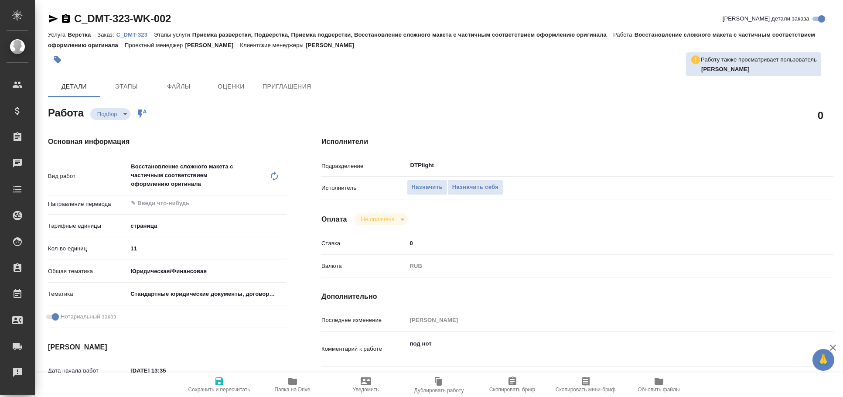
type textarea "x"
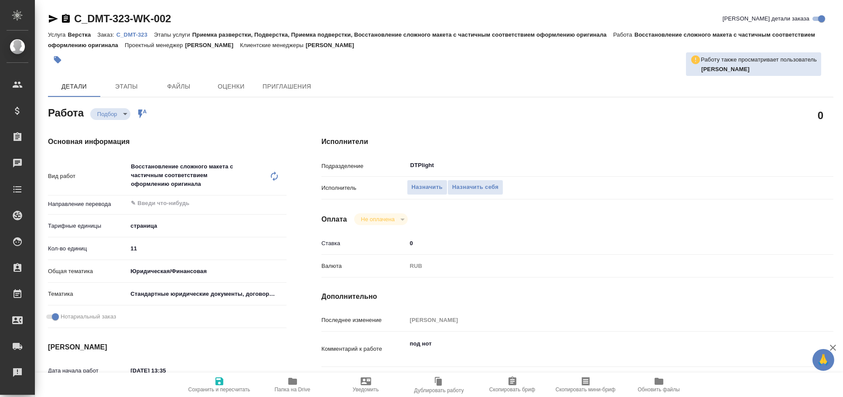
type textarea "x"
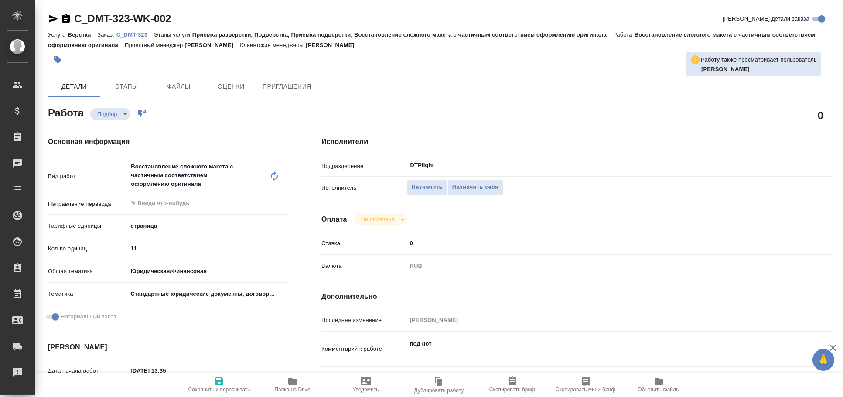
type textarea "x"
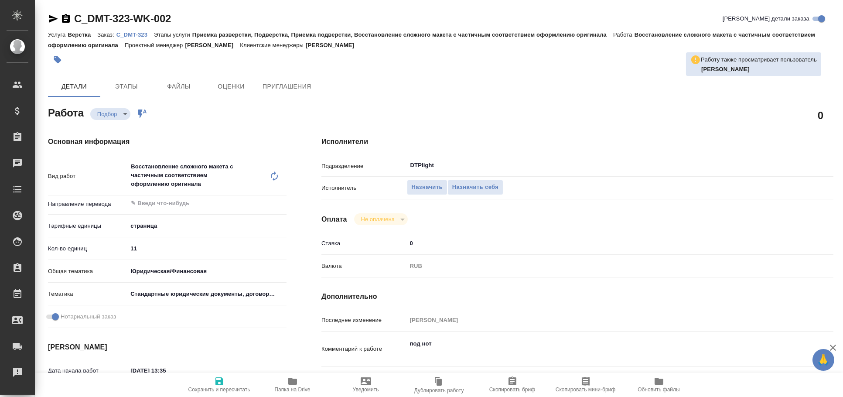
type textarea "x"
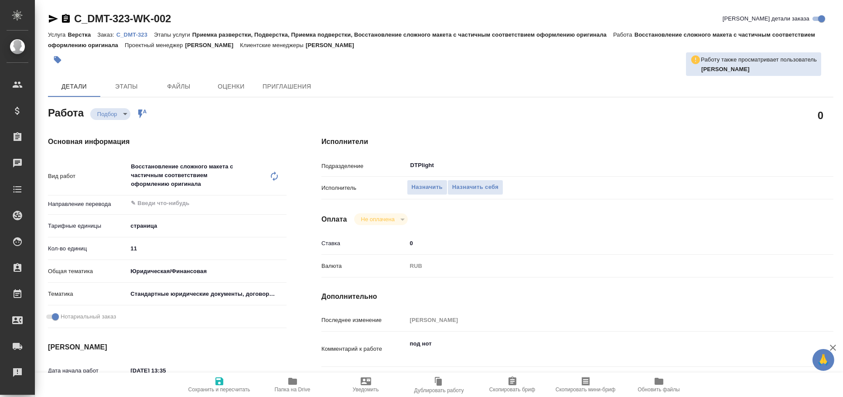
type textarea "x"
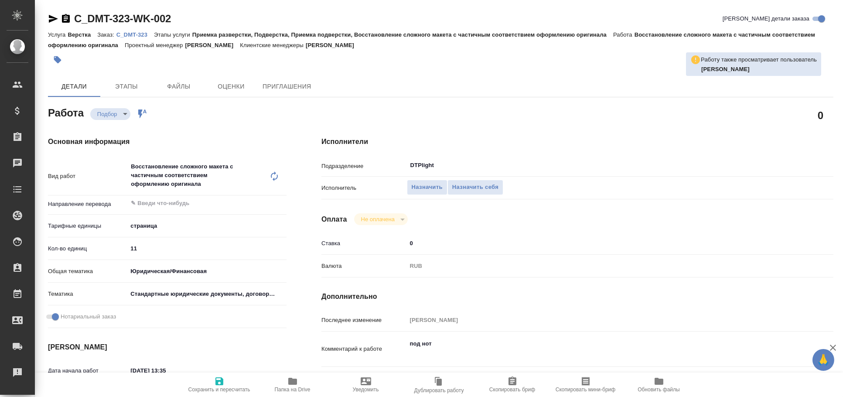
click at [148, 37] on p "C_DMT-323" at bounding box center [135, 34] width 38 height 7
type textarea "x"
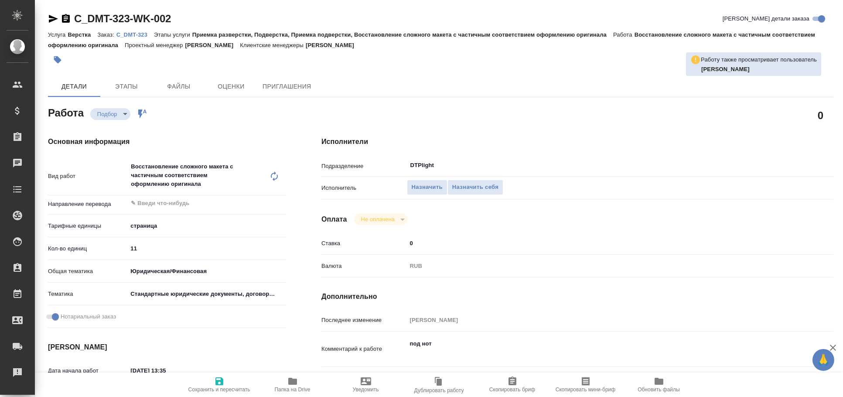
type textarea "x"
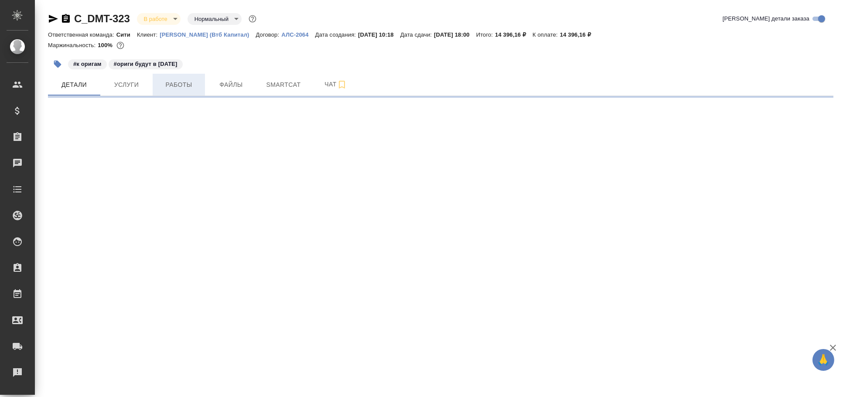
select select "RU"
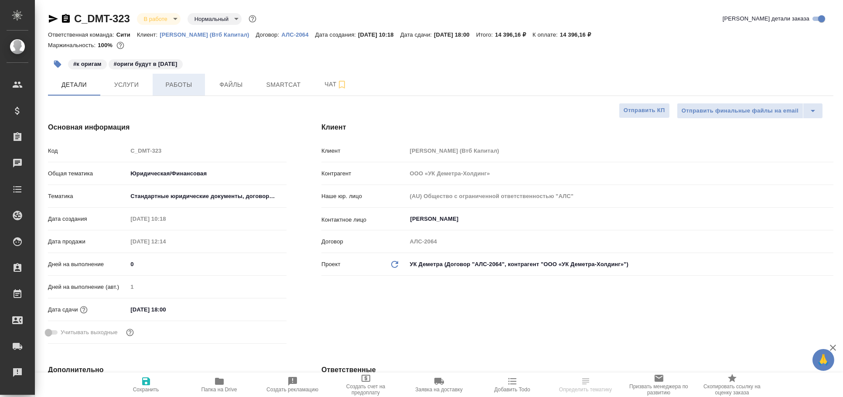
type textarea "x"
click at [142, 83] on span "Услуги" at bounding box center [127, 84] width 42 height 11
type textarea "x"
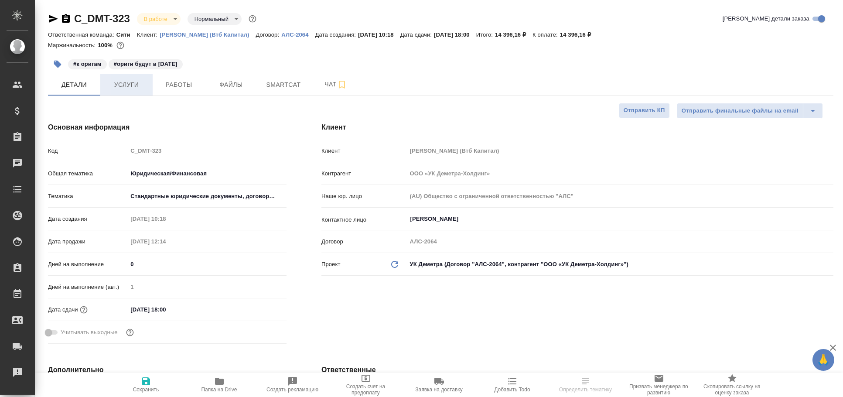
type textarea "x"
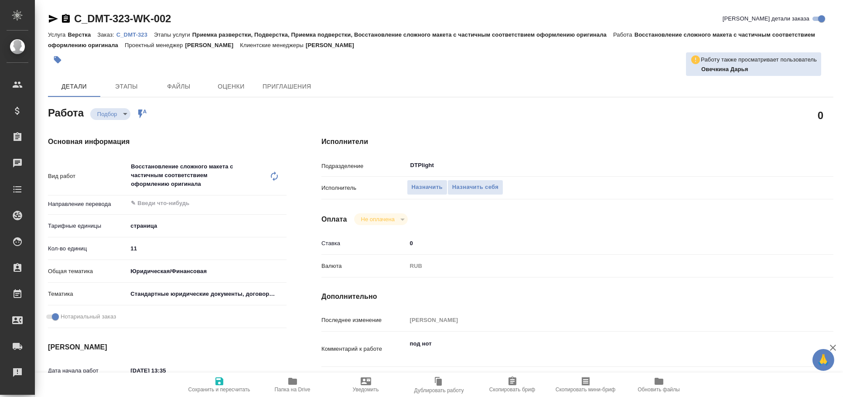
type textarea "x"
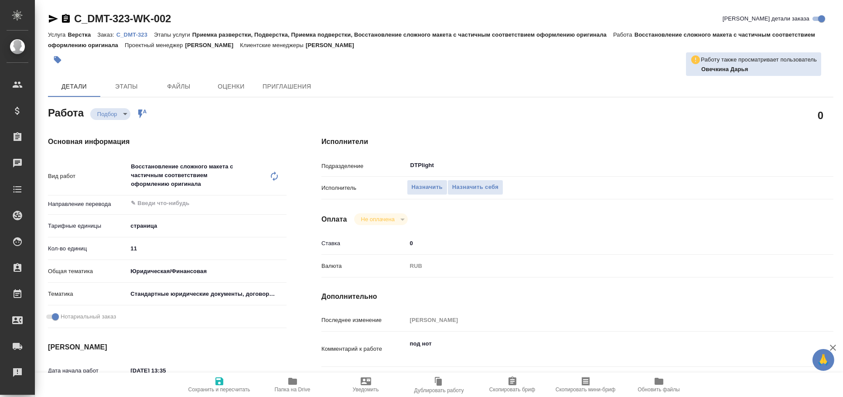
type textarea "x"
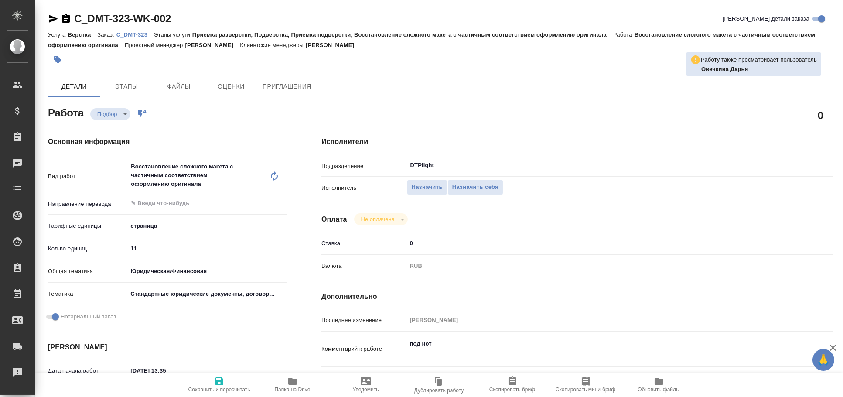
type textarea "x"
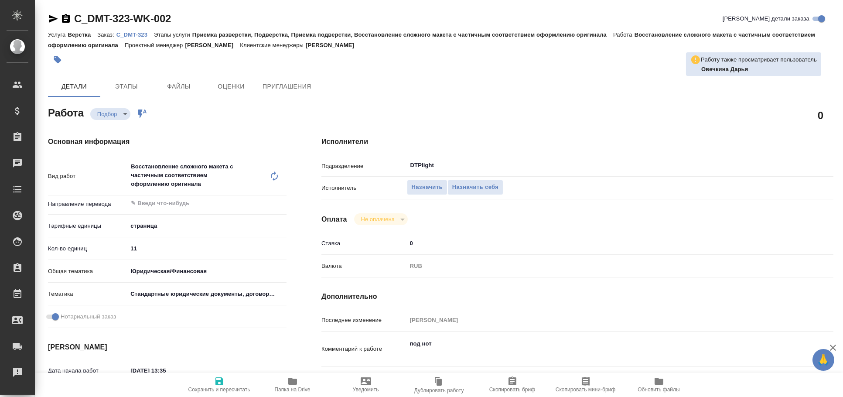
type textarea "x"
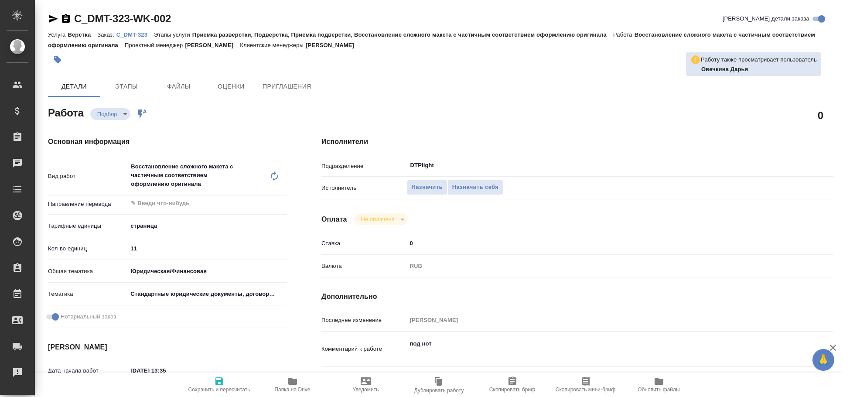
type textarea "x"
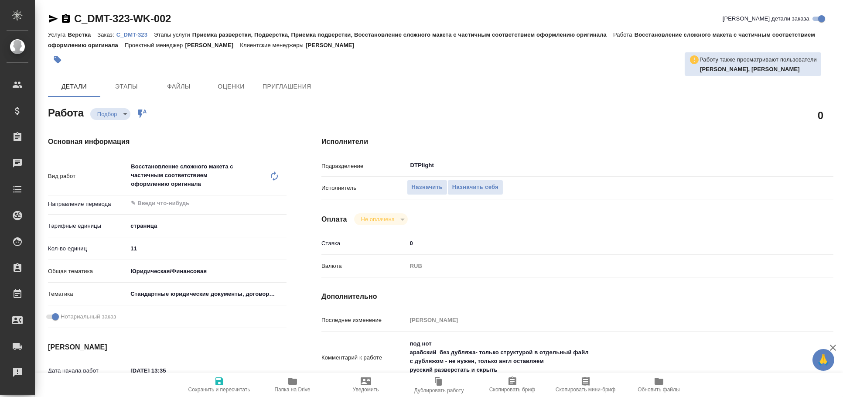
type textarea "x"
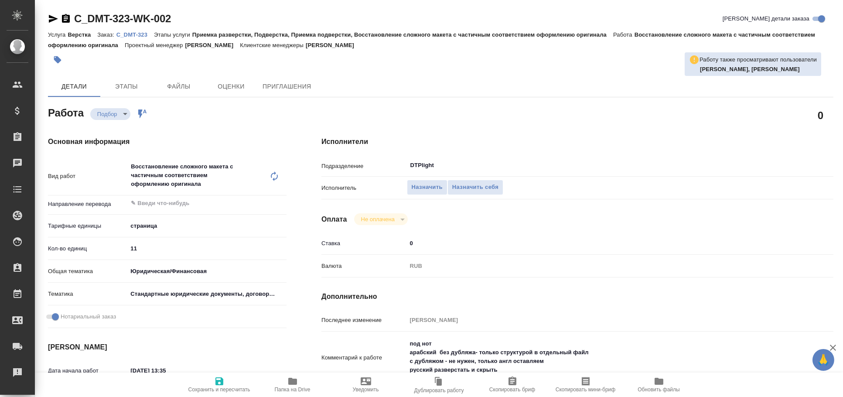
type textarea "x"
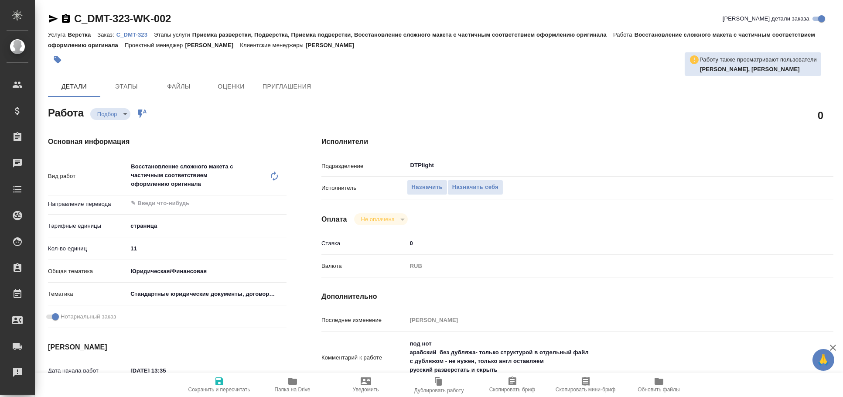
type textarea "x"
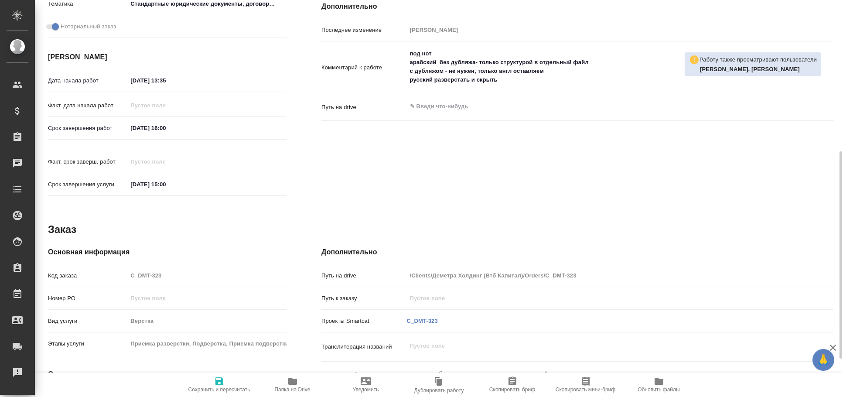
type textarea "x"
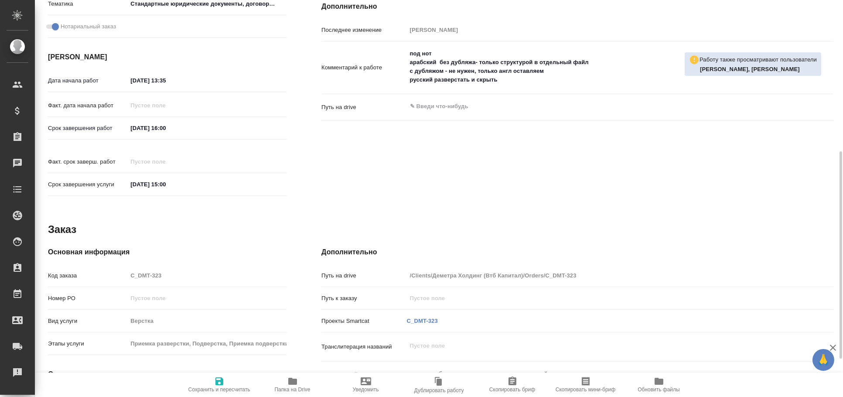
scroll to position [364, 0]
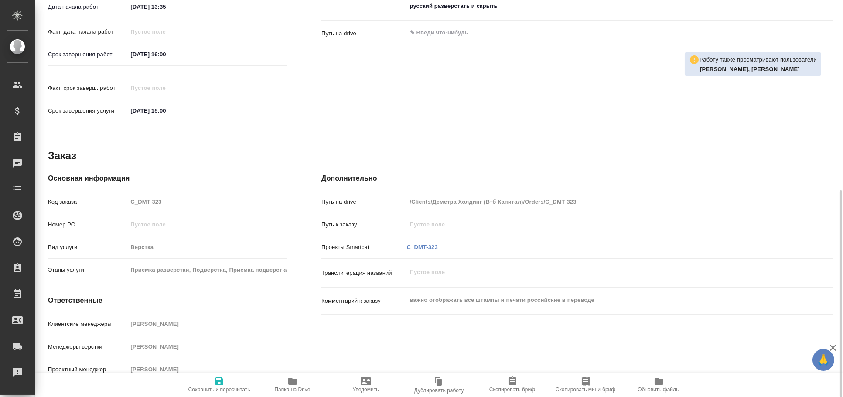
type textarea "x"
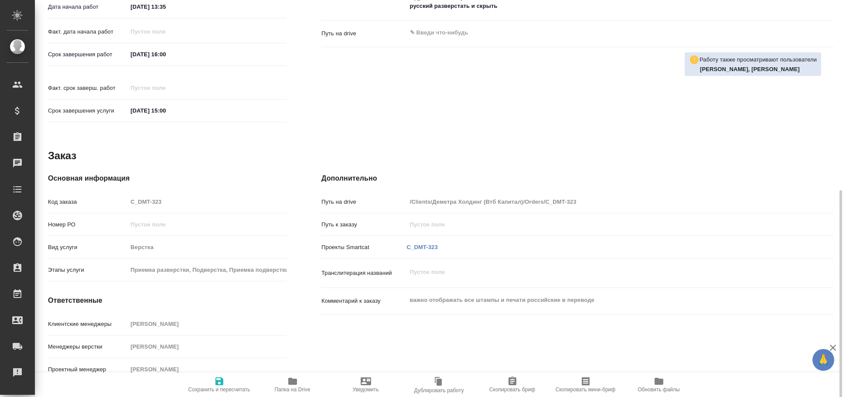
click at [445, 353] on div "Дополнительно Путь на drive /Clients/Деметра Холдинг (Втб Капитал)/Orders/C_DMT…" at bounding box center [577, 279] width 547 height 246
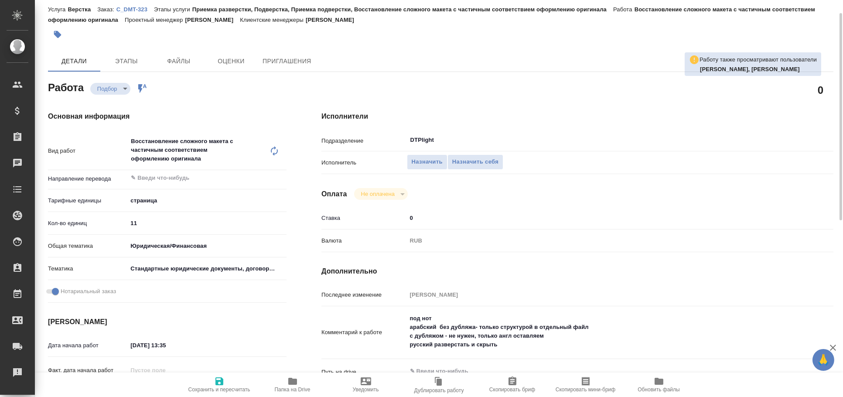
scroll to position [0, 0]
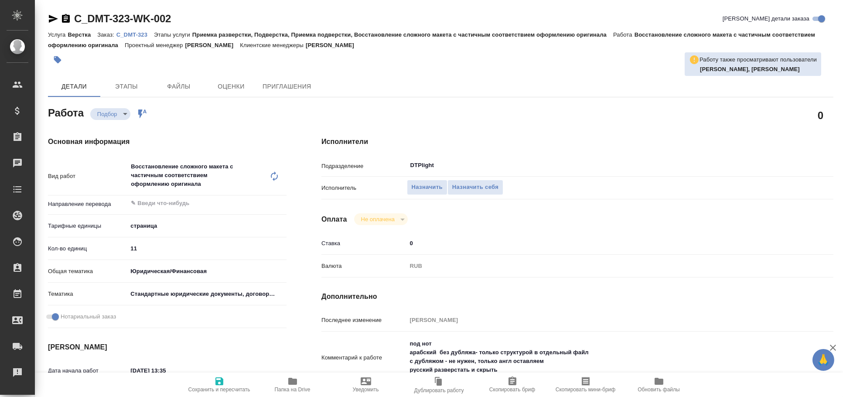
type textarea "x"
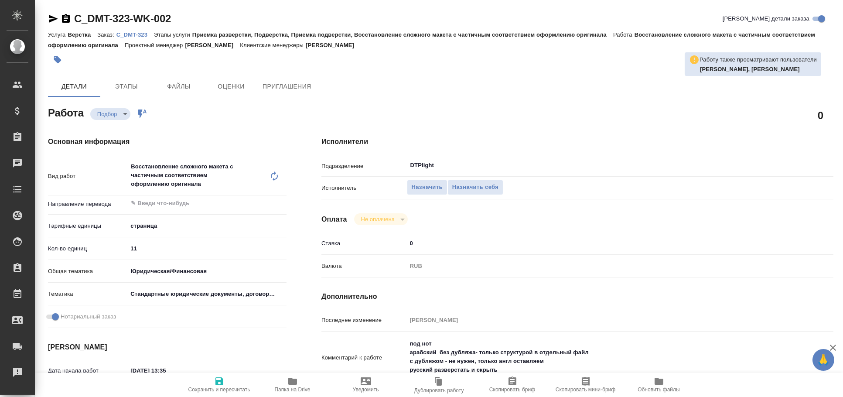
type textarea "x"
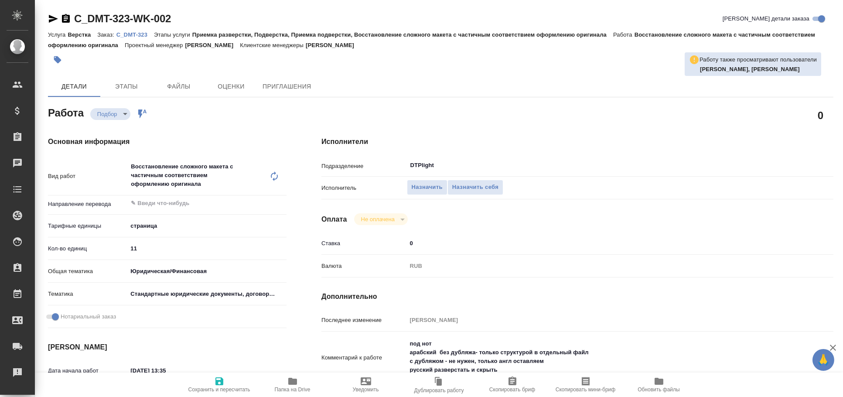
type textarea "x"
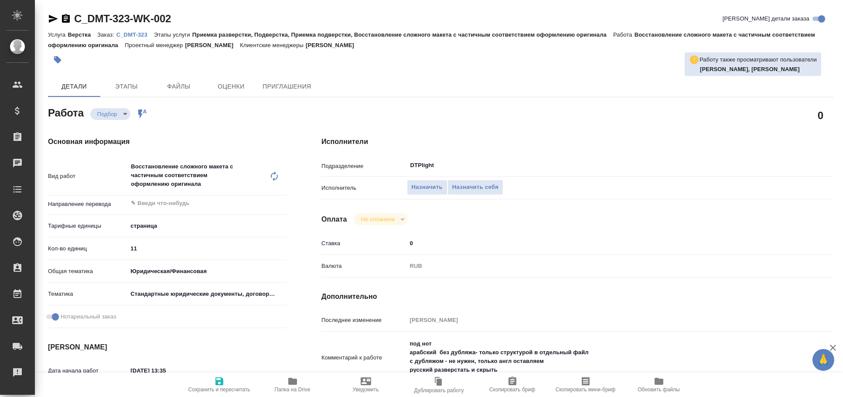
click at [54, 17] on icon "button" at bounding box center [53, 19] width 9 height 8
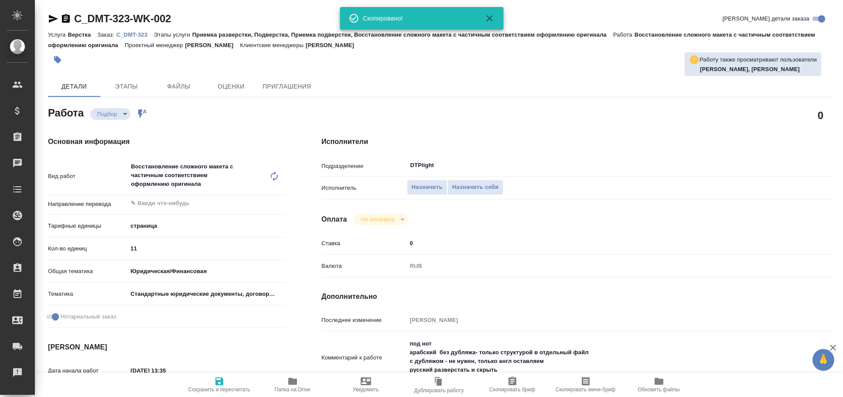
type textarea "x"
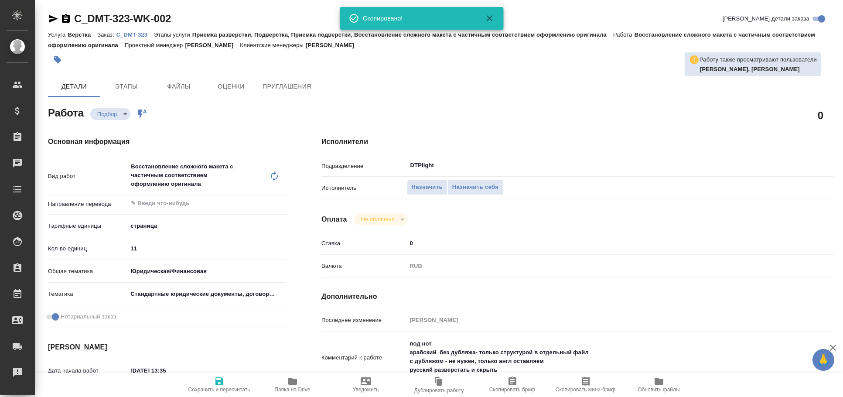
type textarea "x"
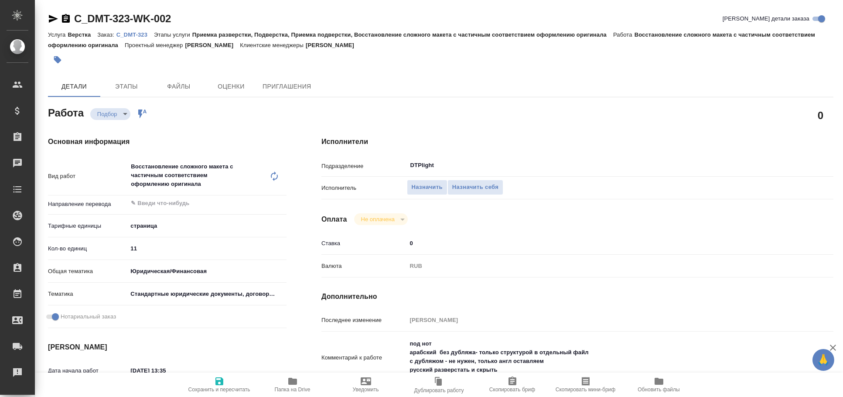
type textarea "x"
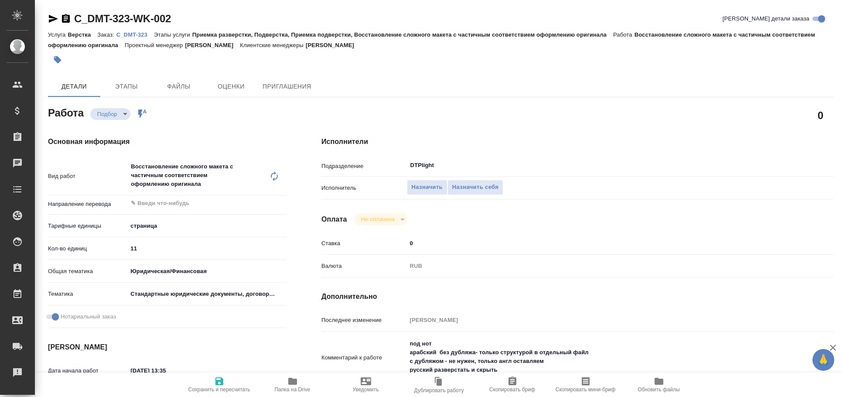
type textarea "x"
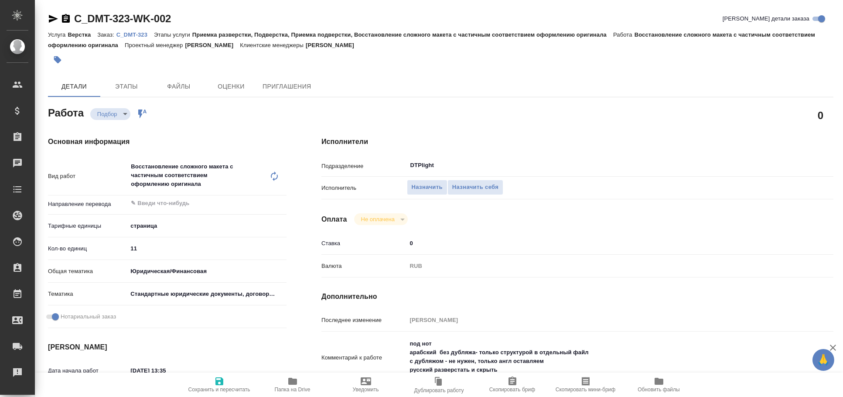
type textarea "x"
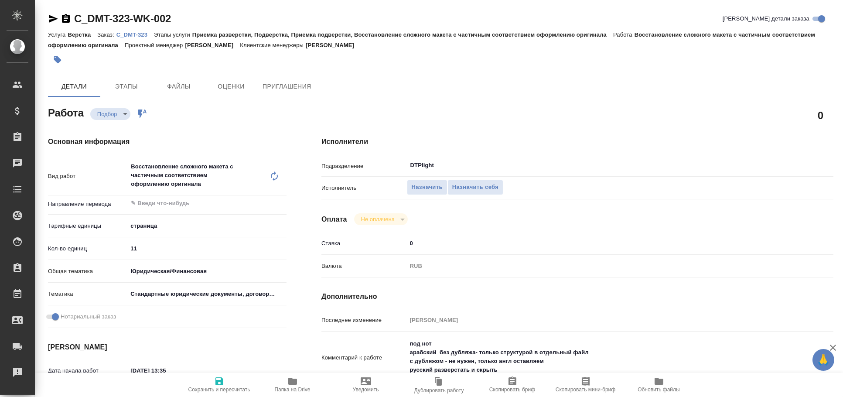
type textarea "x"
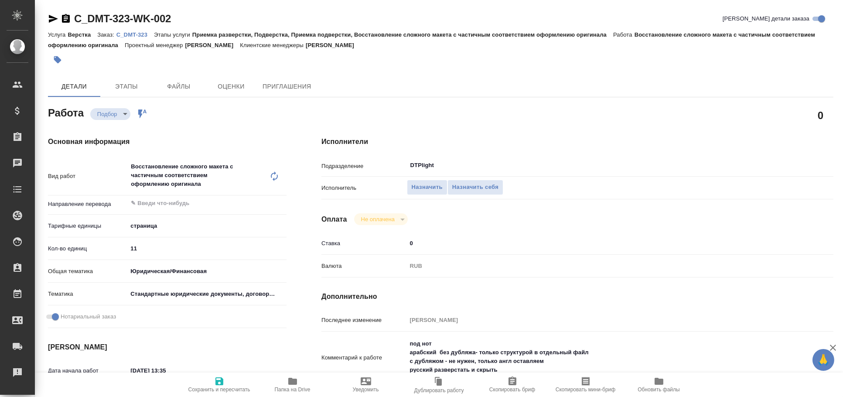
type textarea "x"
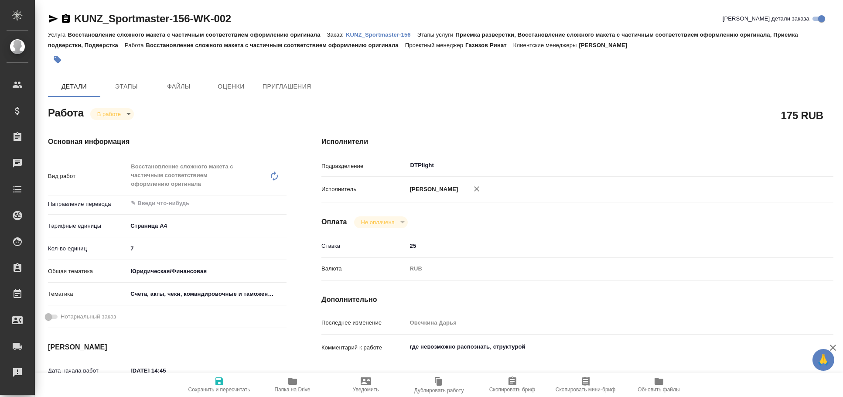
scroll to position [193, 0]
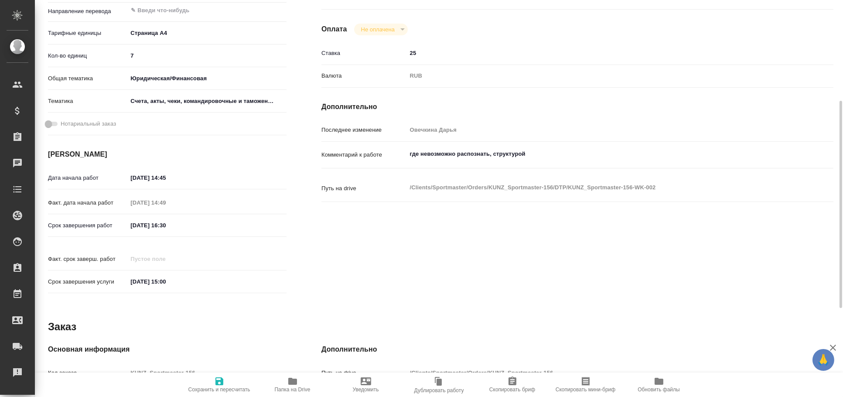
type textarea "x"
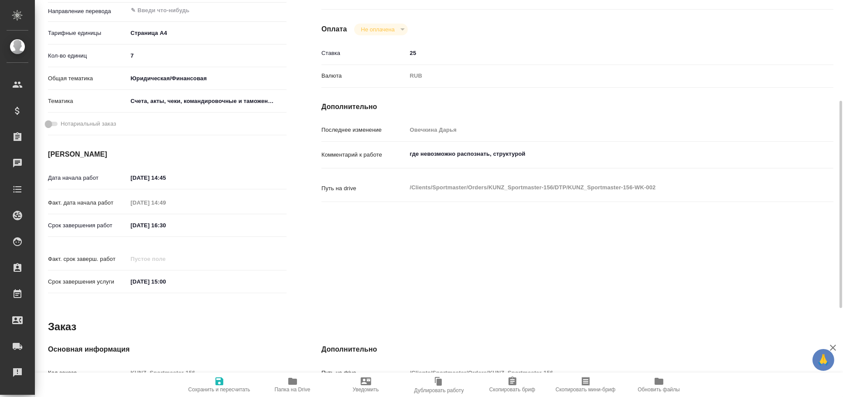
click at [290, 376] on icon "button" at bounding box center [292, 381] width 10 height 10
type textarea "x"
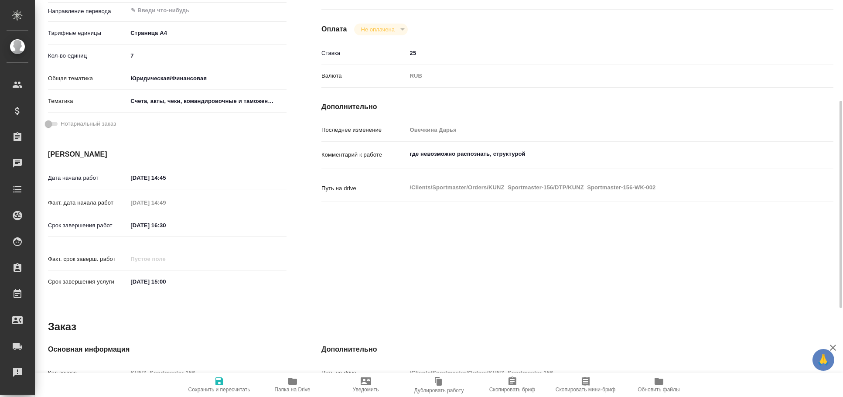
type textarea "x"
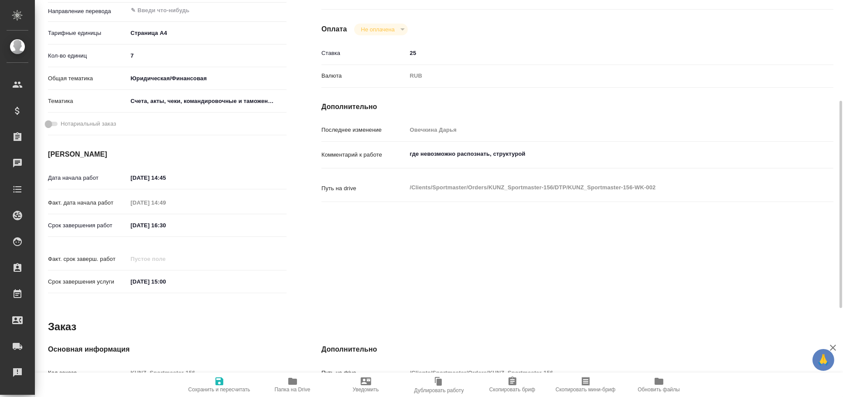
type textarea "x"
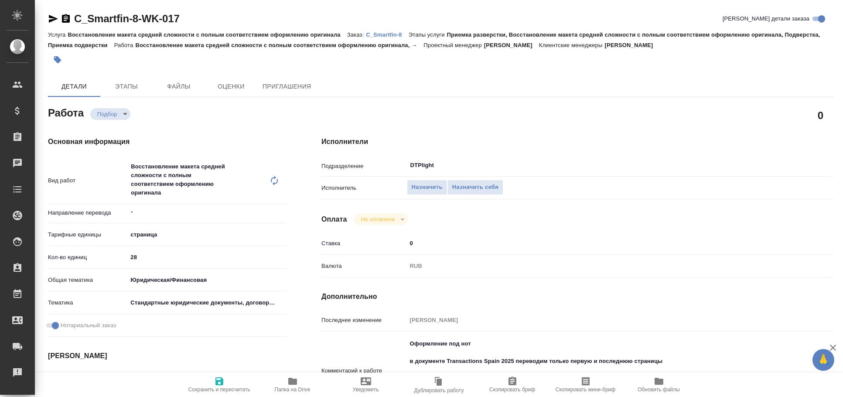
type textarea "x"
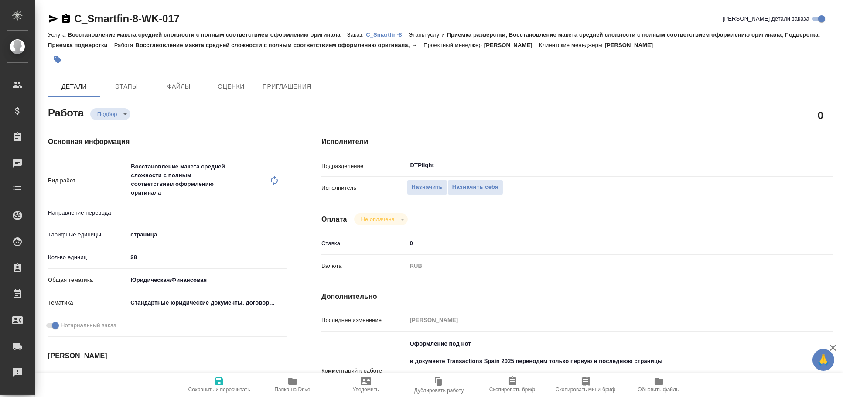
type textarea "x"
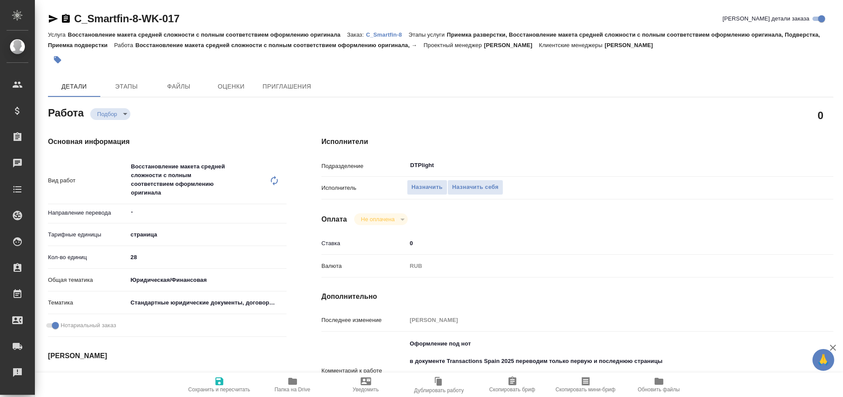
type textarea "x"
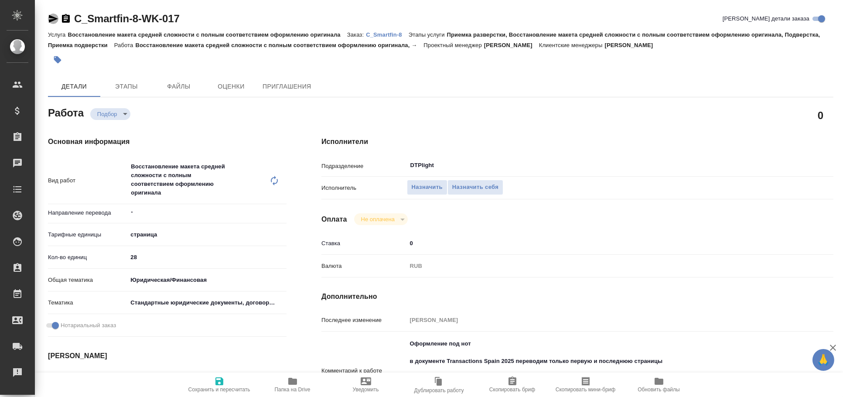
click at [49, 17] on icon "button" at bounding box center [53, 19] width 9 height 8
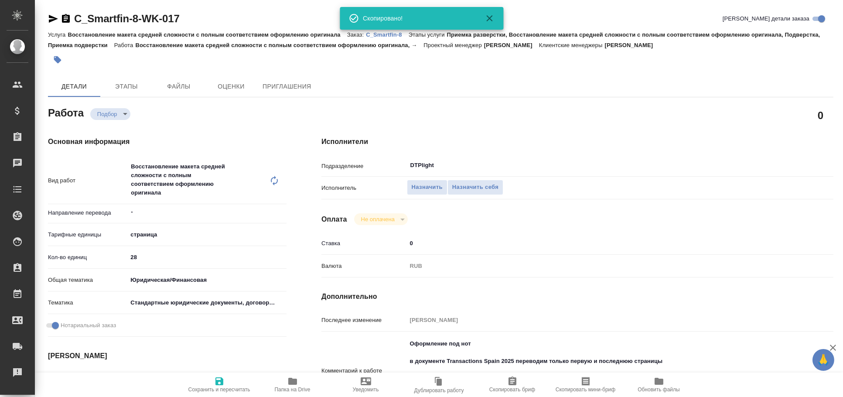
type textarea "x"
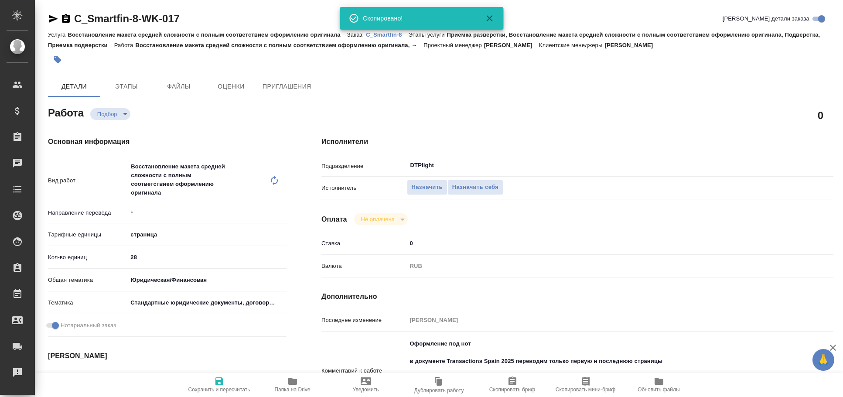
type textarea "x"
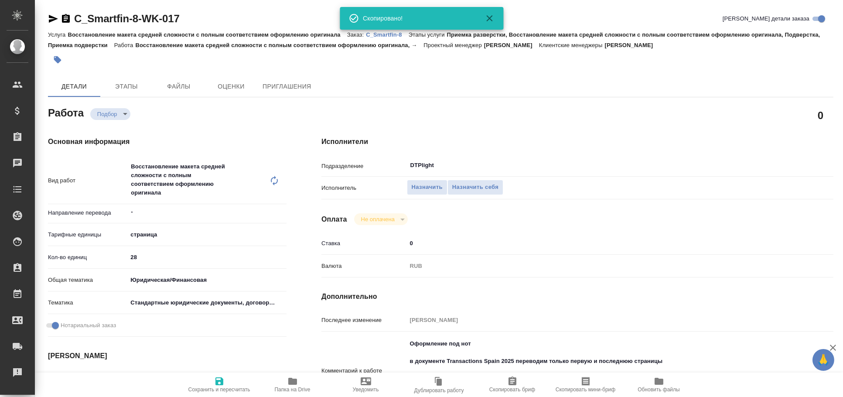
type textarea "x"
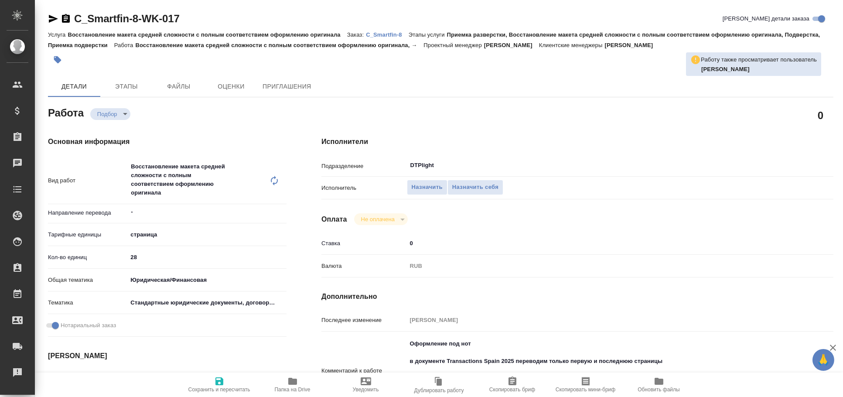
type textarea "x"
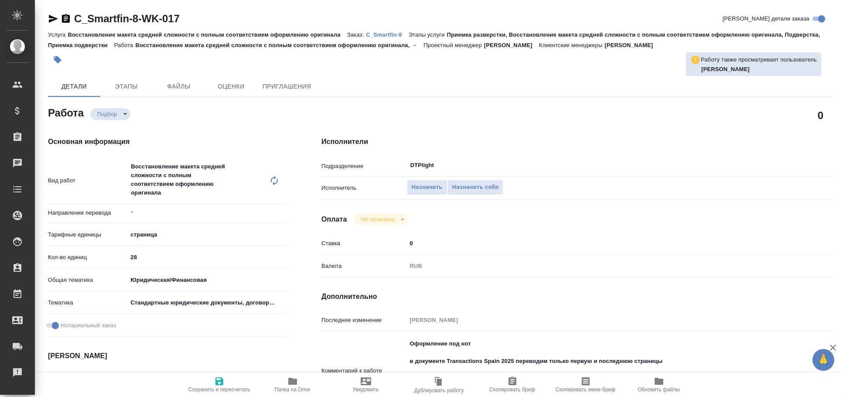
type textarea "x"
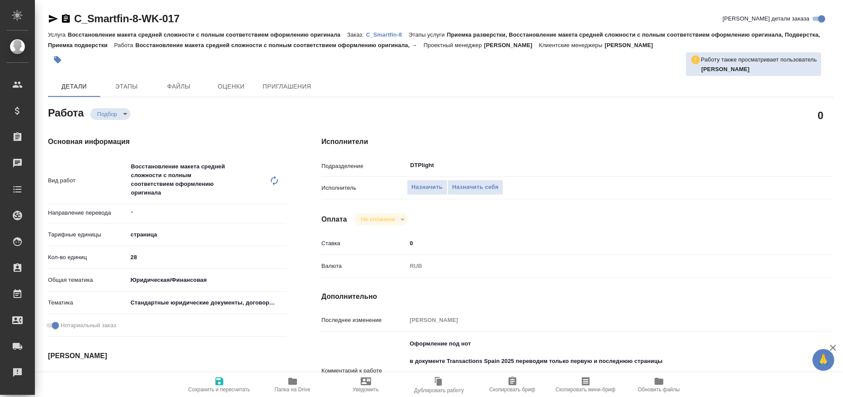
type textarea "x"
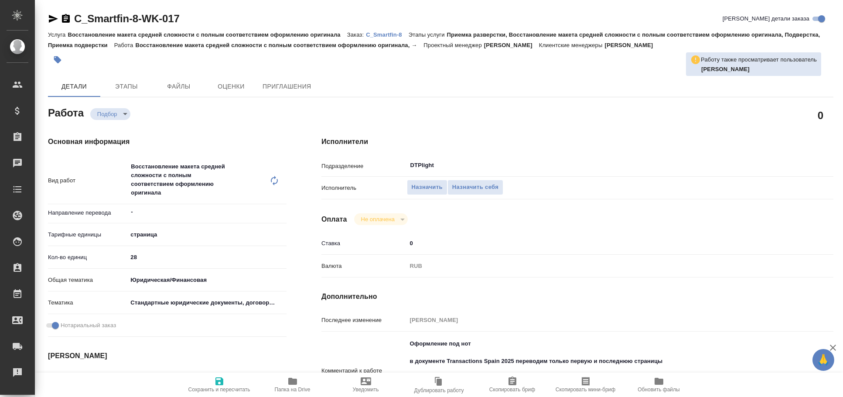
scroll to position [48, 0]
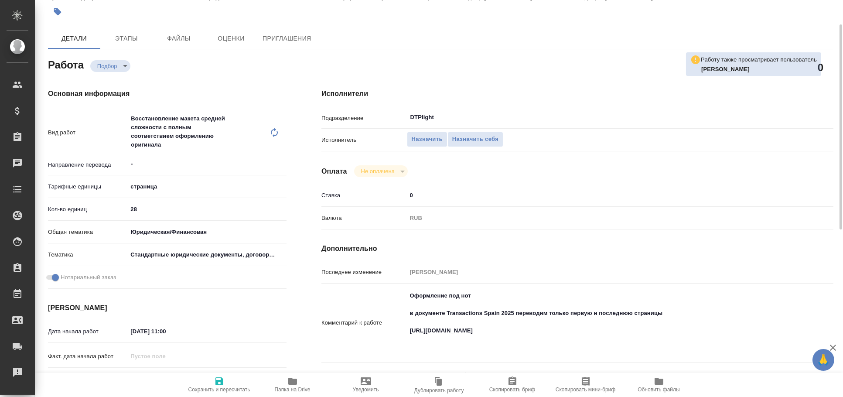
type textarea "x"
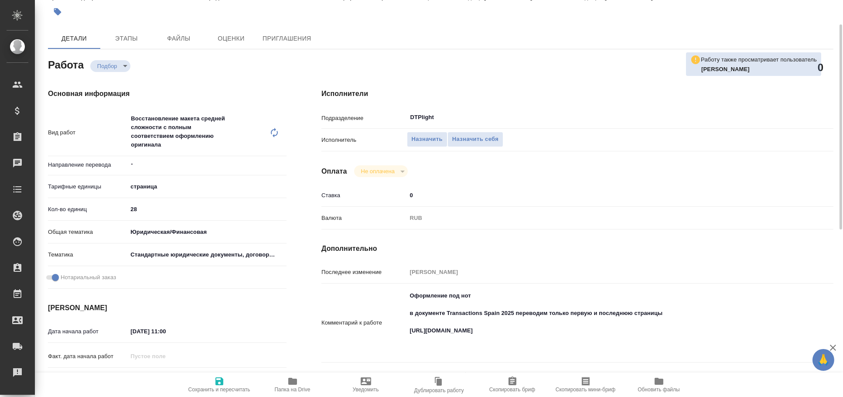
type textarea "x"
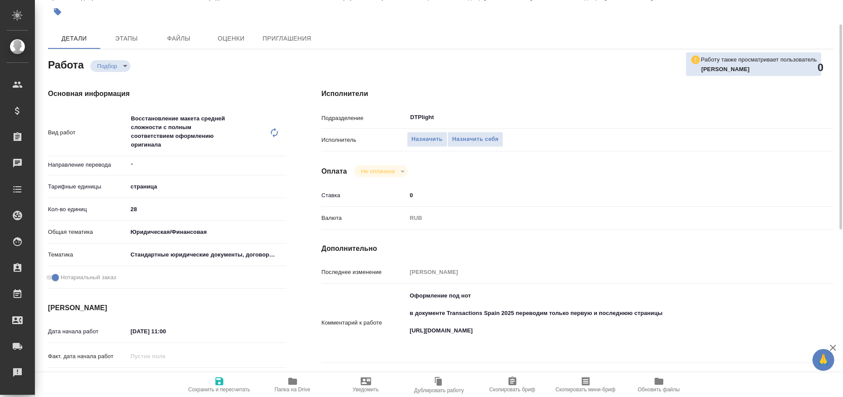
scroll to position [0, 0]
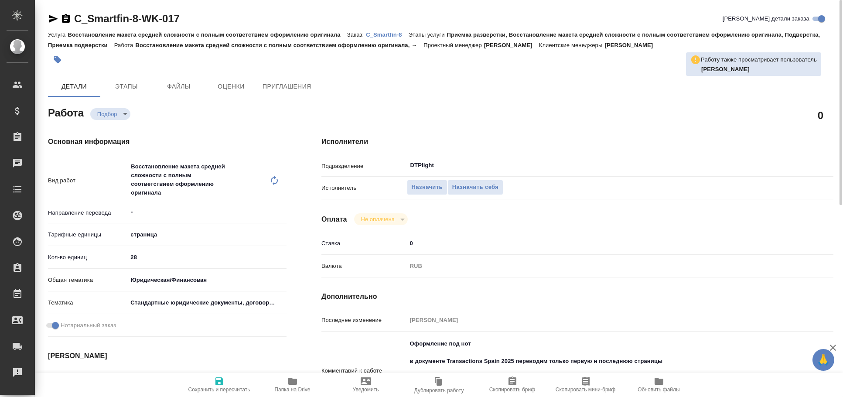
click at [47, 17] on div "C_Smartfin-8-WK-017 Кратко детали заказа Услуга Восстановление макета средней с…" at bounding box center [440, 389] width 795 height 779
click at [50, 17] on icon "button" at bounding box center [53, 19] width 9 height 8
click at [51, 17] on icon "button" at bounding box center [53, 19] width 9 height 8
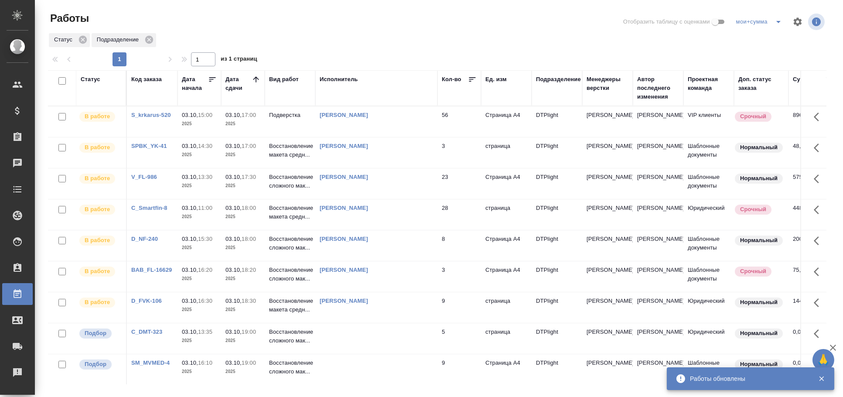
click at [406, 261] on tr "В работе D_NF-240 03.10, 15:30 2025 03.10, 18:00 2025 Восстановление сложного м…" at bounding box center [504, 245] width 912 height 31
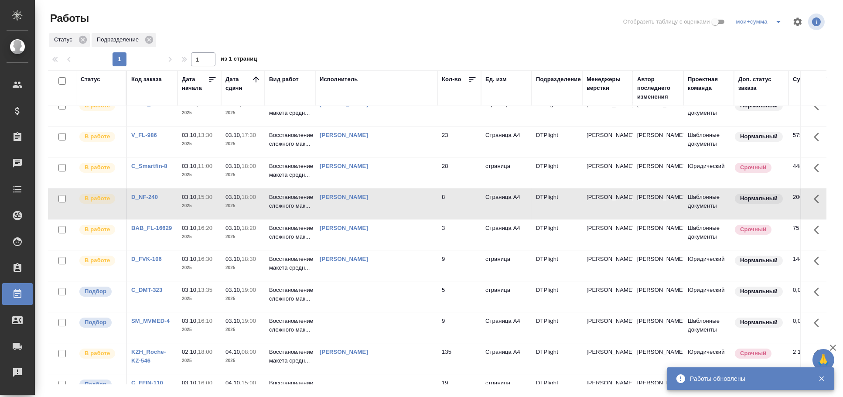
scroll to position [97, 0]
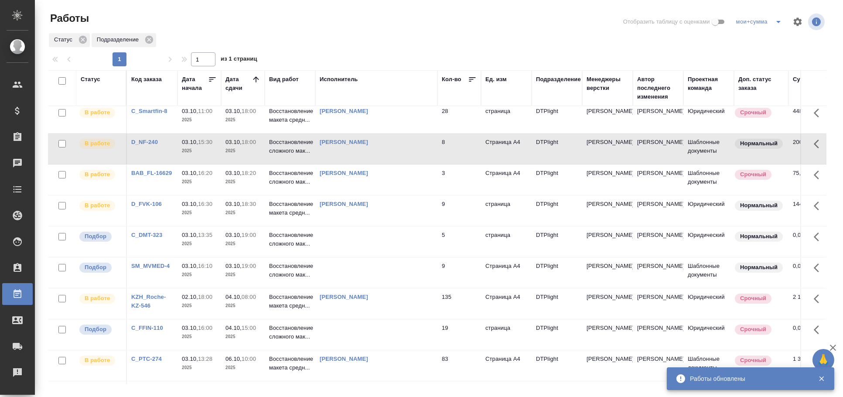
click at [396, 256] on td at bounding box center [376, 241] width 122 height 31
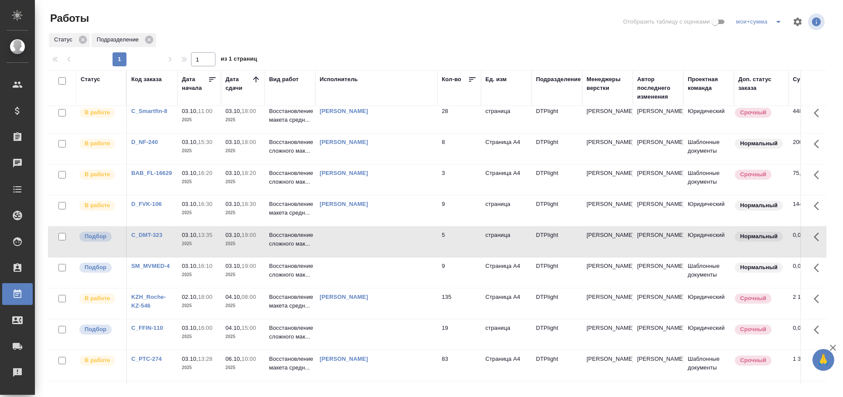
click at [396, 256] on td at bounding box center [376, 241] width 122 height 31
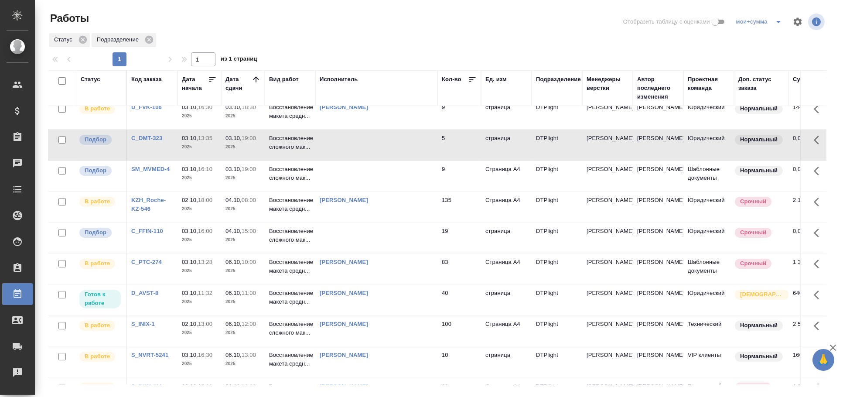
click at [369, 187] on td at bounding box center [376, 176] width 122 height 31
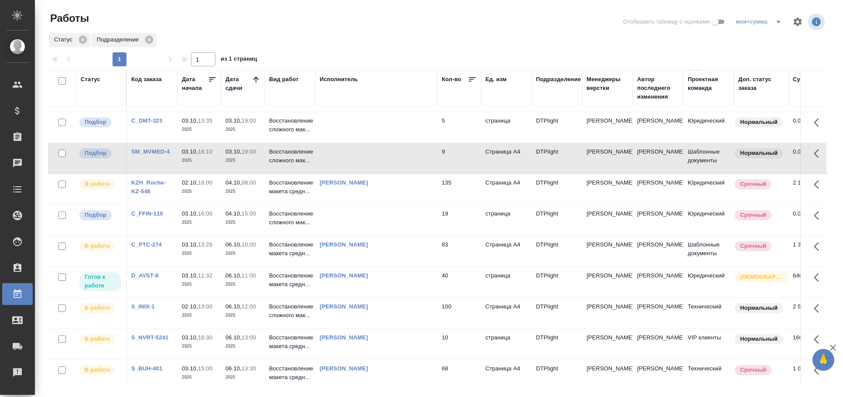
scroll to position [48, 0]
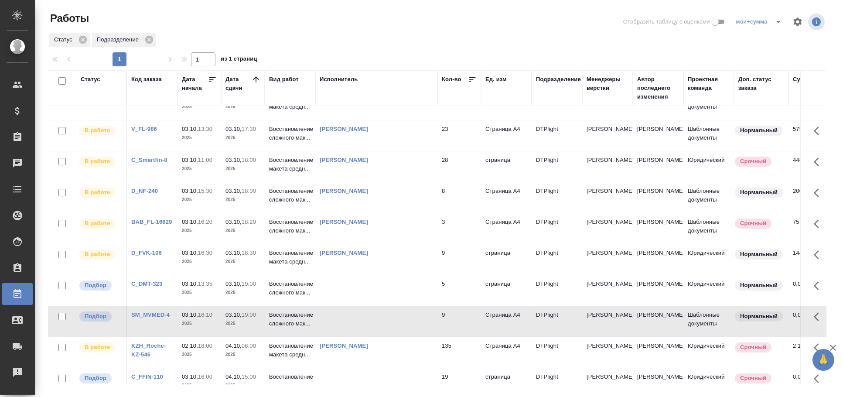
click at [369, 337] on td at bounding box center [376, 321] width 122 height 31
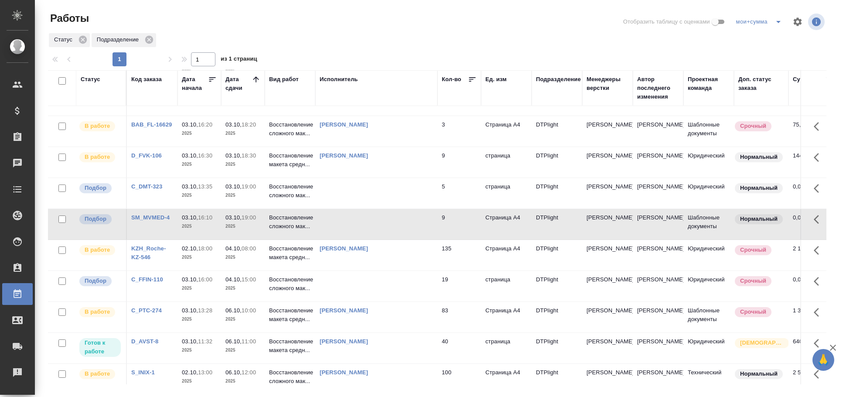
scroll to position [0, 0]
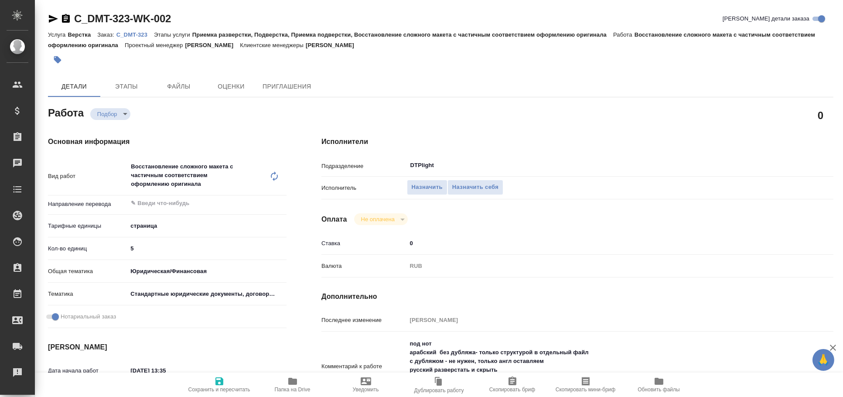
type textarea "x"
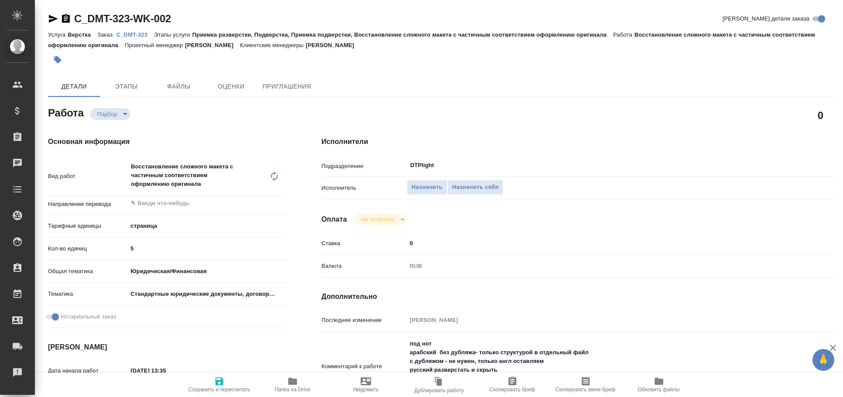
click at [50, 18] on icon "button" at bounding box center [53, 19] width 10 height 10
type textarea "x"
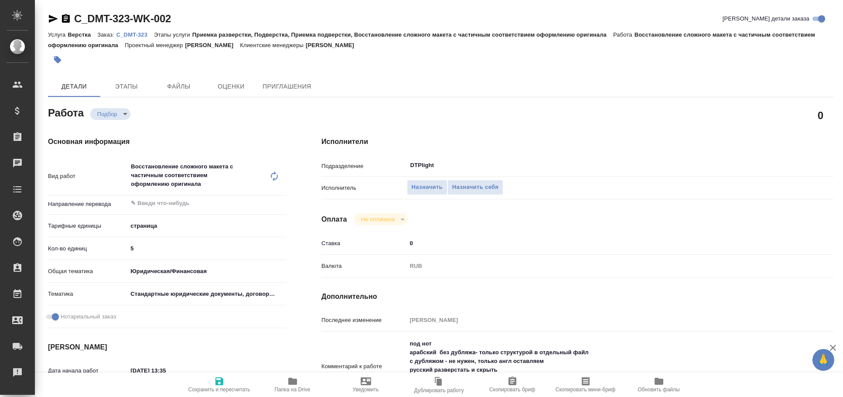
type textarea "x"
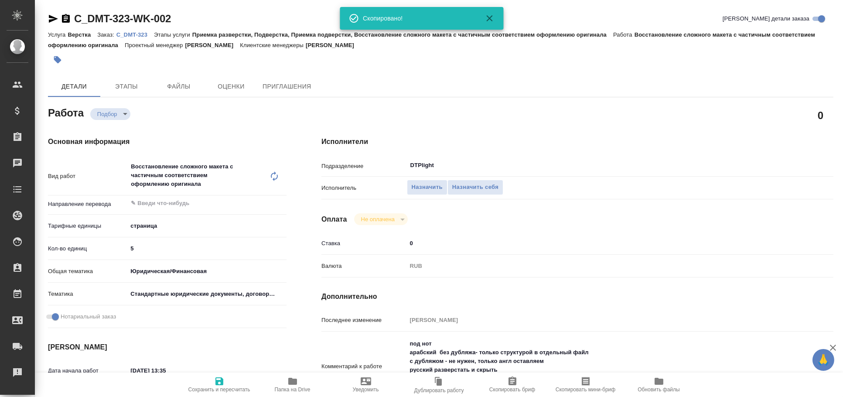
type textarea "x"
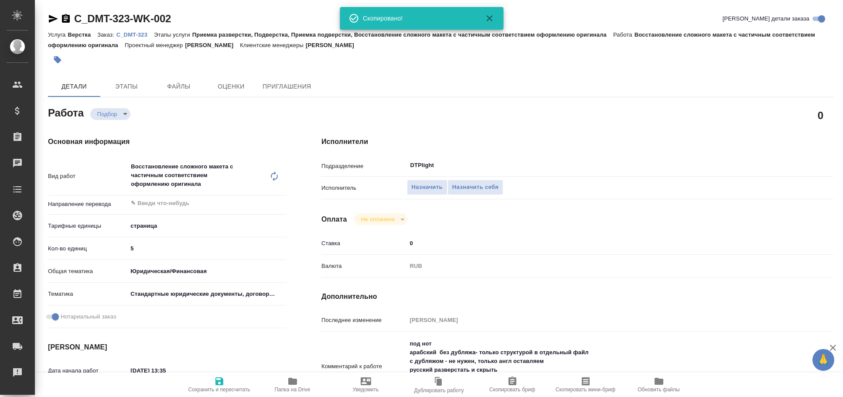
type textarea "x"
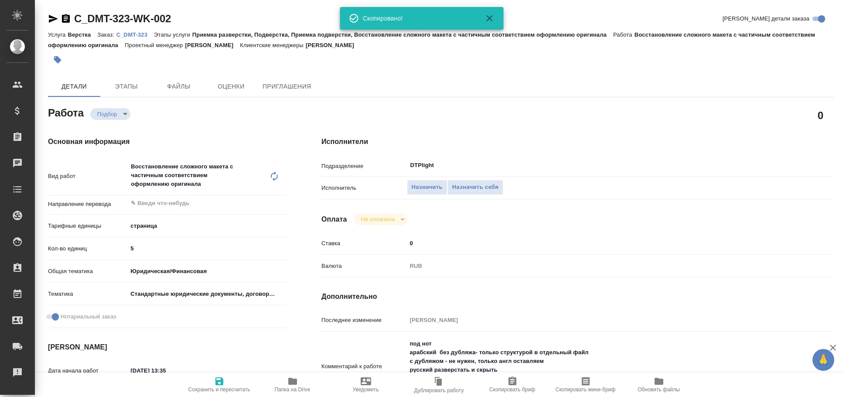
type textarea "x"
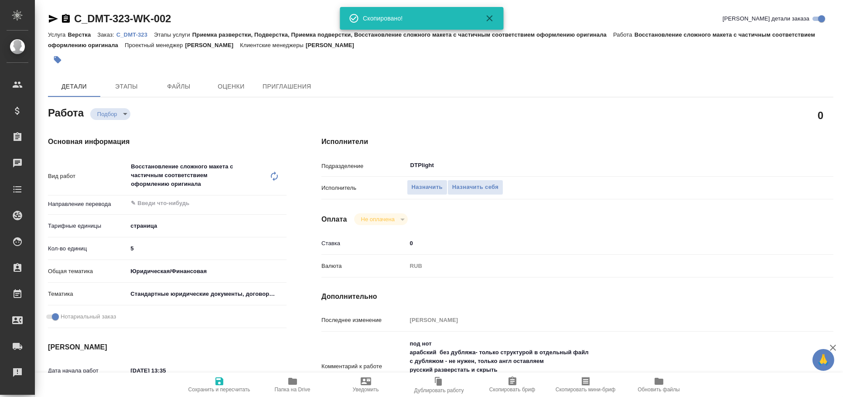
type textarea "x"
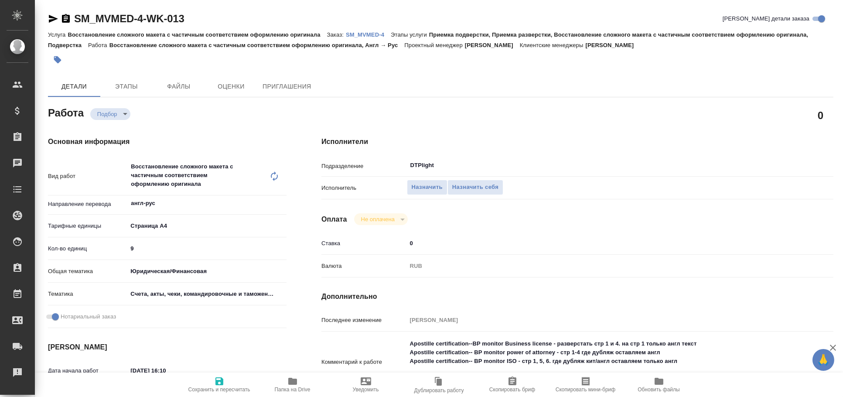
type textarea "x"
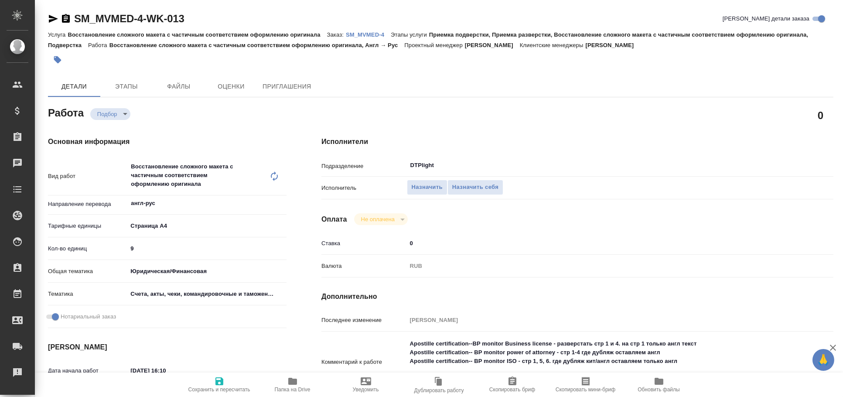
type textarea "x"
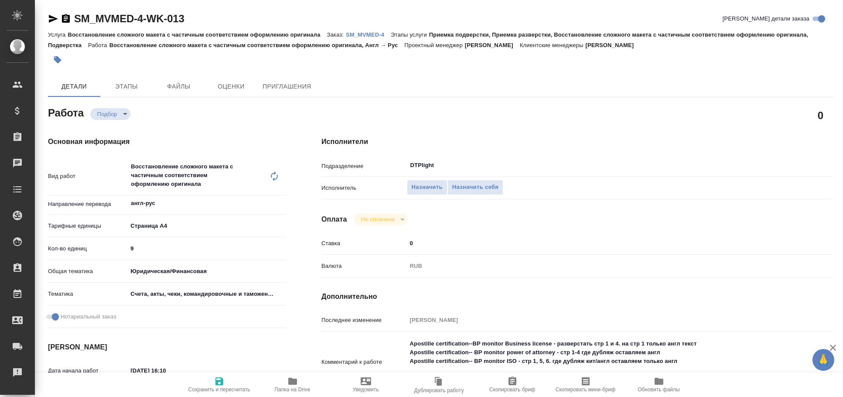
type textarea "x"
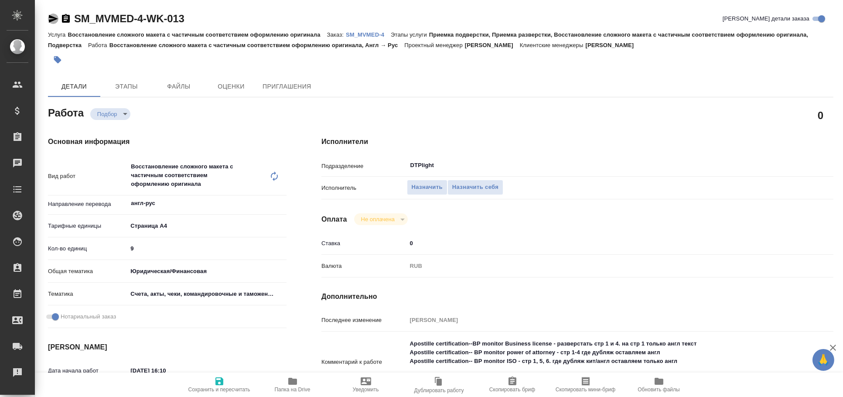
click at [53, 17] on icon "button" at bounding box center [53, 19] width 9 height 8
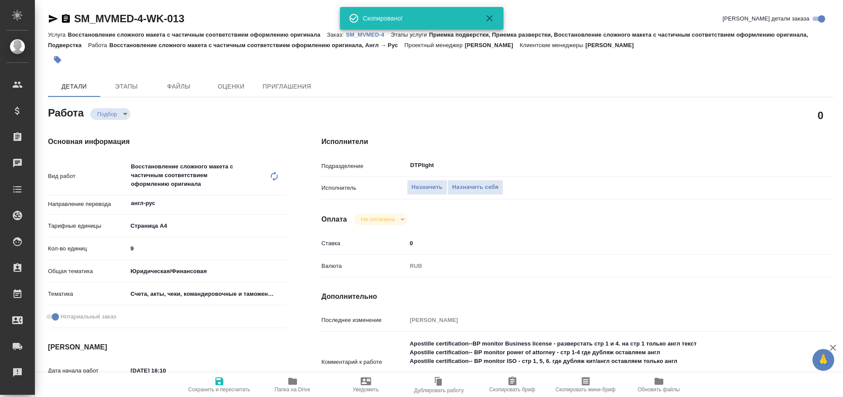
type textarea "x"
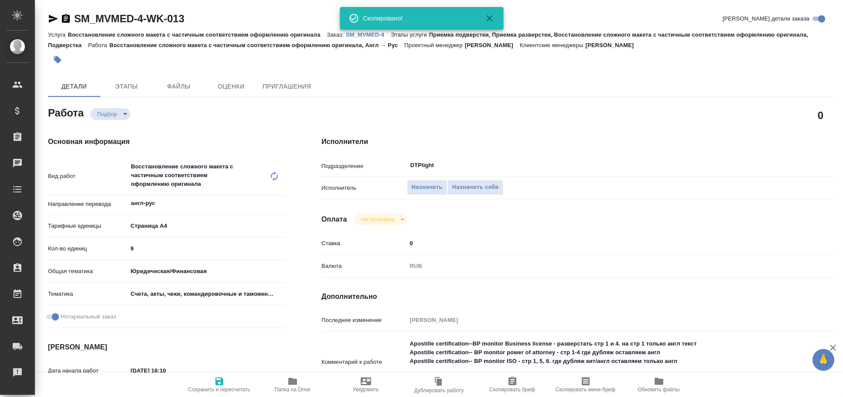
type textarea "x"
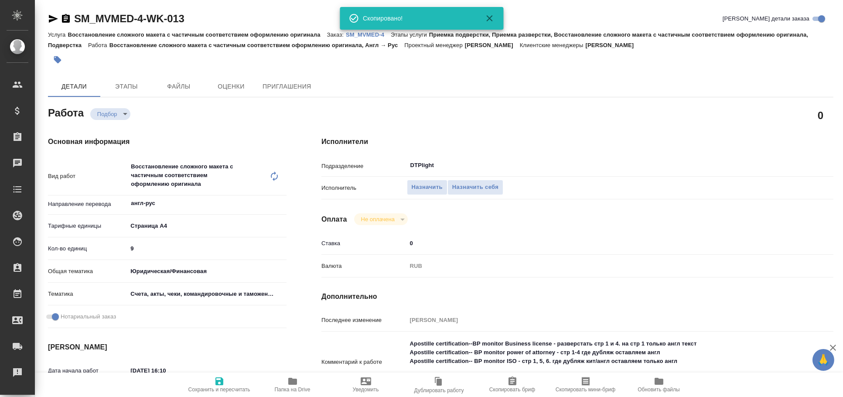
type textarea "x"
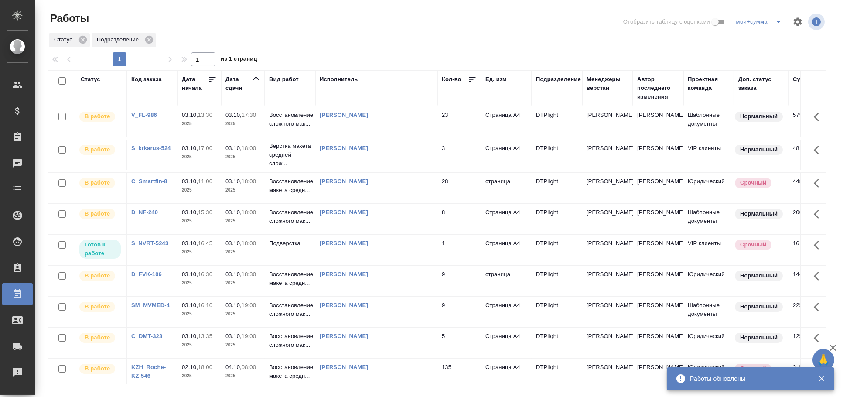
click at [89, 75] on div "Статус" at bounding box center [91, 79] width 20 height 9
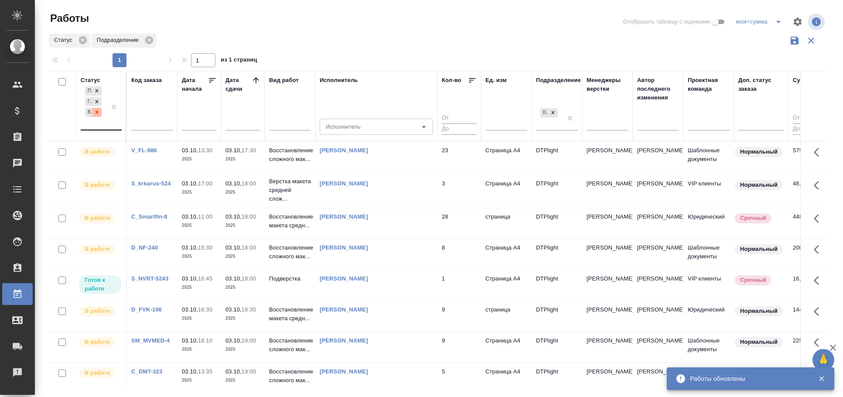
click at [97, 111] on icon at bounding box center [97, 112] width 3 height 3
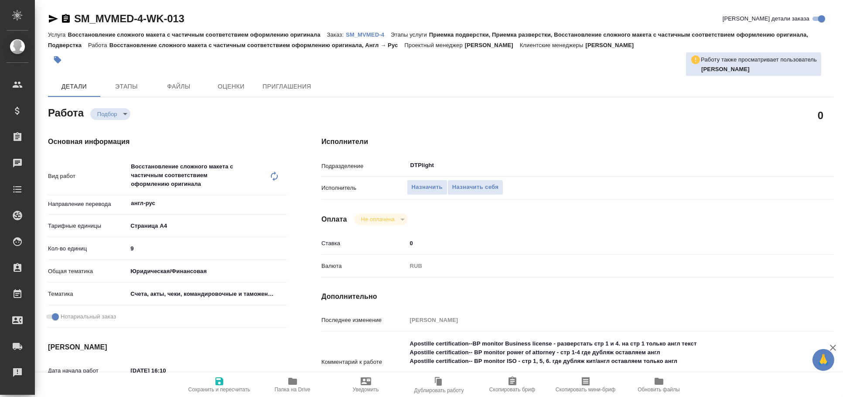
type textarea "x"
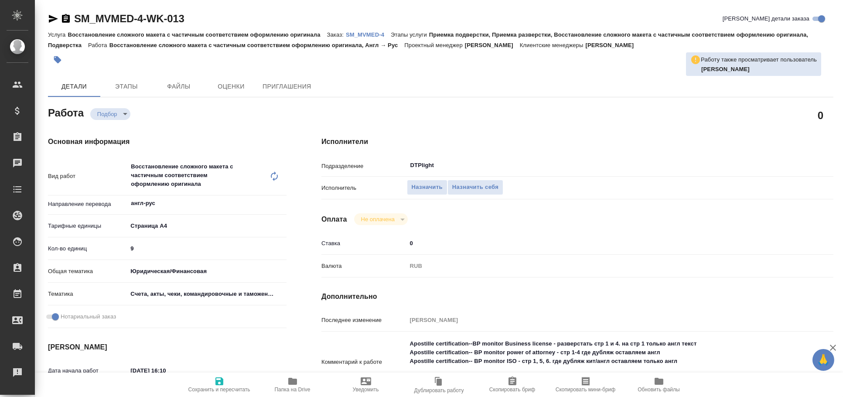
type textarea "x"
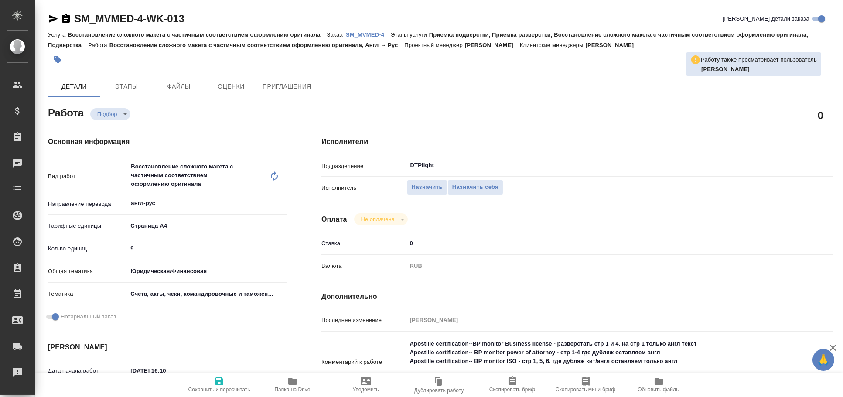
type textarea "x"
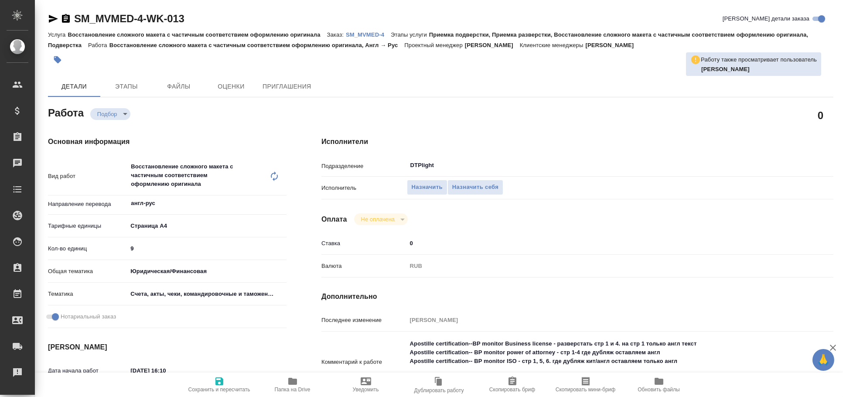
type textarea "x"
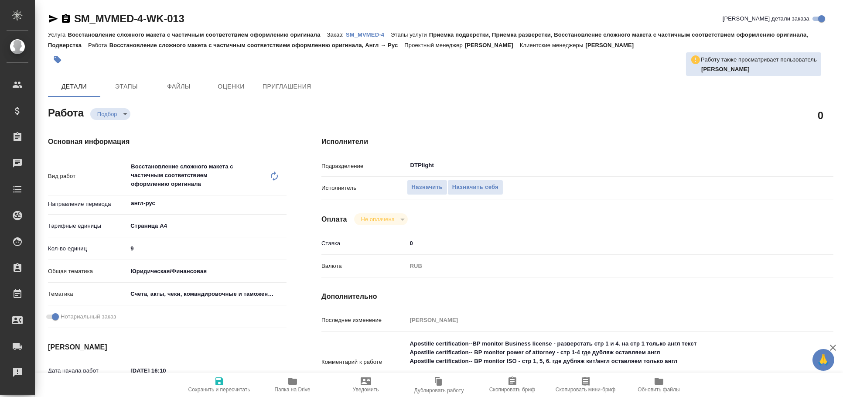
type textarea "x"
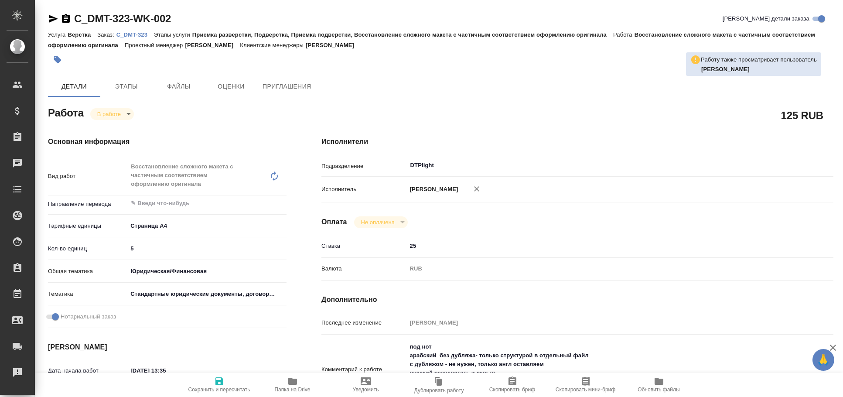
type textarea "x"
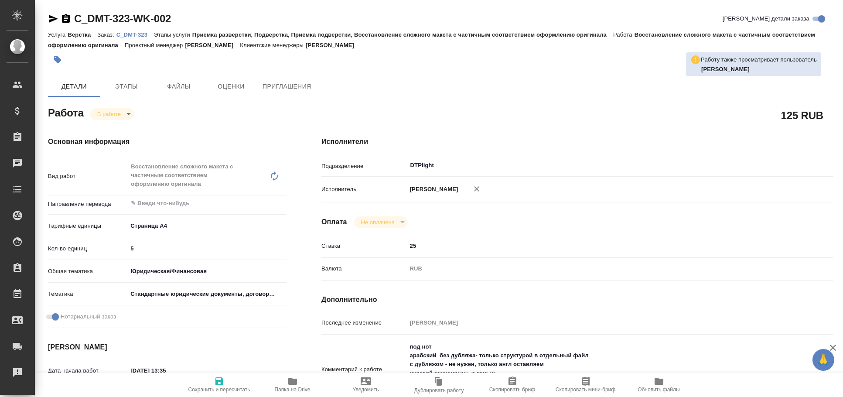
type textarea "x"
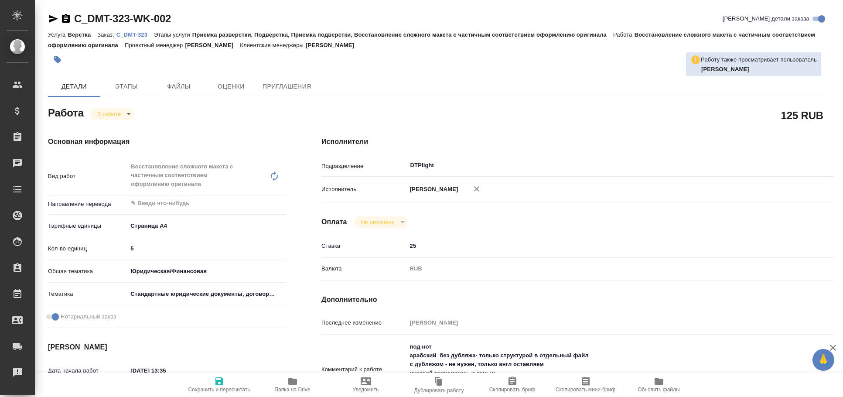
type textarea "x"
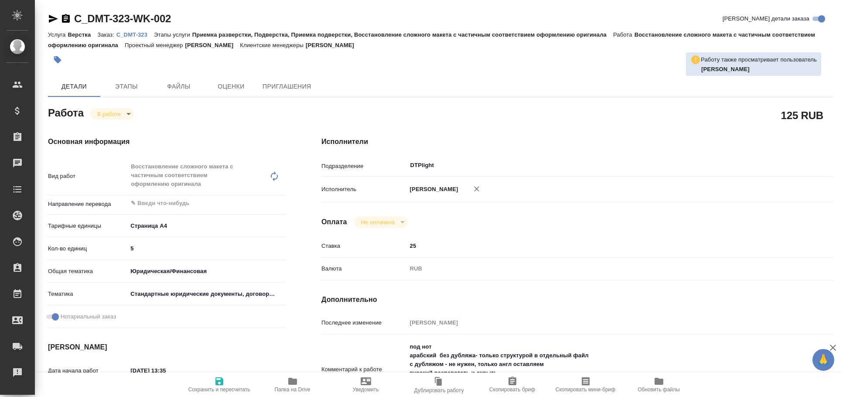
type textarea "x"
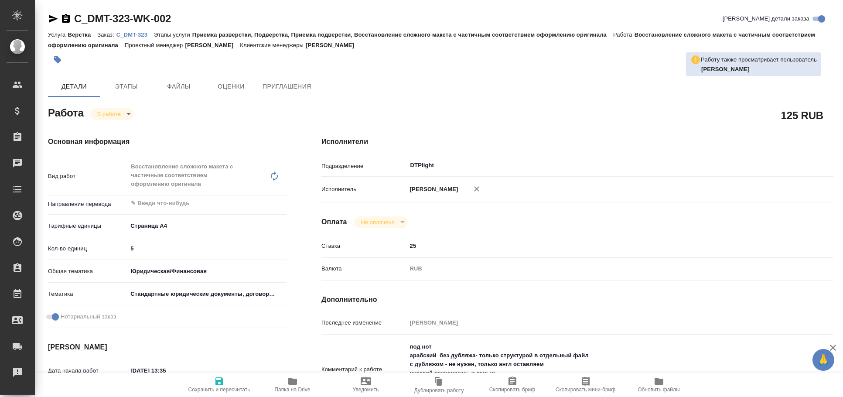
type textarea "x"
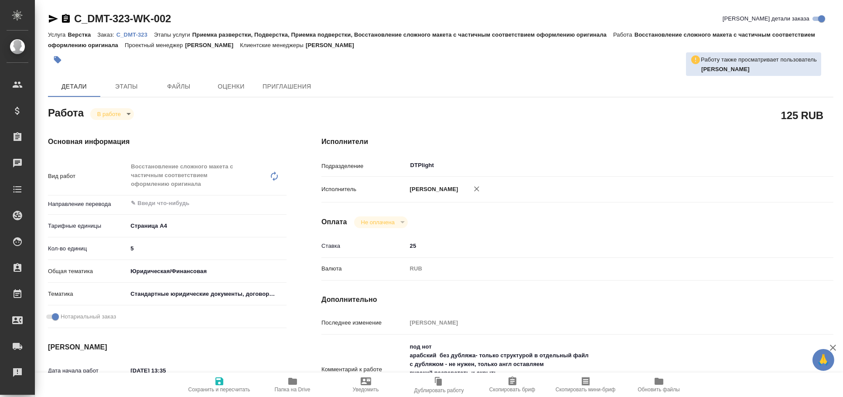
type textarea "x"
